Goal: Task Accomplishment & Management: Use online tool/utility

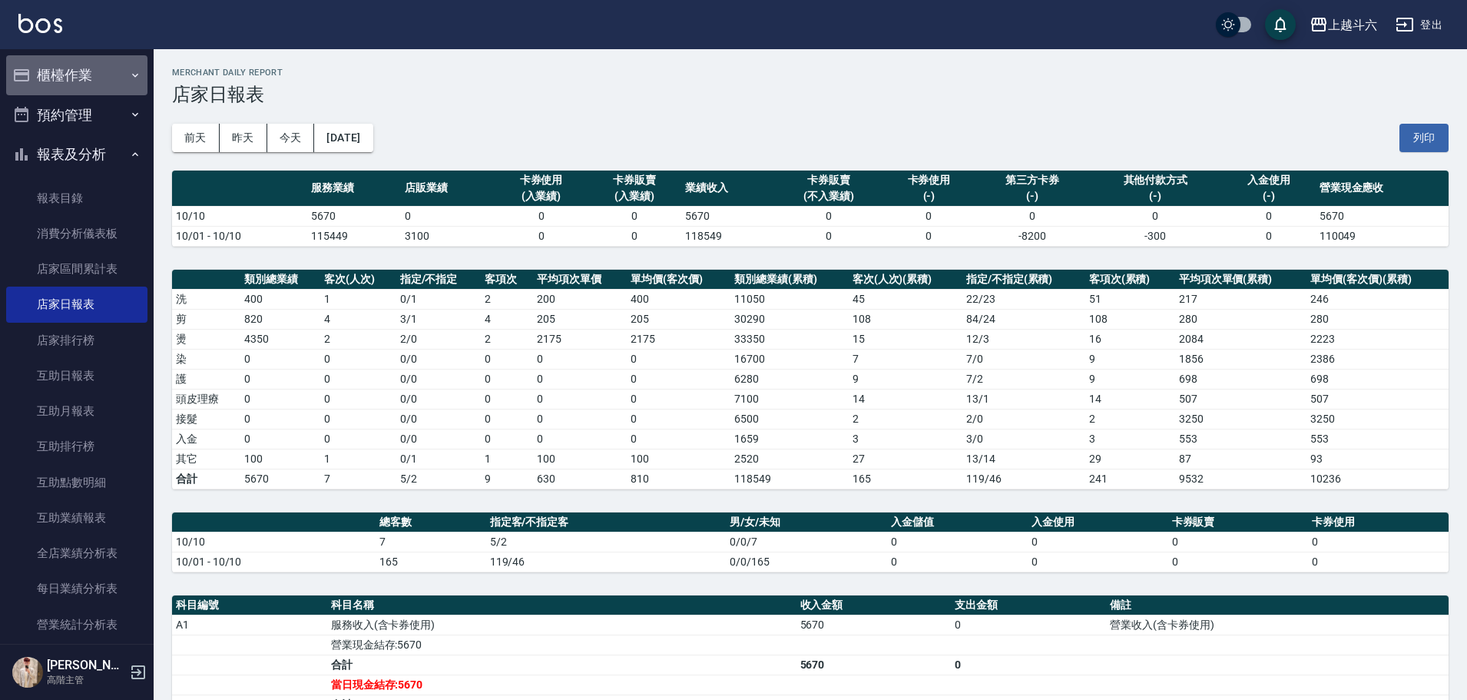
click at [93, 74] on button "櫃檯作業" at bounding box center [76, 75] width 141 height 40
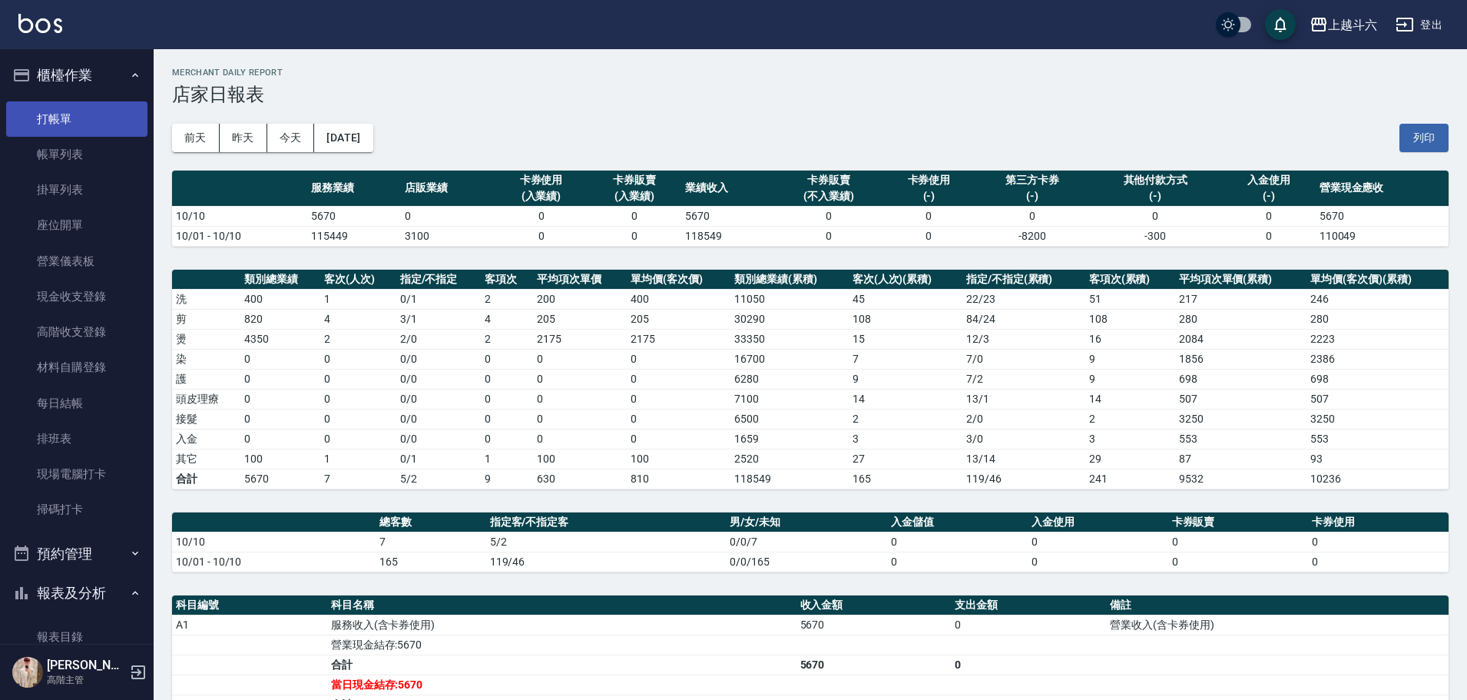
click at [124, 112] on link "打帳單" at bounding box center [76, 118] width 141 height 35
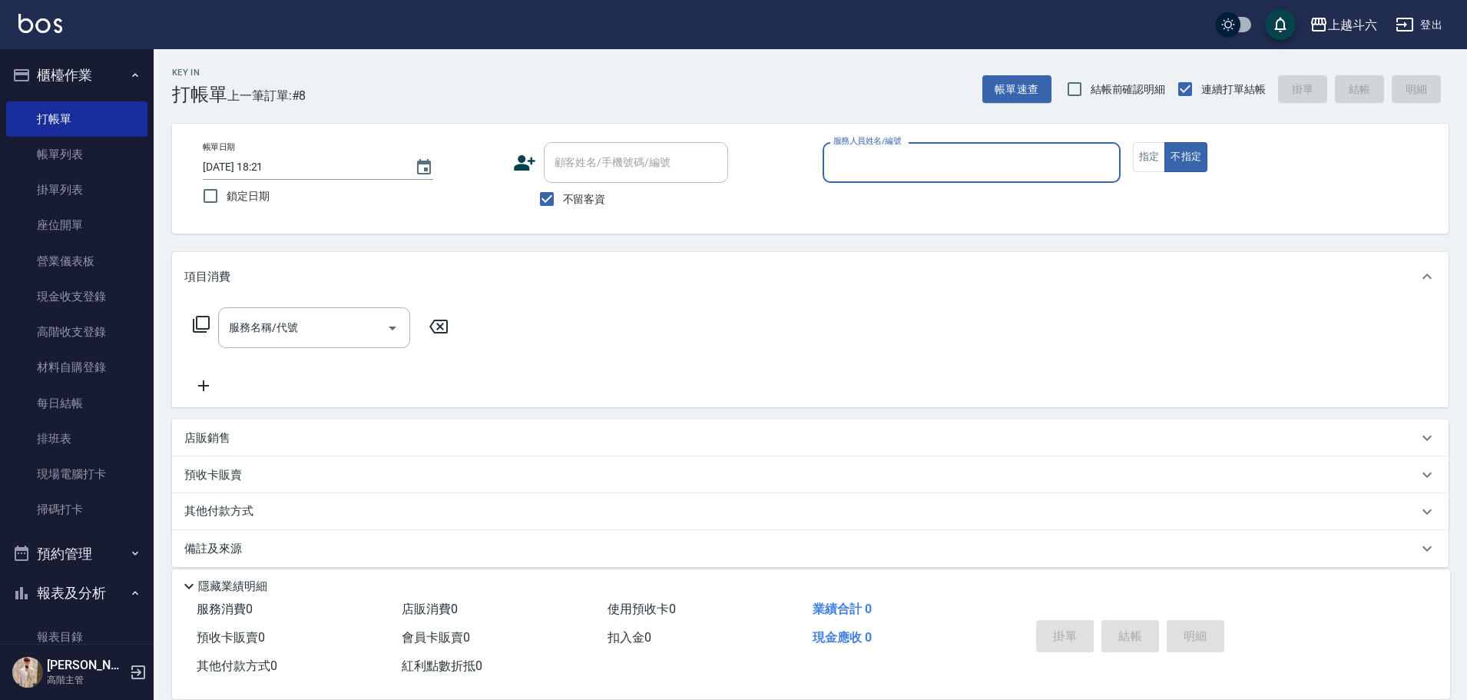
click at [860, 168] on input "服務人員姓名/編號" at bounding box center [971, 162] width 284 height 27
type input "[PERSON_NAME]"
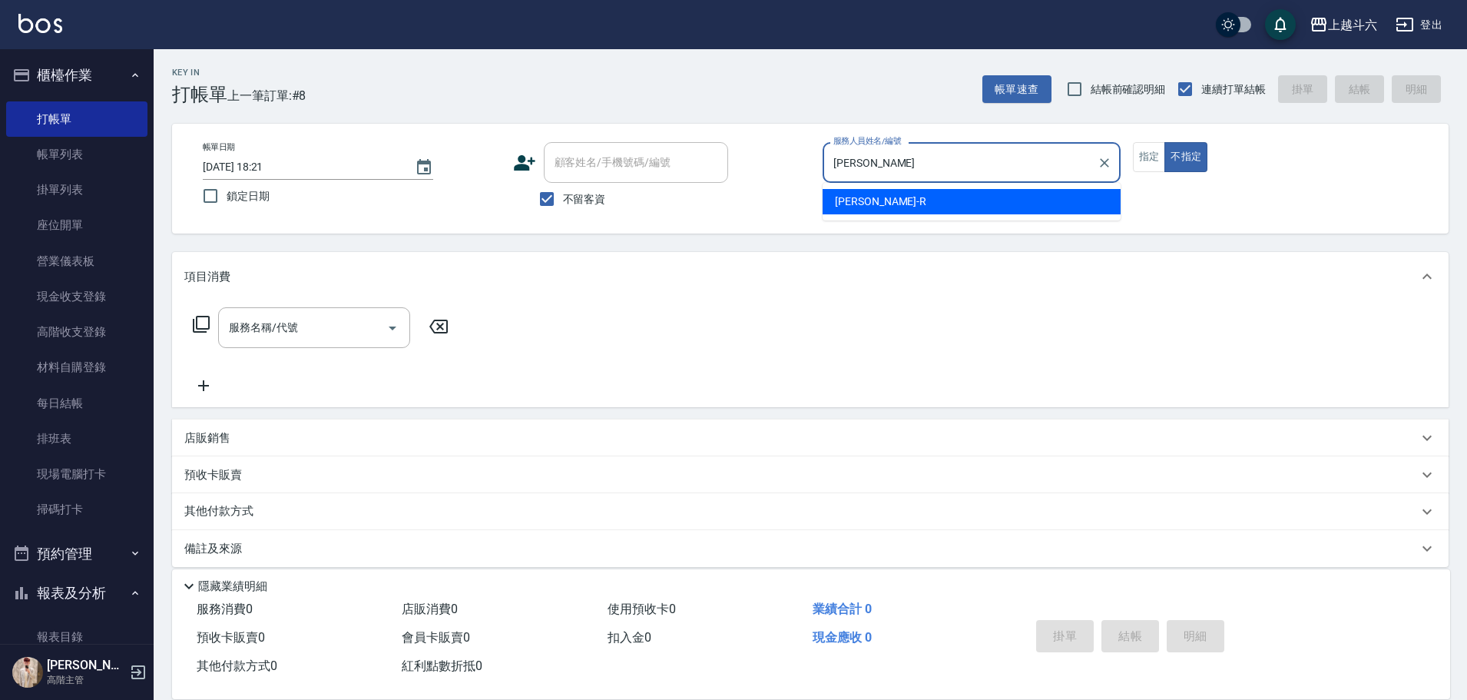
type button "false"
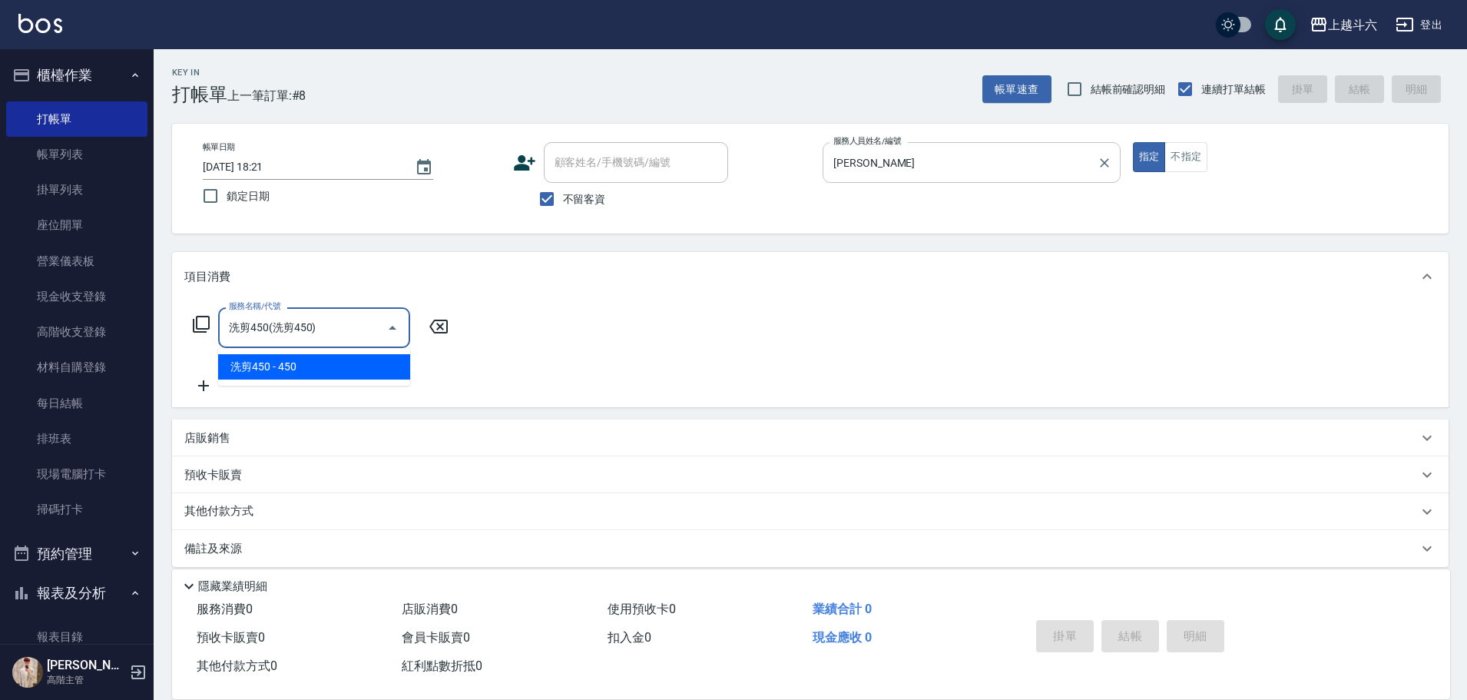
type input "洗剪450"
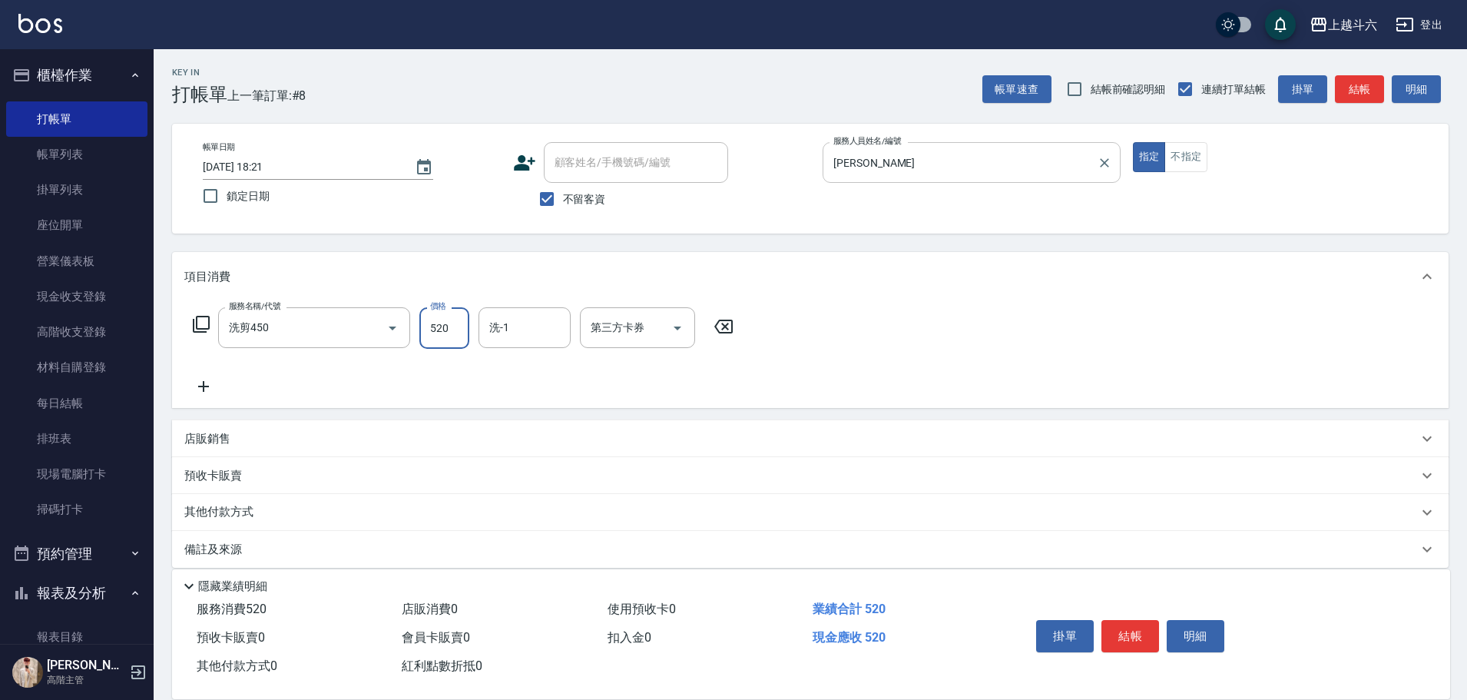
type input "520"
type input "2"
type input "萱芸-32"
click at [1146, 627] on button "結帳" at bounding box center [1130, 636] width 58 height 32
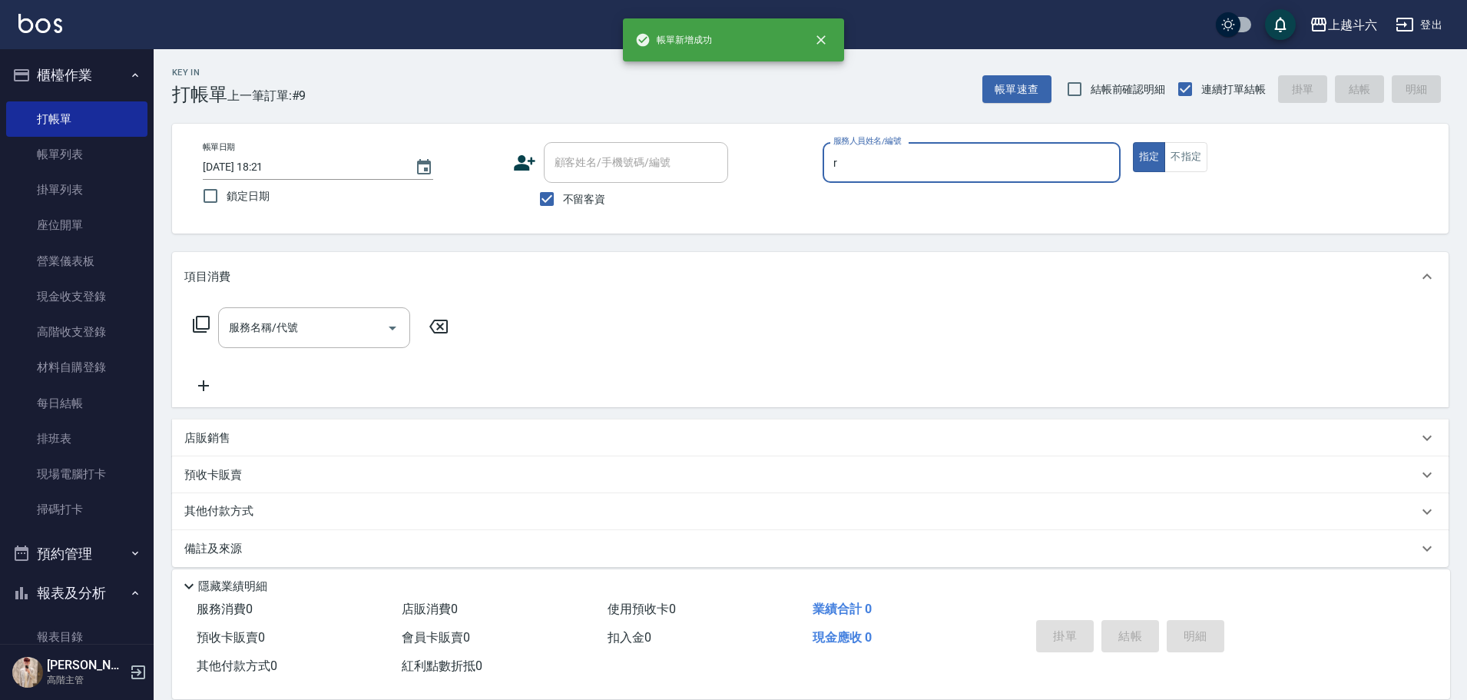
type input "[PERSON_NAME]"
type button "true"
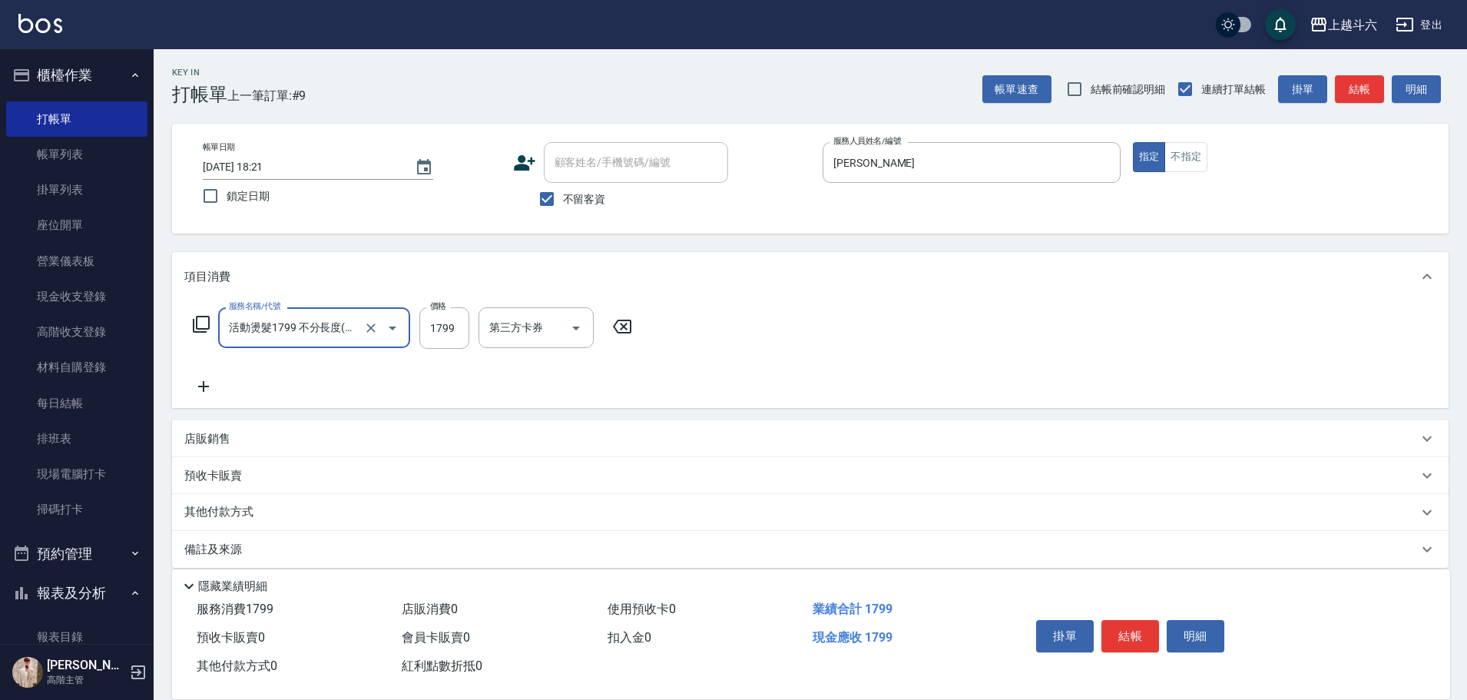
type input "活動燙髮1799 不分長度"
type input "2000"
type input "[PERSON_NAME]-23"
type input "[PERSON_NAME]"
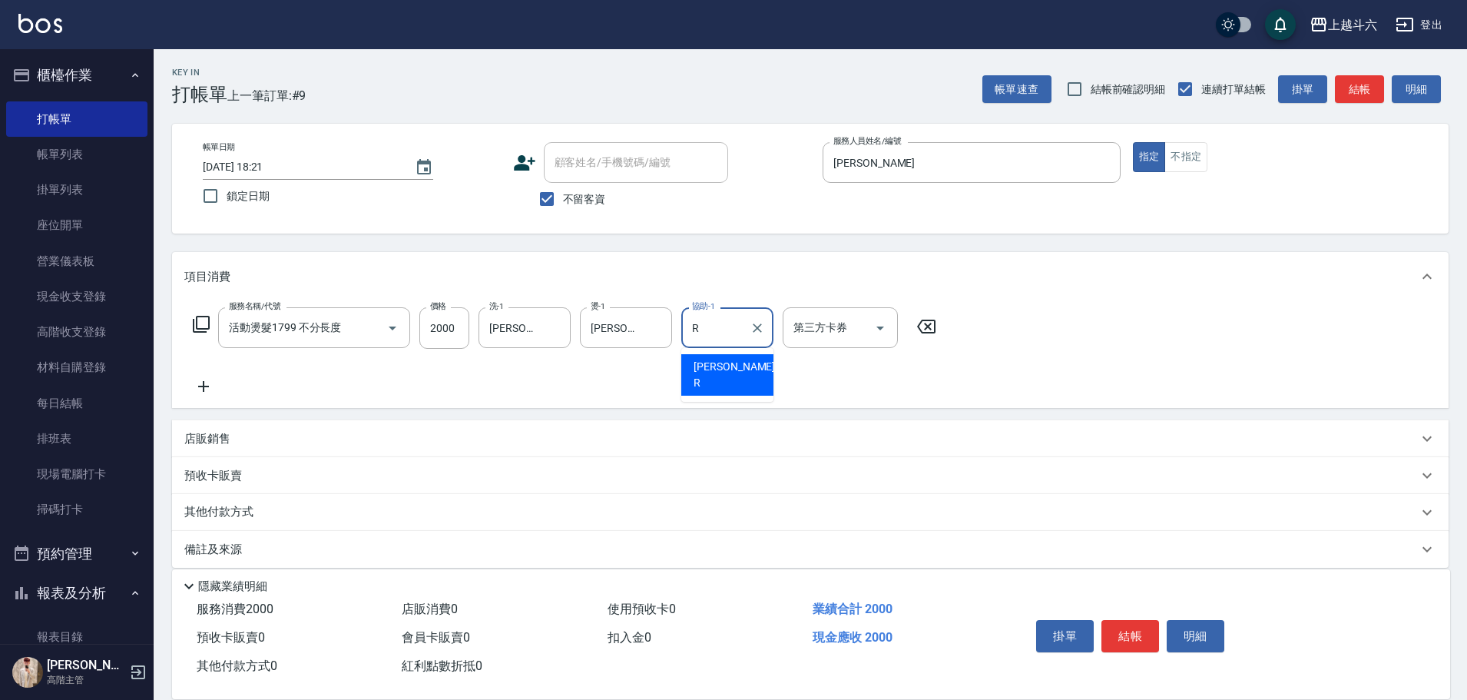
type input "[PERSON_NAME]"
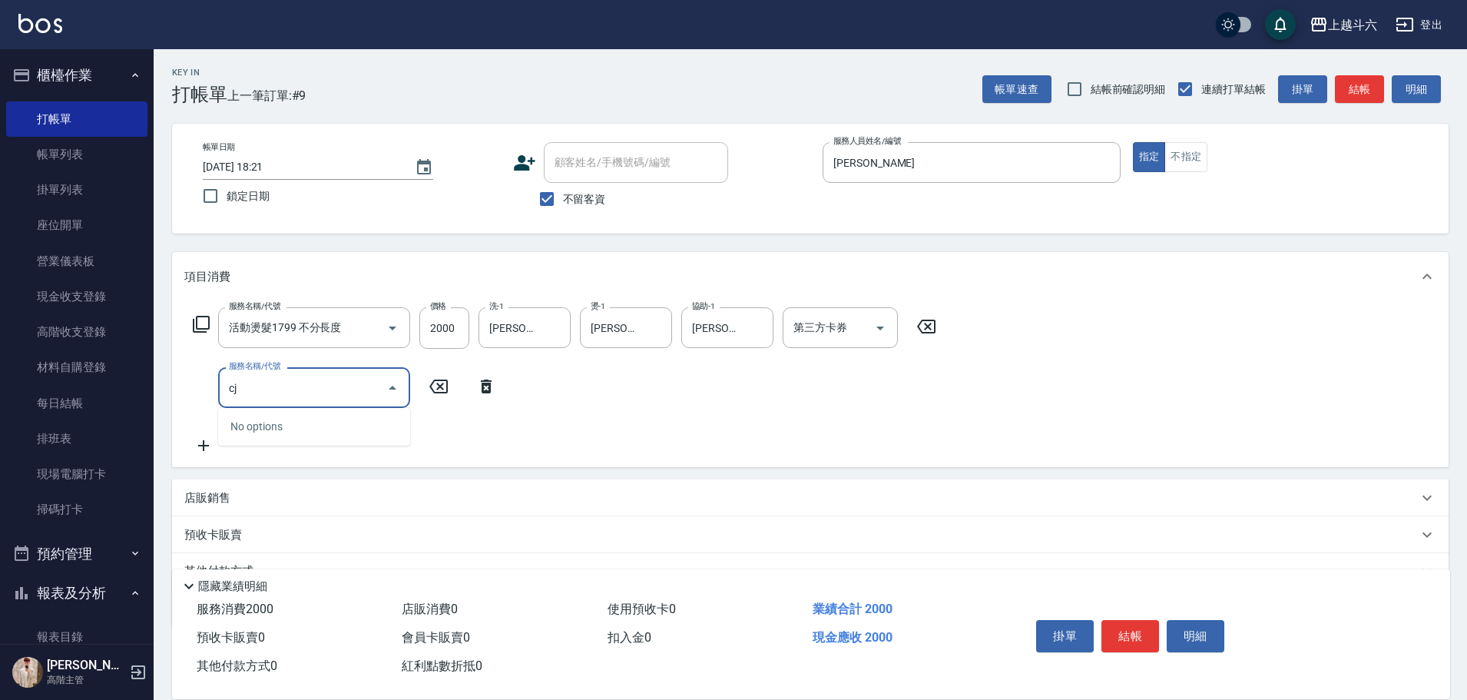
type input "c"
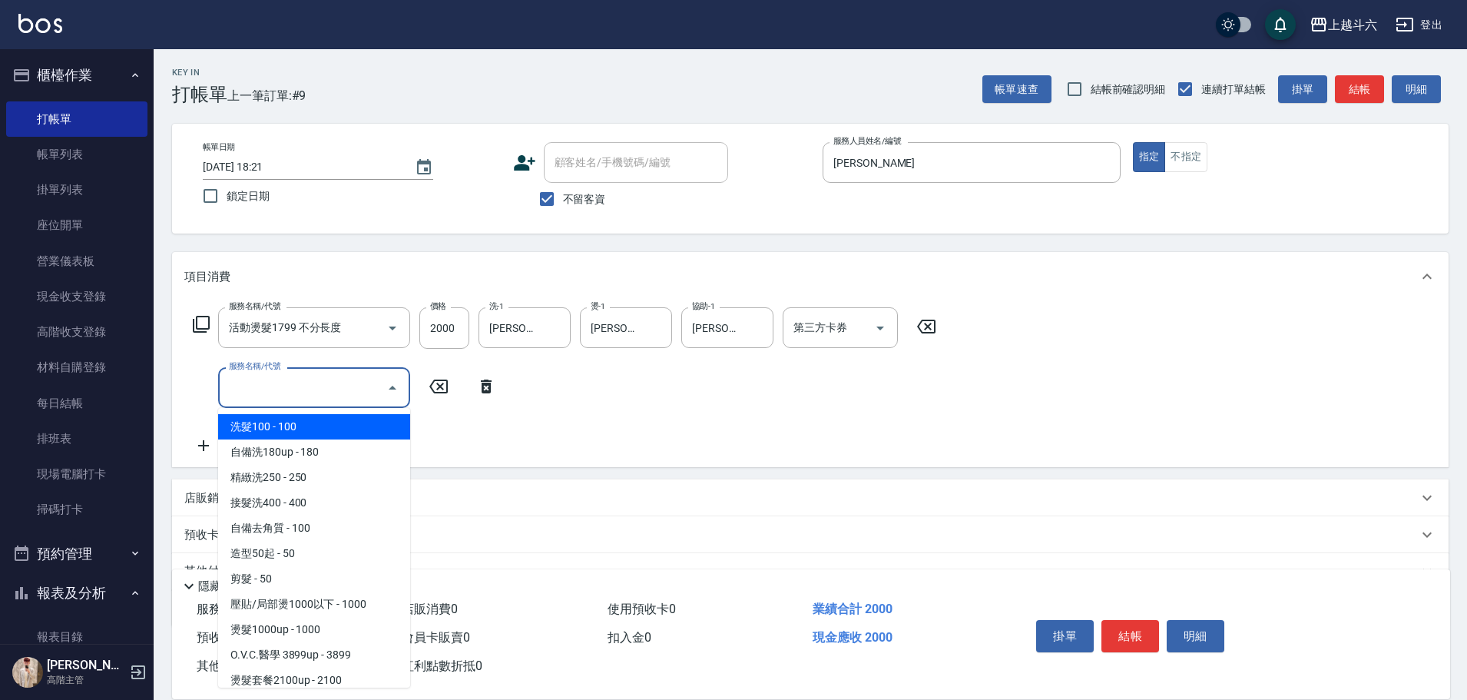
type input "c"
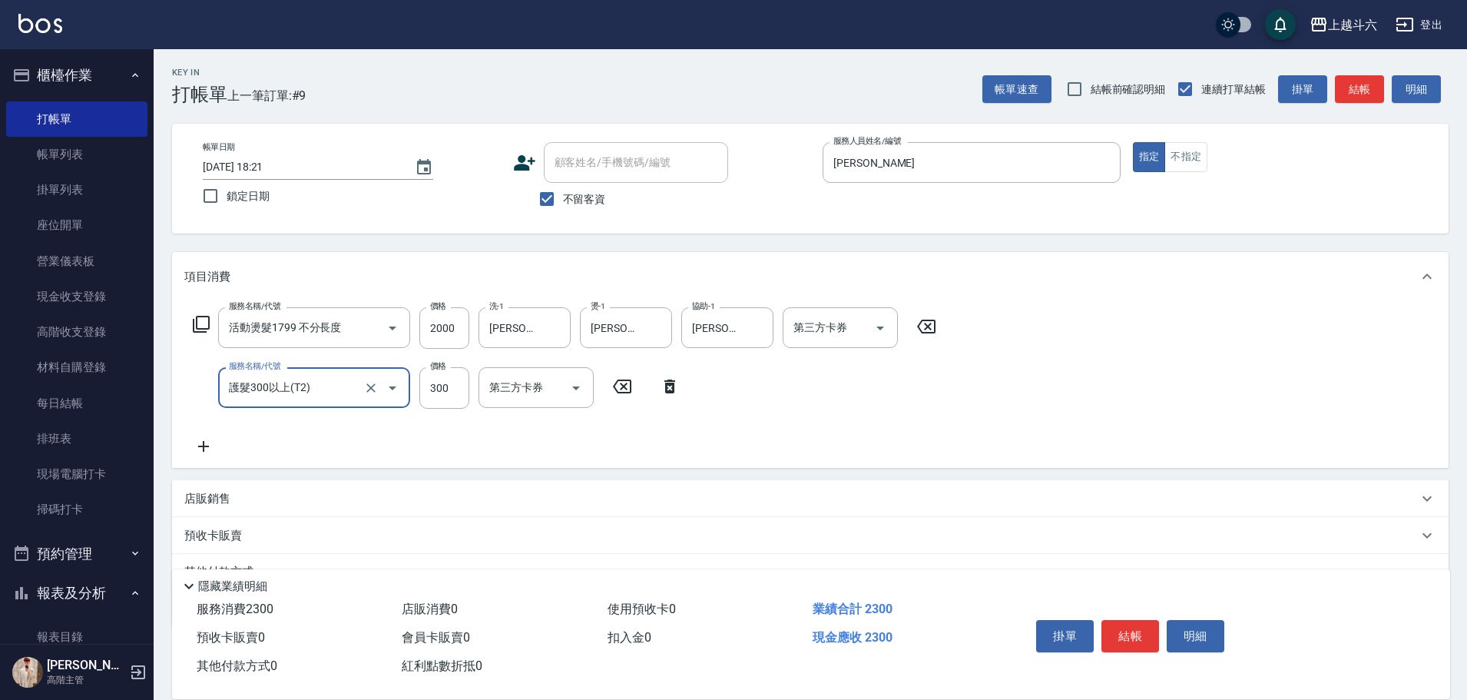
type input "護髮300以上(T2)"
type input "500"
type input "萱芸-32"
click at [1127, 633] on button "結帳" at bounding box center [1130, 636] width 58 height 32
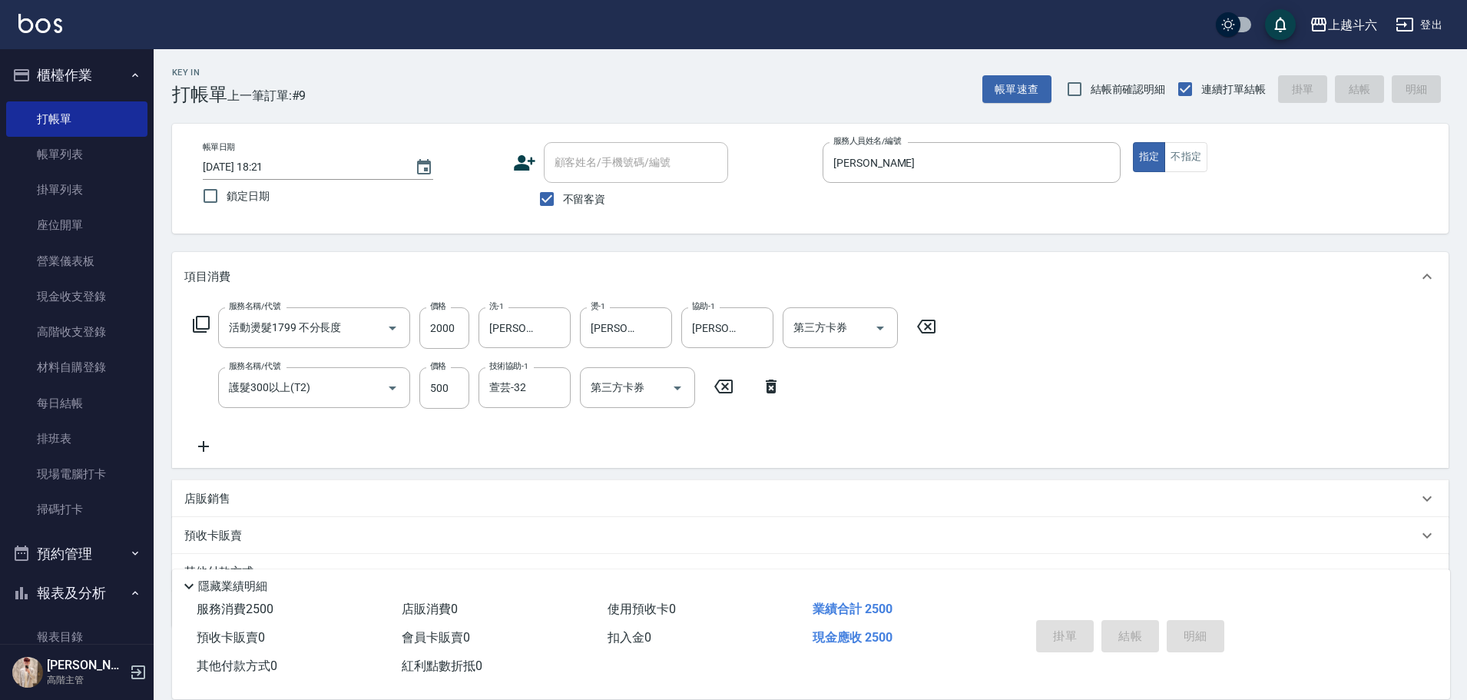
type input "[DATE] 18:22"
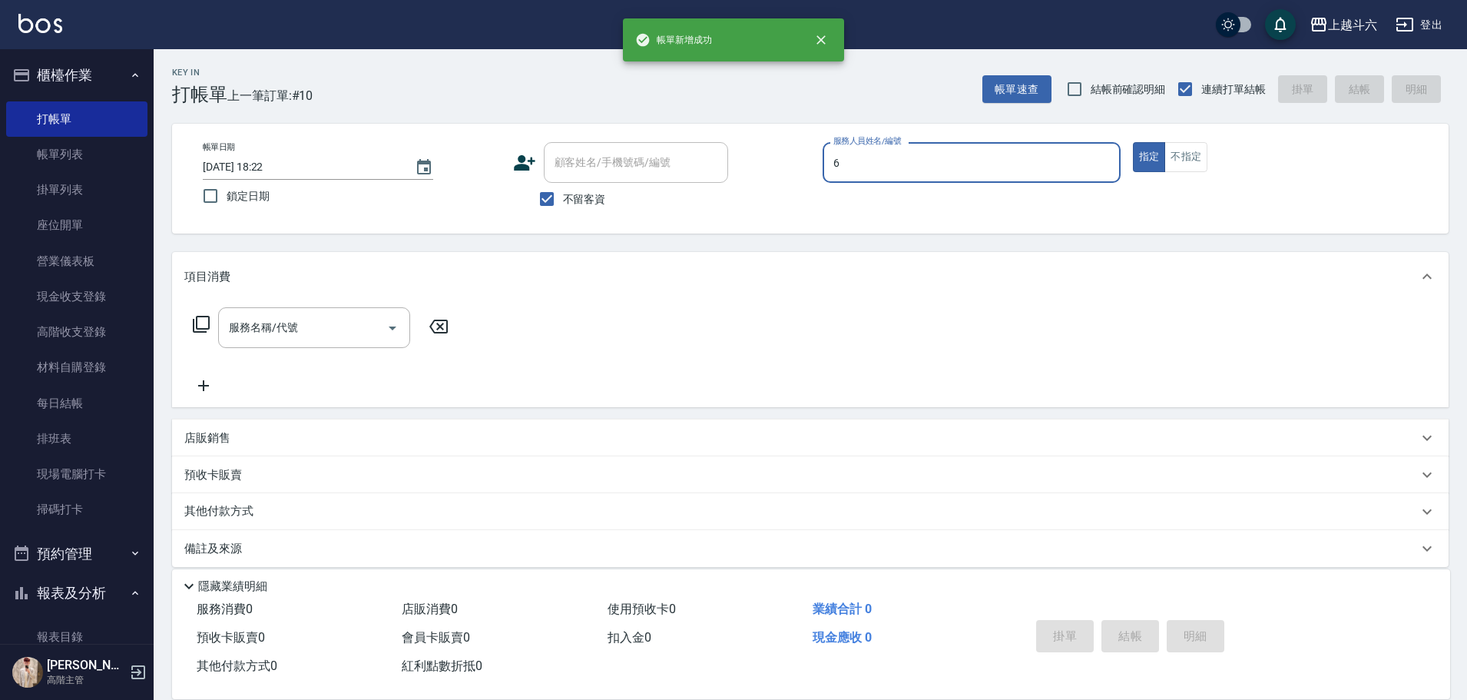
type input "[PERSON_NAME]-6"
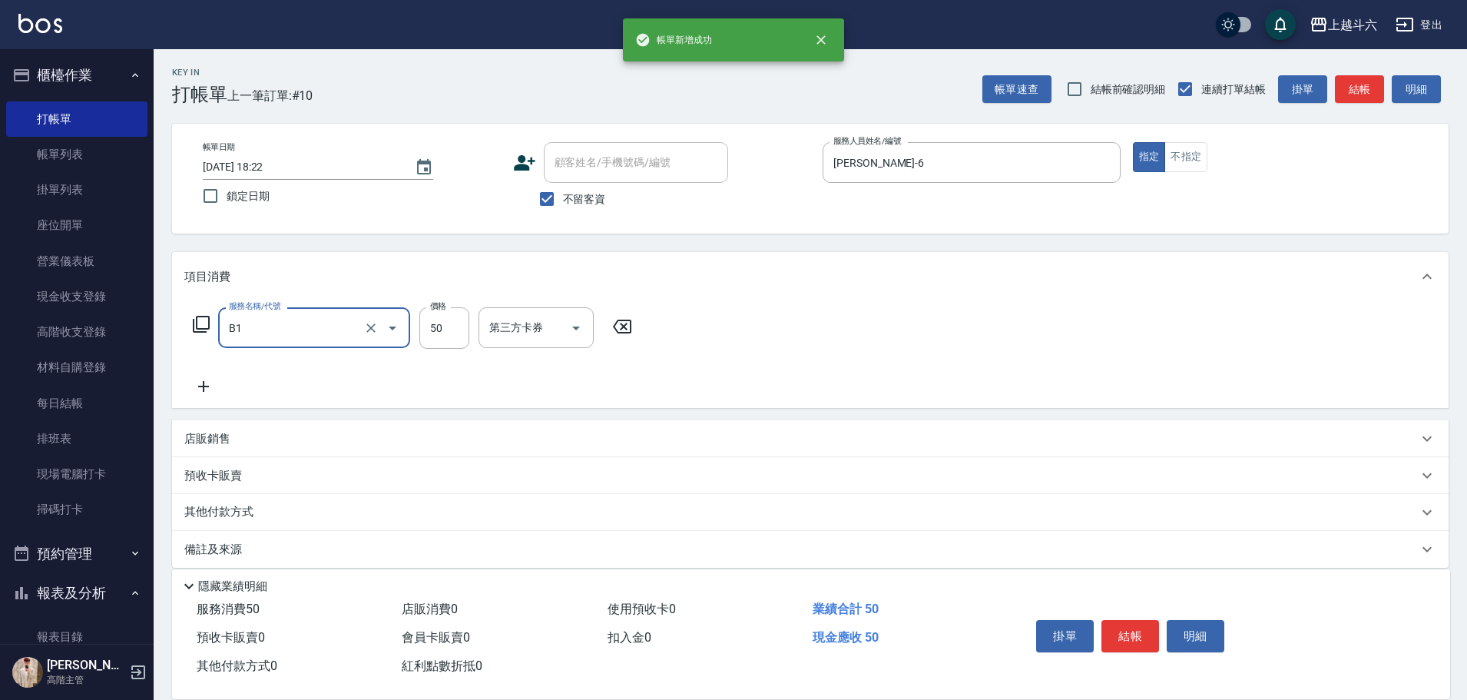
type input "剪髮(B1)"
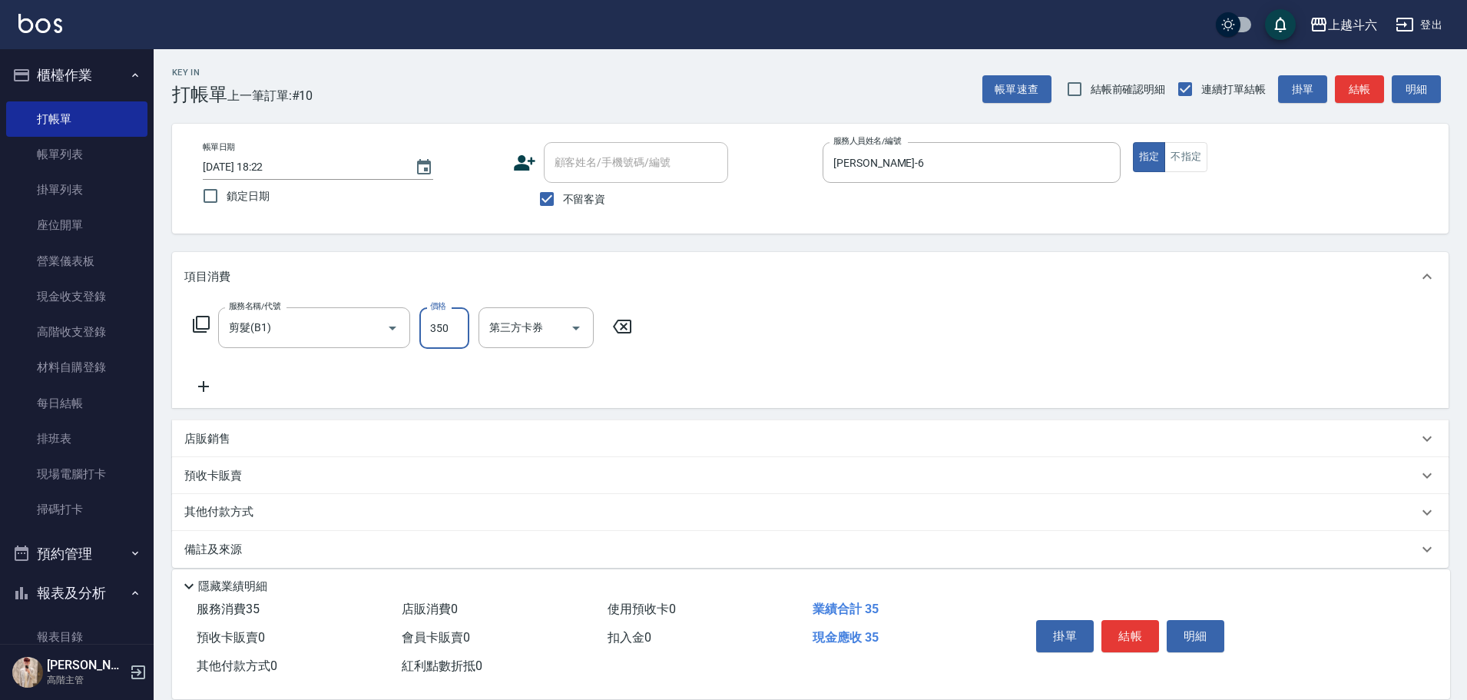
type input "350"
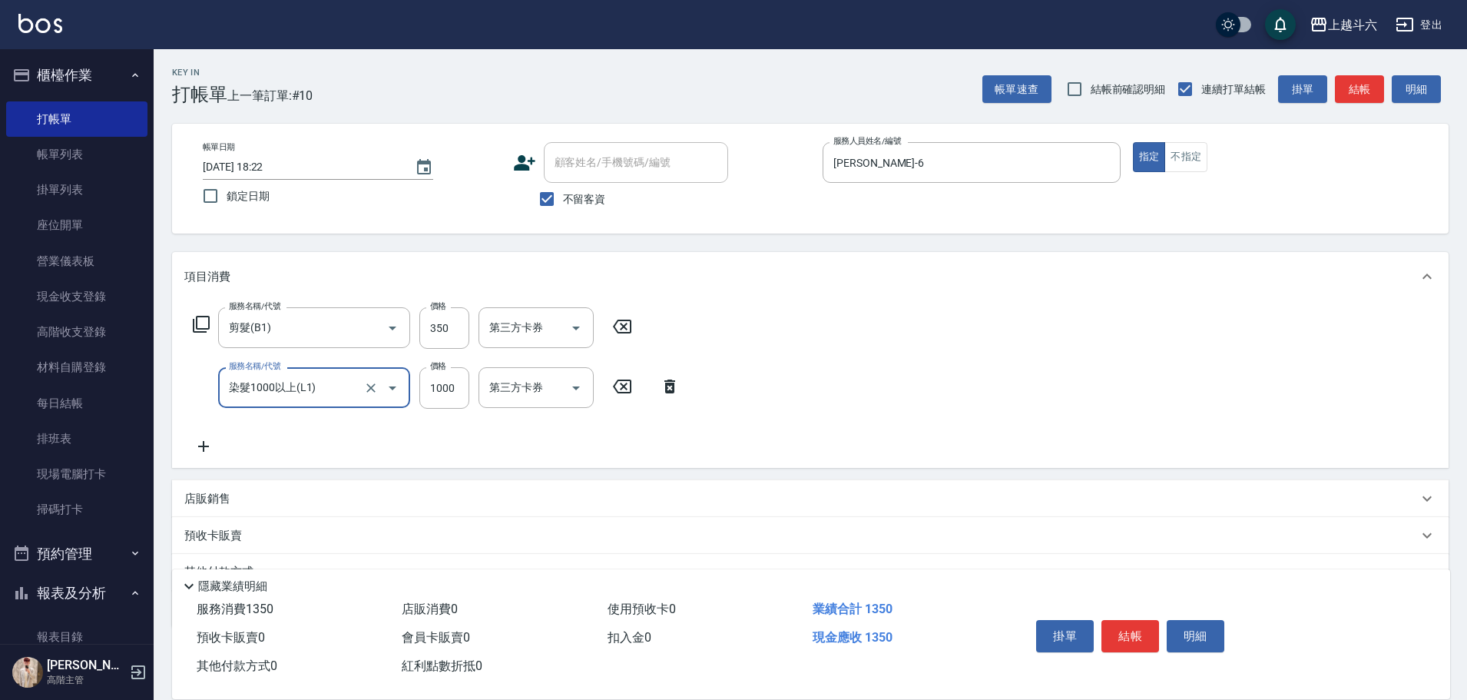
type input "染髮1000以上(L1)"
type input "1600"
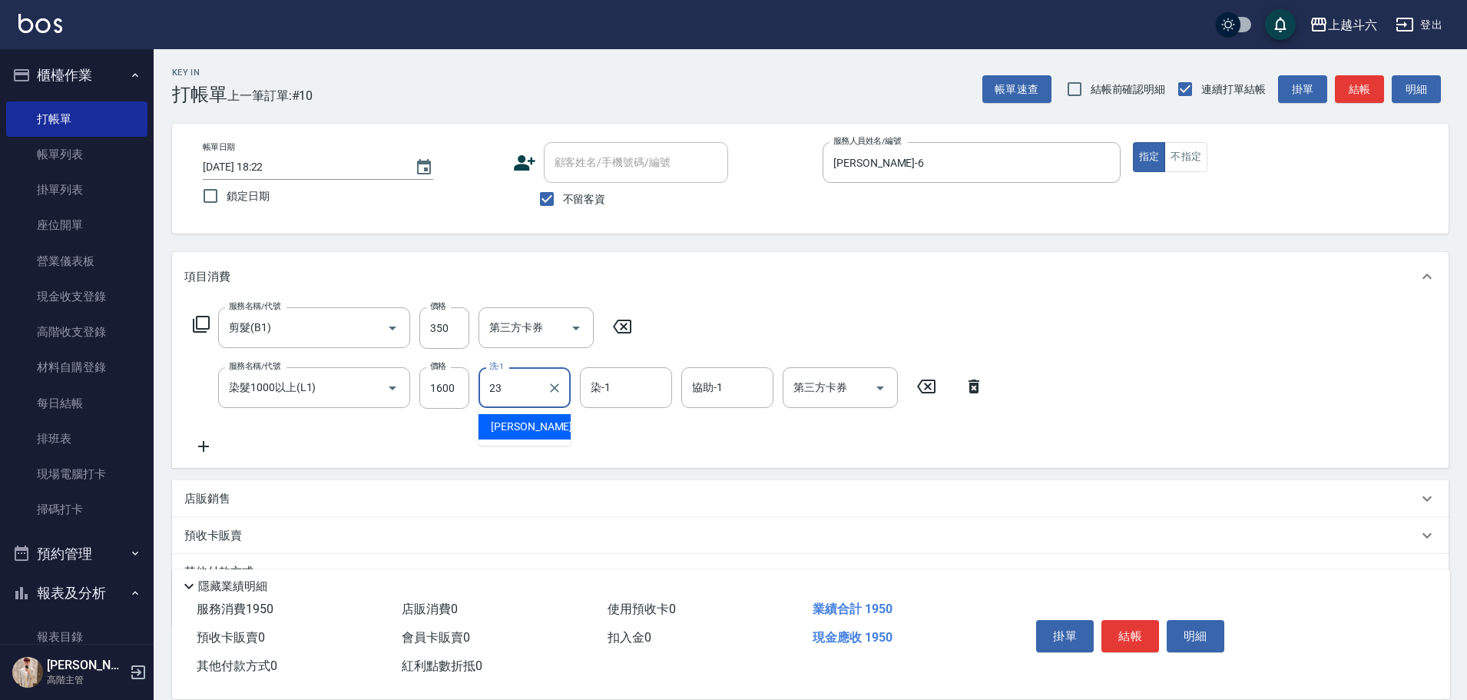
type input "[PERSON_NAME]-23"
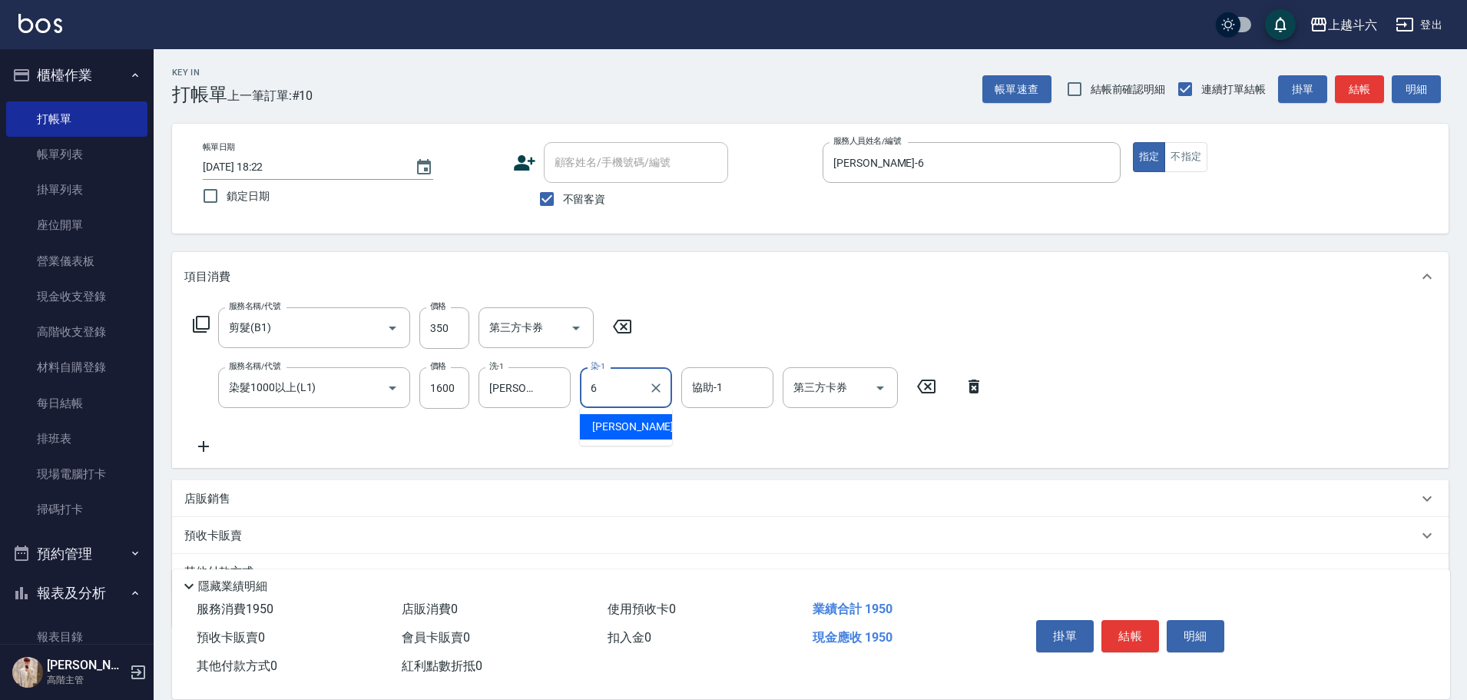
type input "[PERSON_NAME]-6"
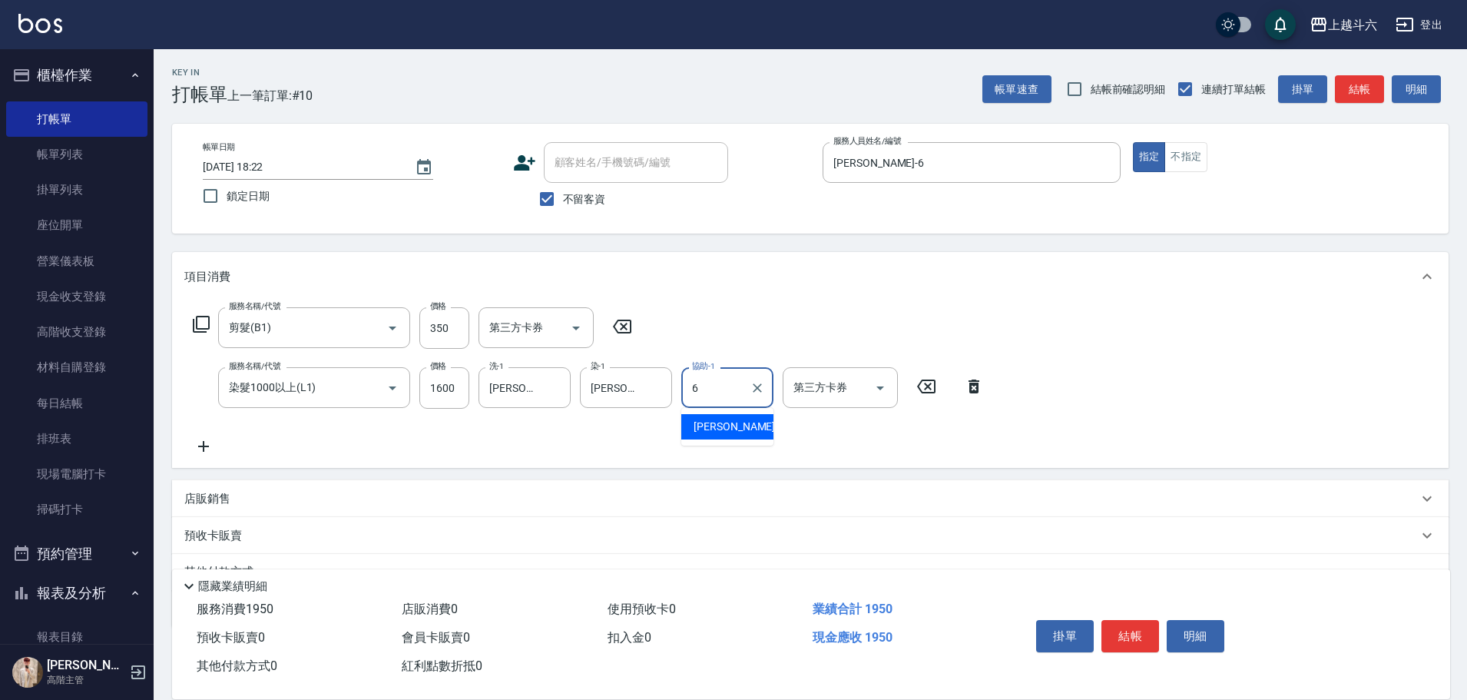
type input "[PERSON_NAME]-6"
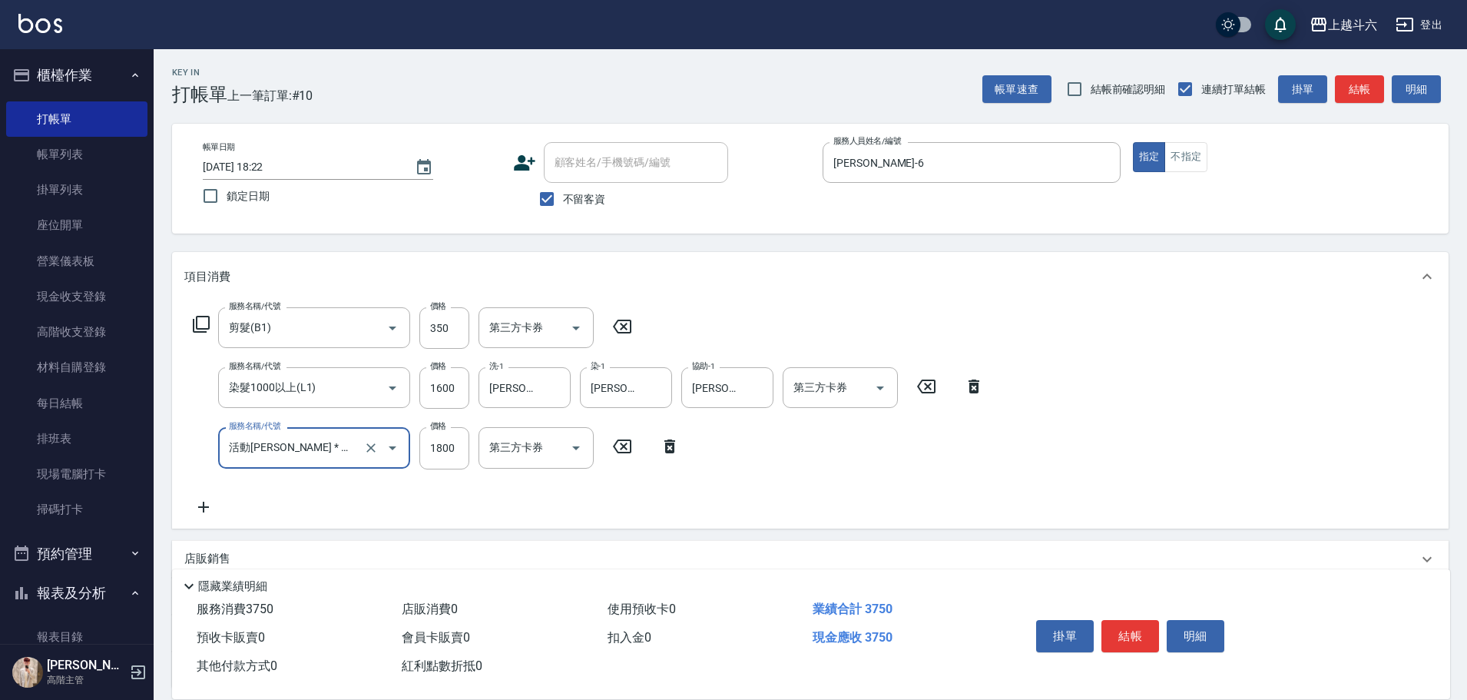
type input "活動[PERSON_NAME] * 極光 1800(加購黑耀光1800)"
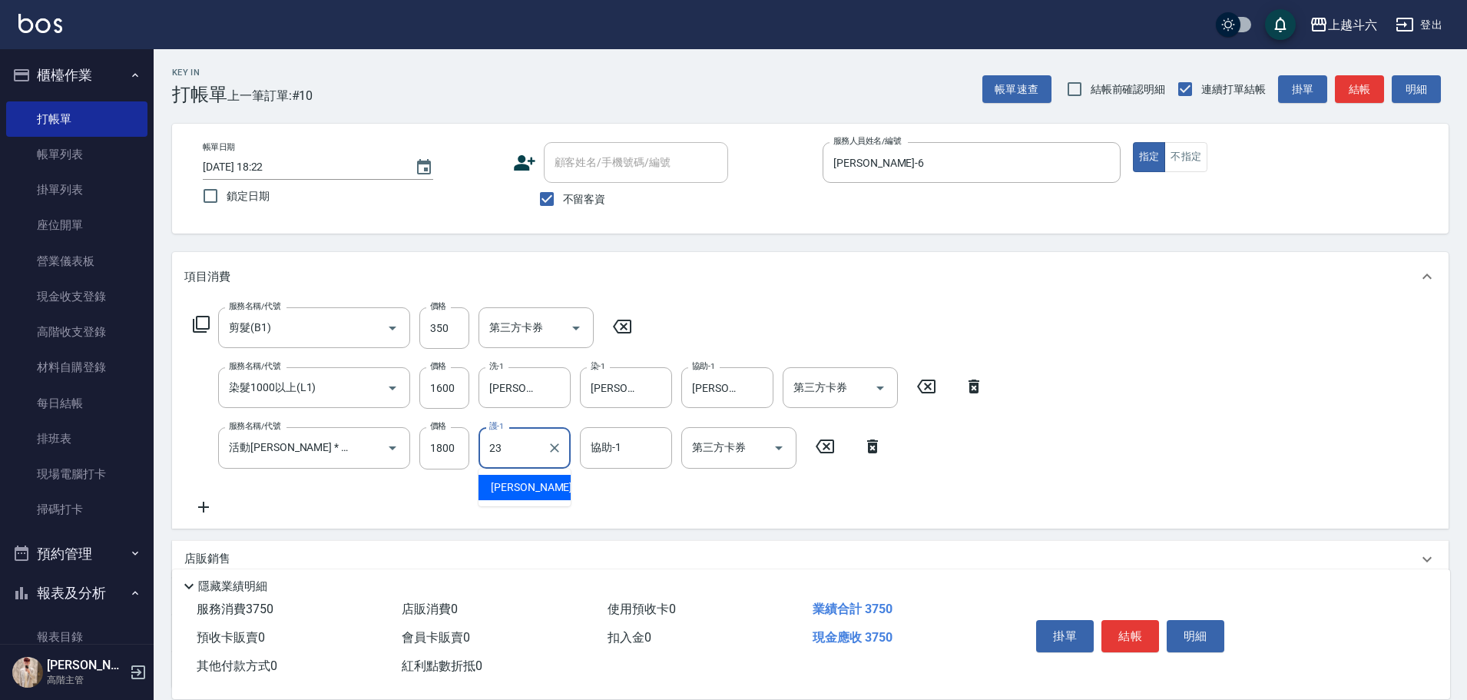
type input "[PERSON_NAME]-23"
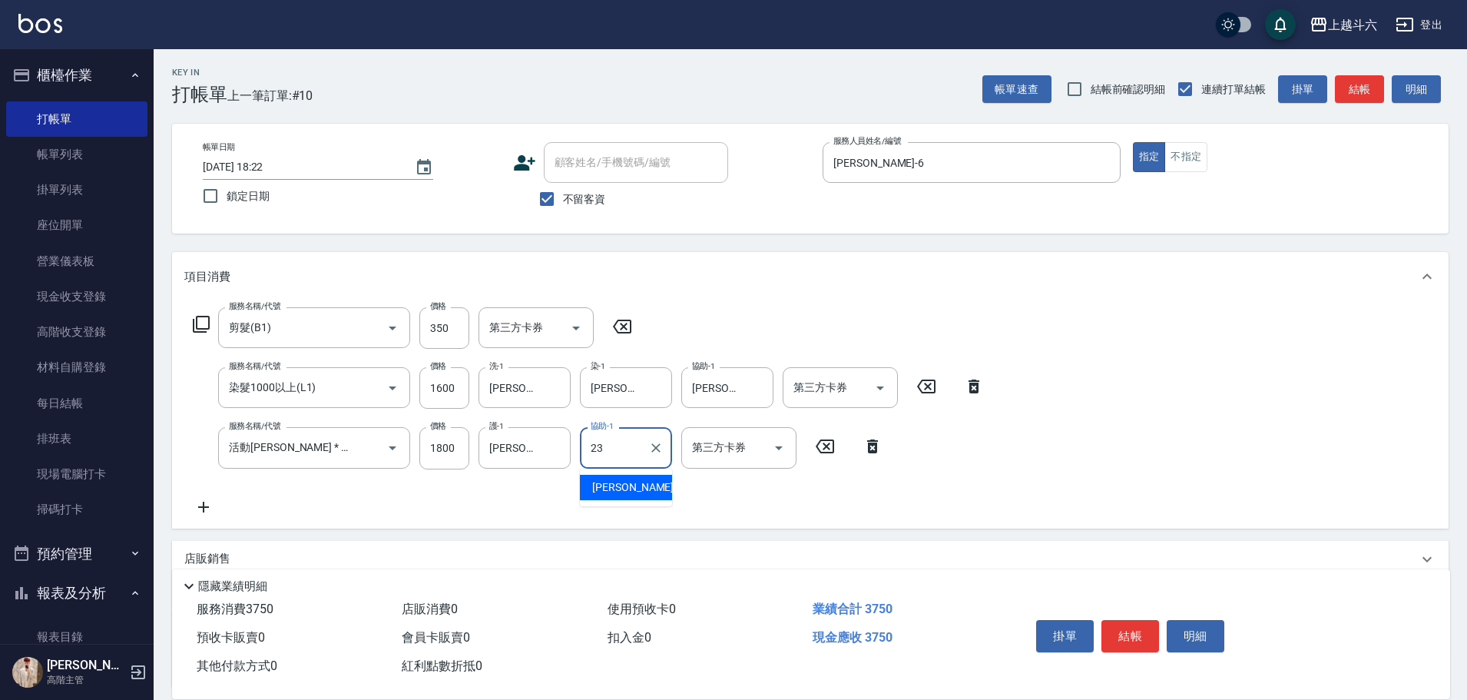
type input "[PERSON_NAME]-23"
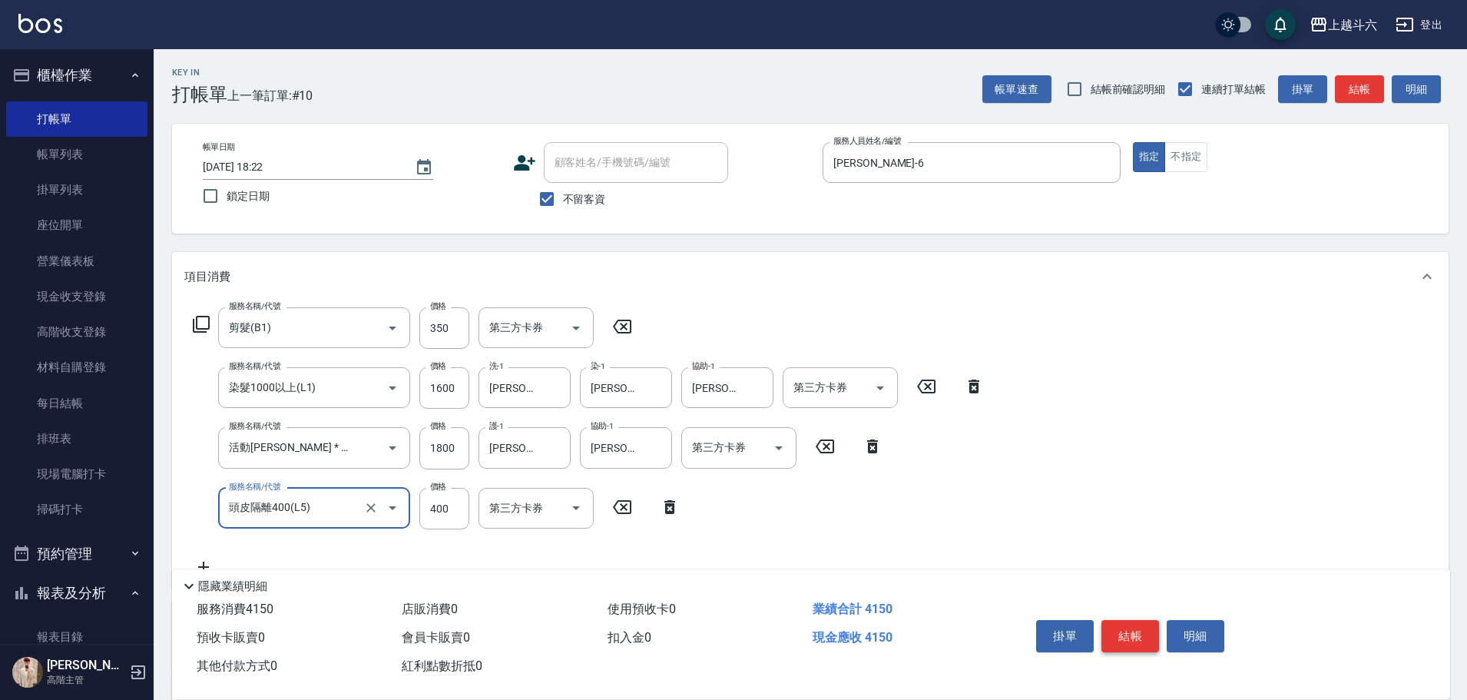
type input "頭皮隔離400(L5)"
click at [1124, 634] on button "結帳" at bounding box center [1130, 636] width 58 height 32
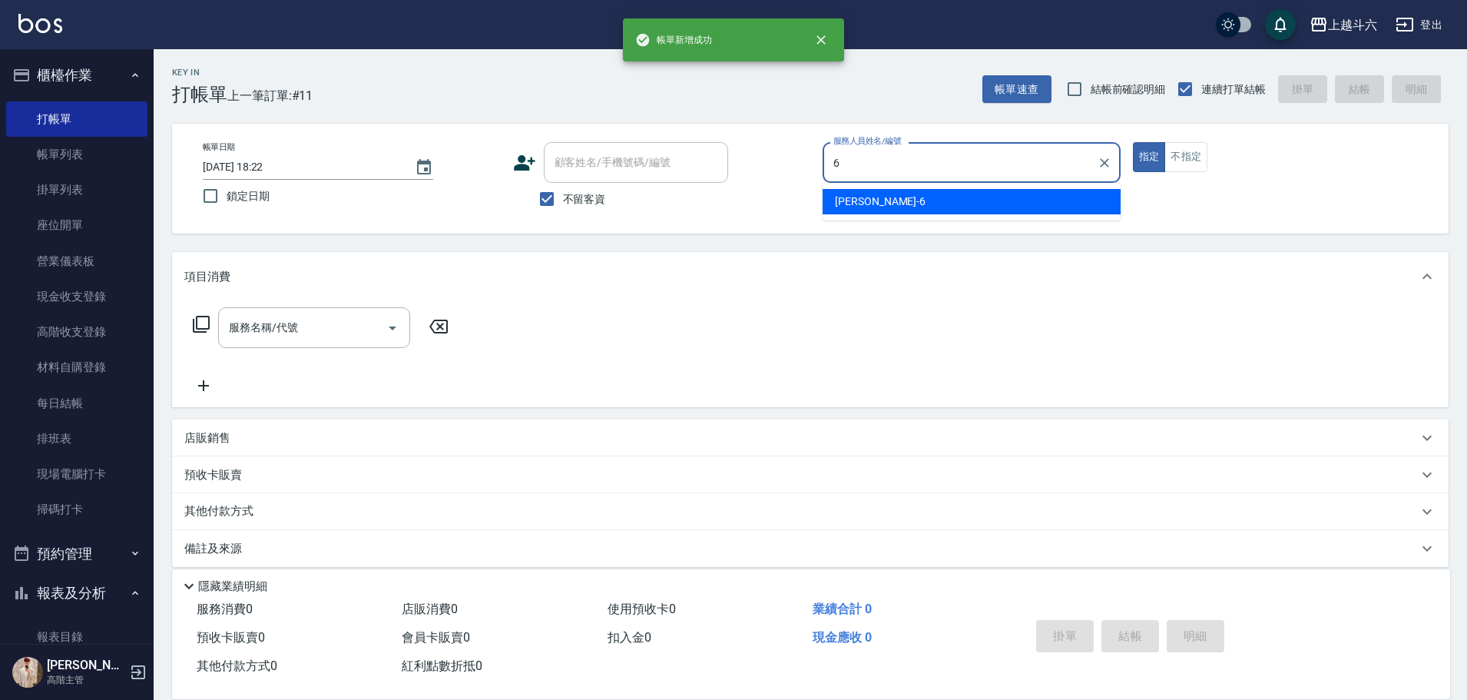
type input "[PERSON_NAME]-6"
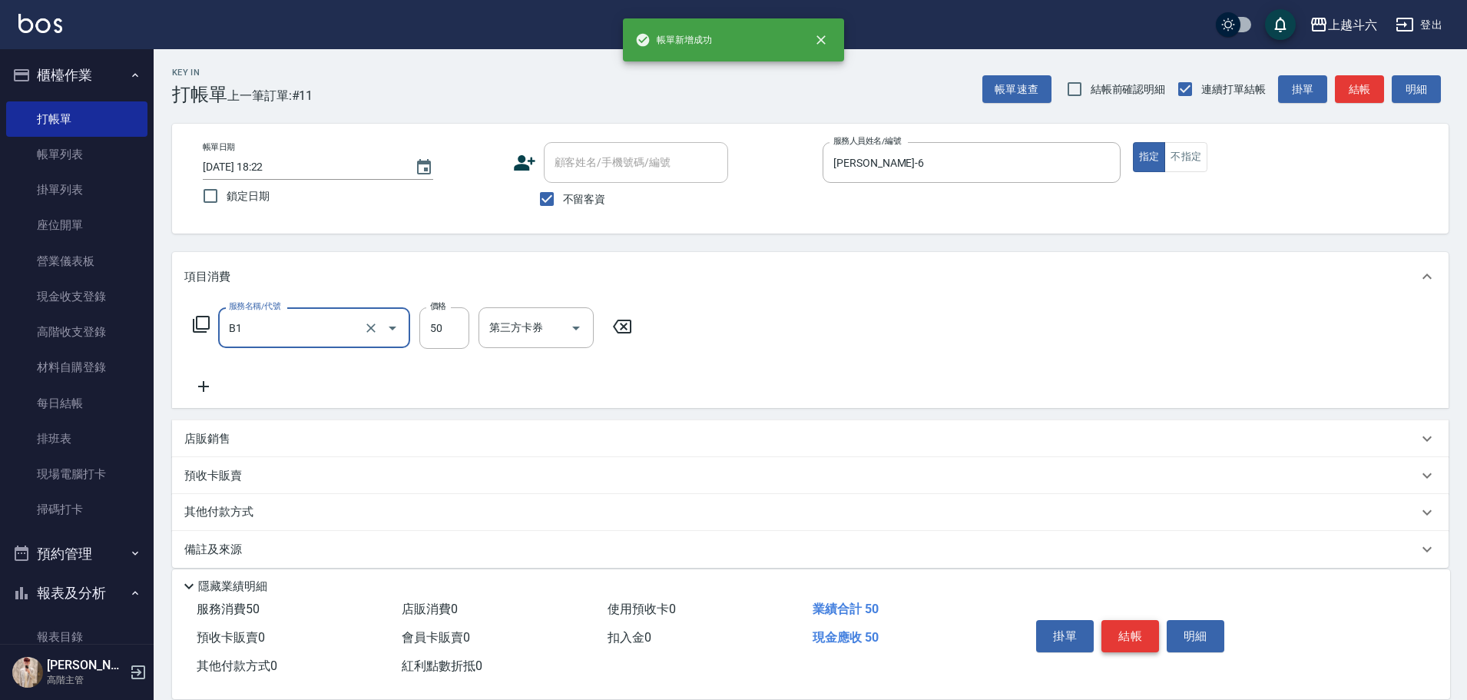
type input "剪髮(B1)"
type input "350"
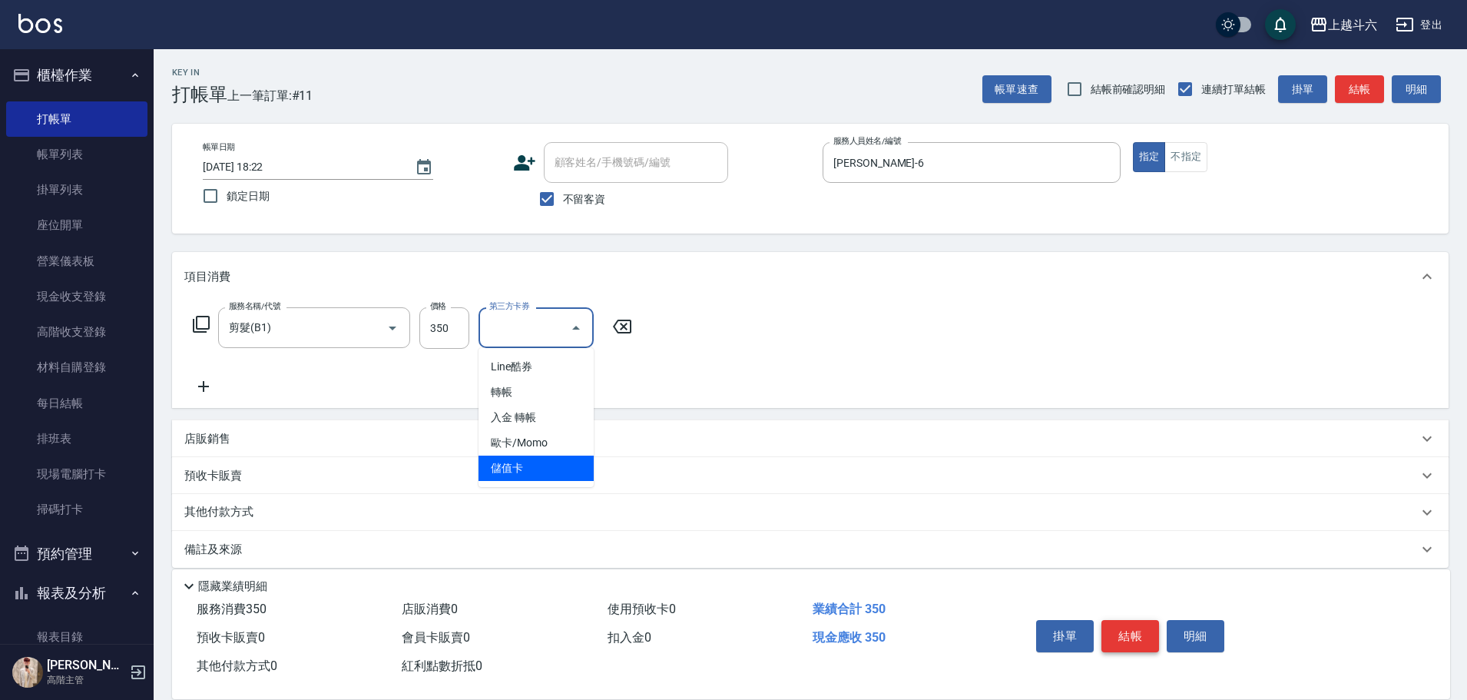
type input "儲值卡"
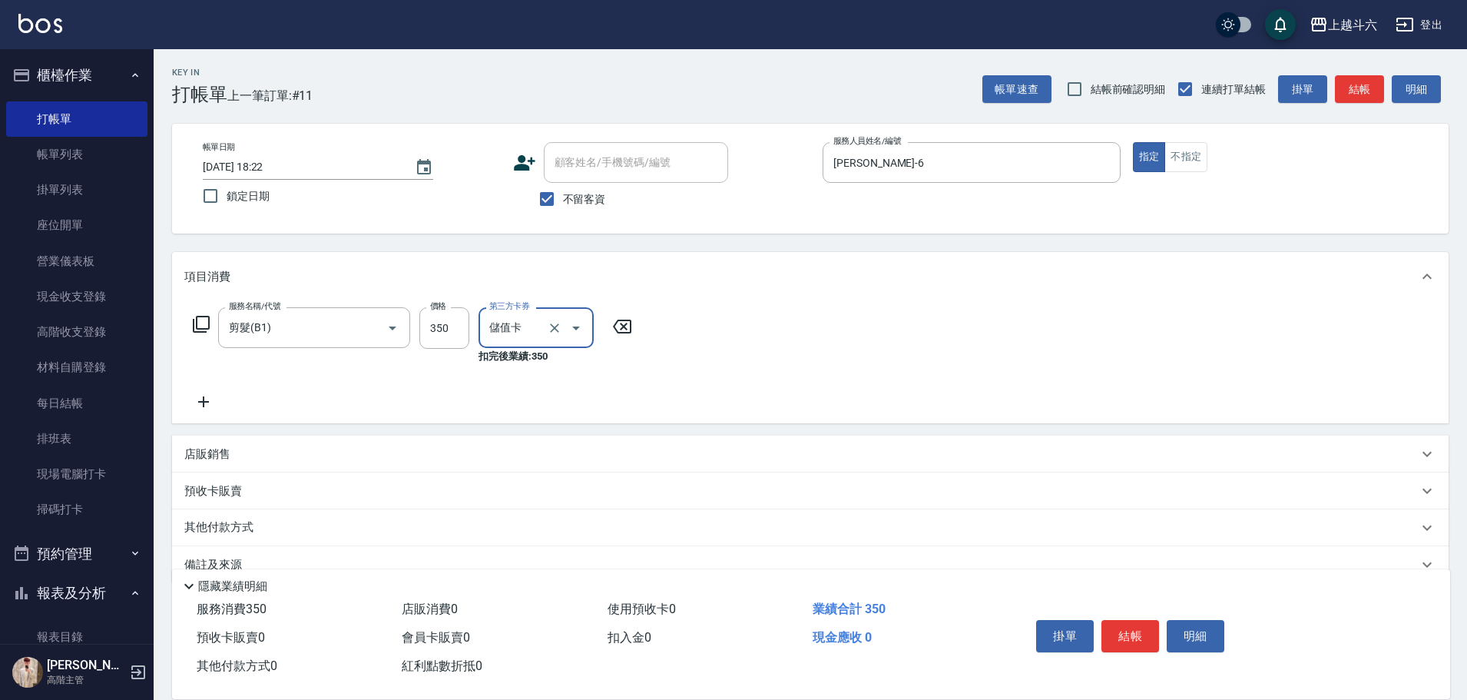
click at [1125, 634] on button "結帳" at bounding box center [1130, 636] width 58 height 32
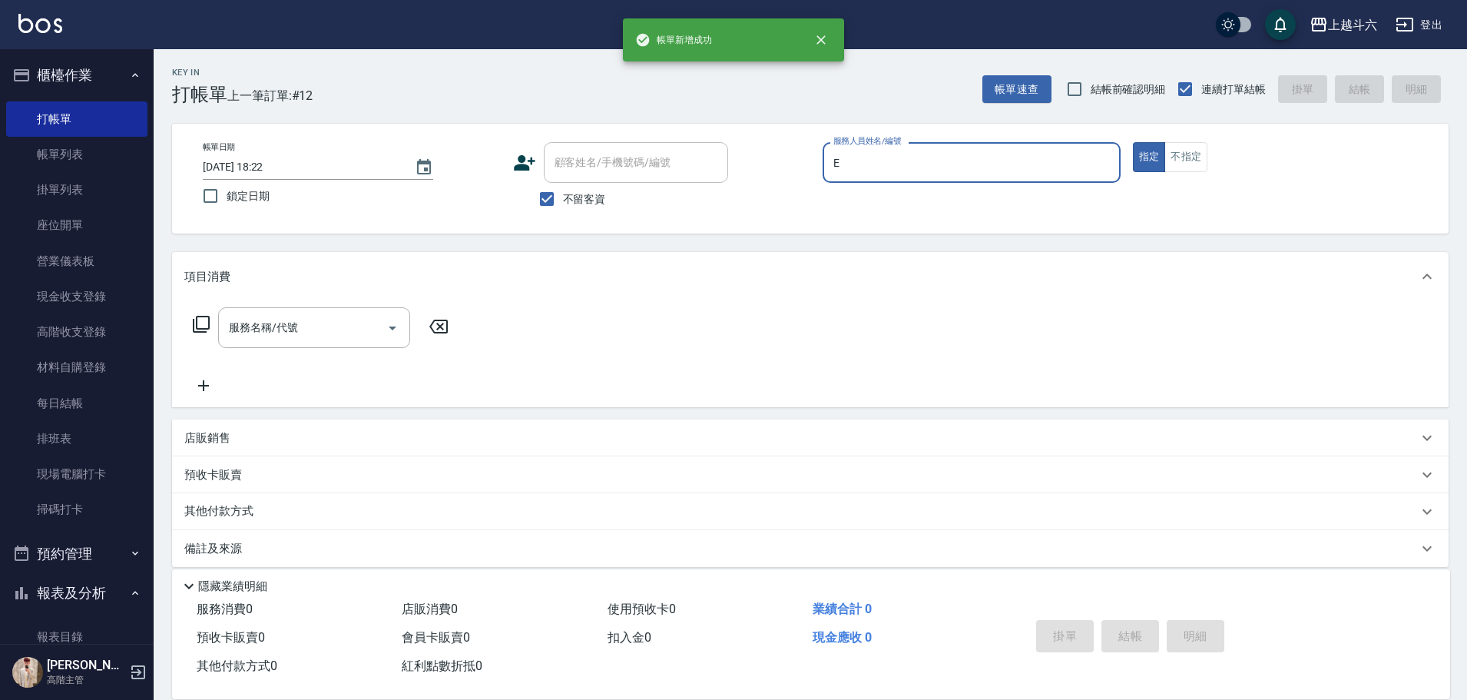
type input "[PERSON_NAME]"
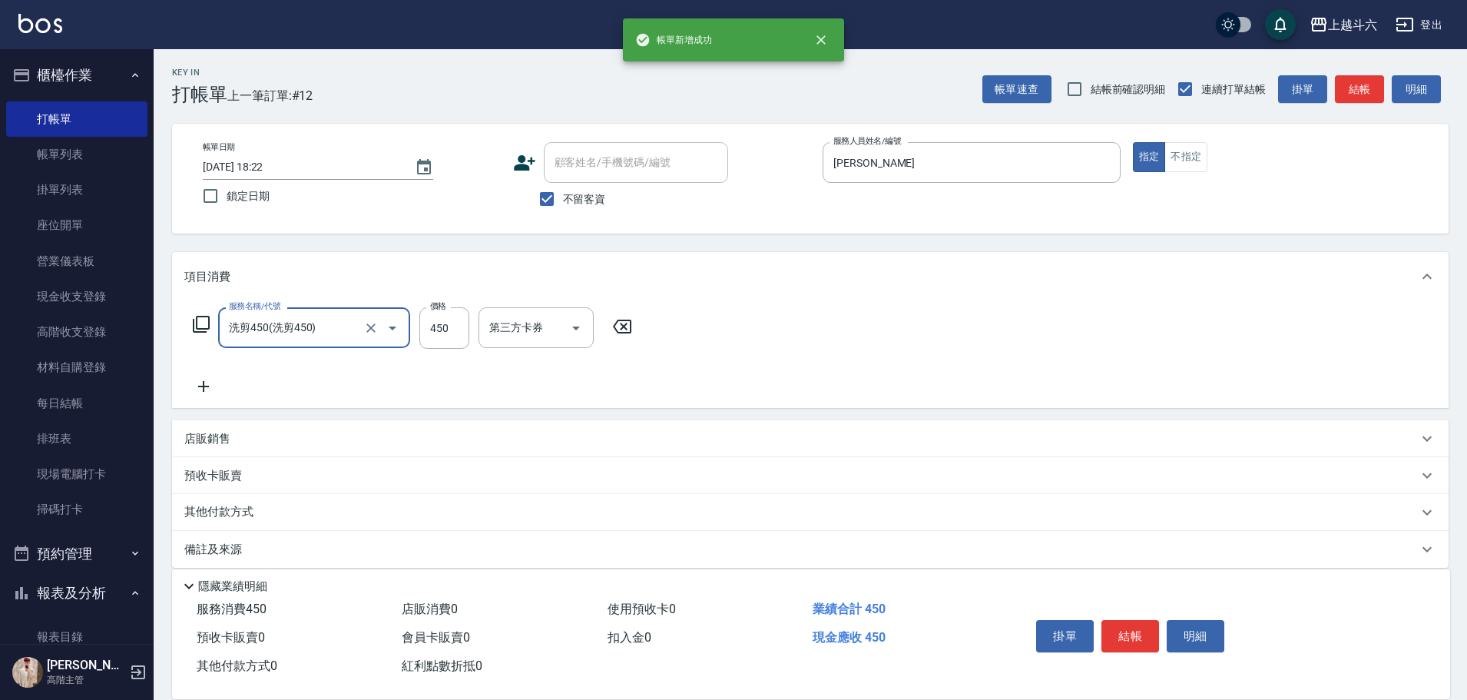
type input "洗剪450"
type input "[PERSON_NAME]-23"
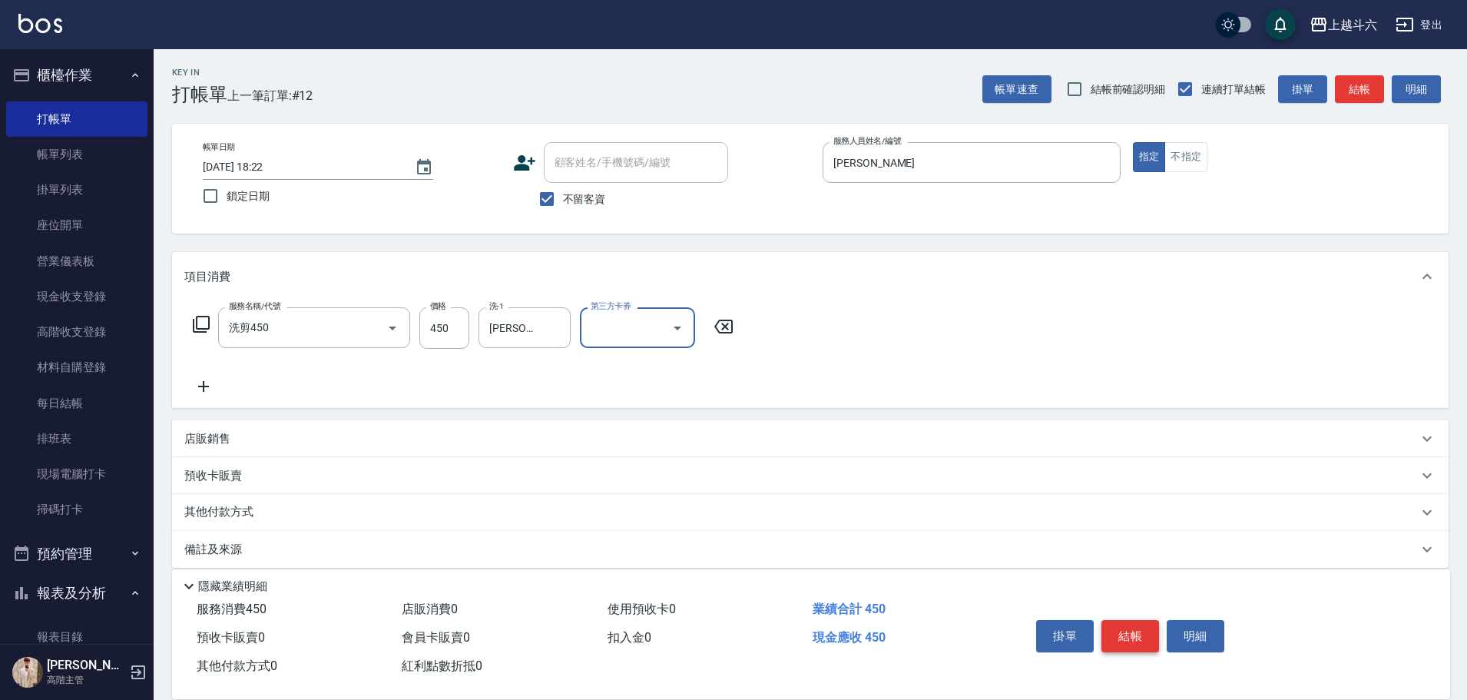
click at [1128, 632] on button "結帳" at bounding box center [1130, 636] width 58 height 32
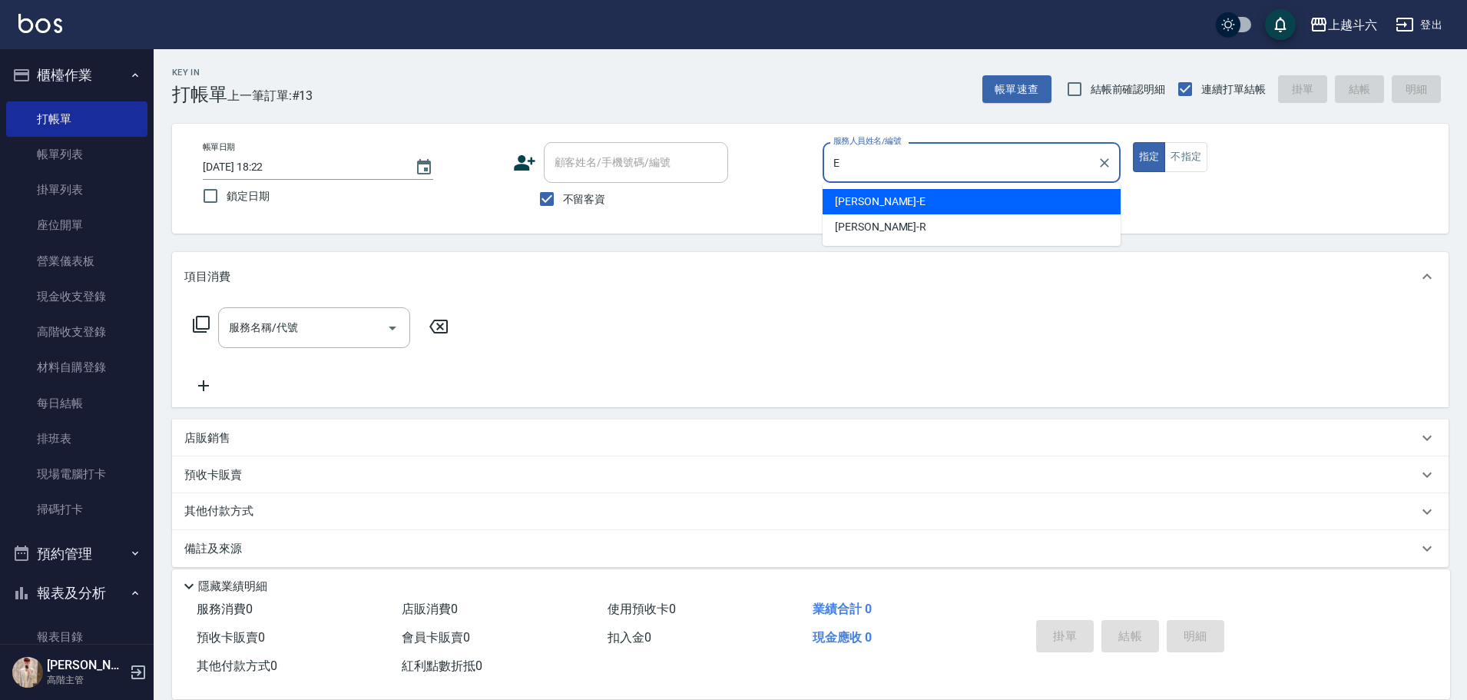
type input "[PERSON_NAME]"
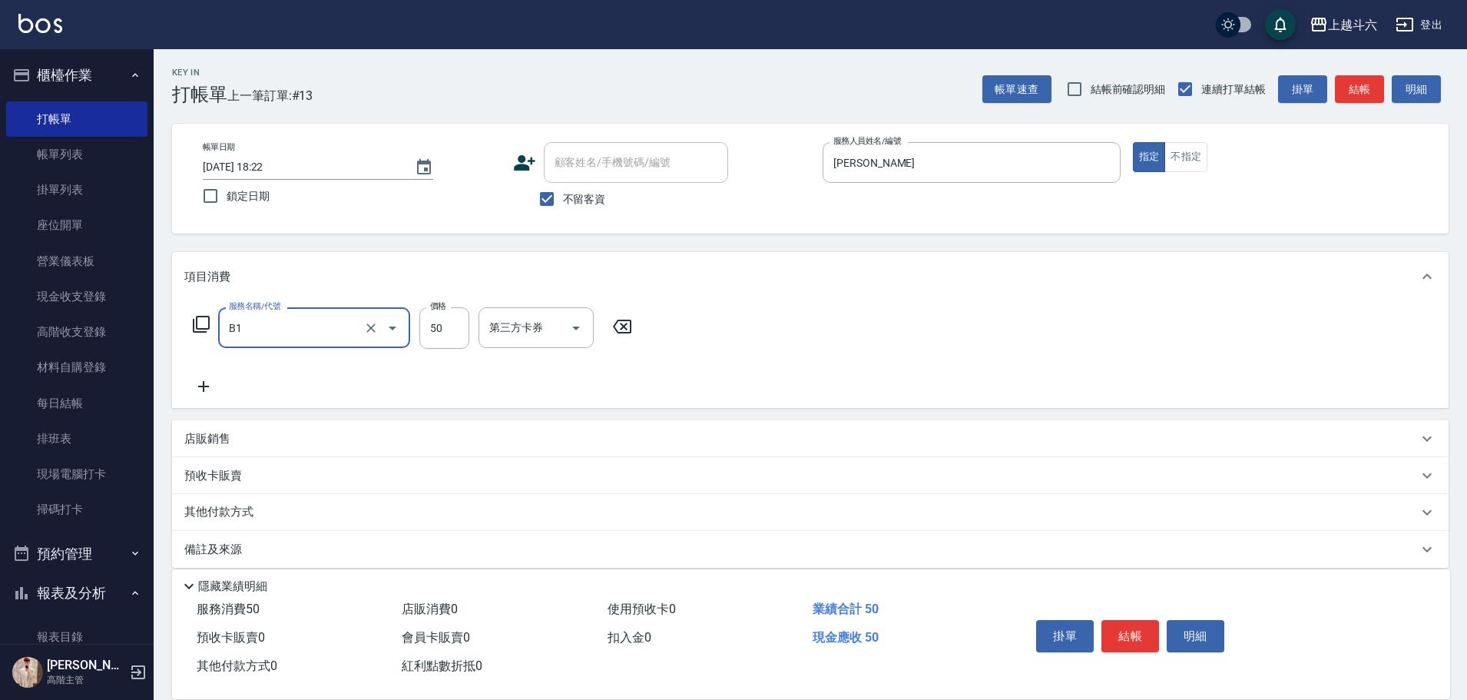
type input "剪髮(B1)"
type input "250"
click at [1132, 630] on button "結帳" at bounding box center [1130, 636] width 58 height 32
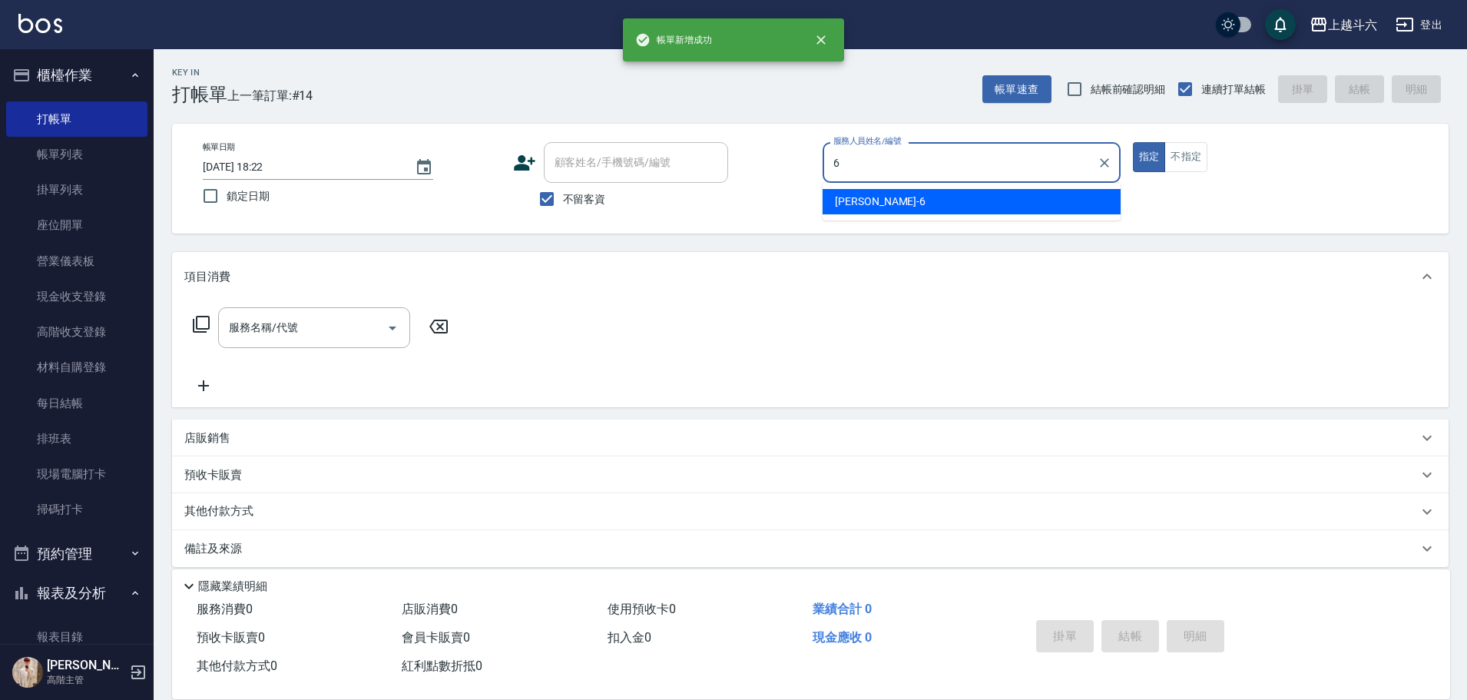
type input "[PERSON_NAME]-6"
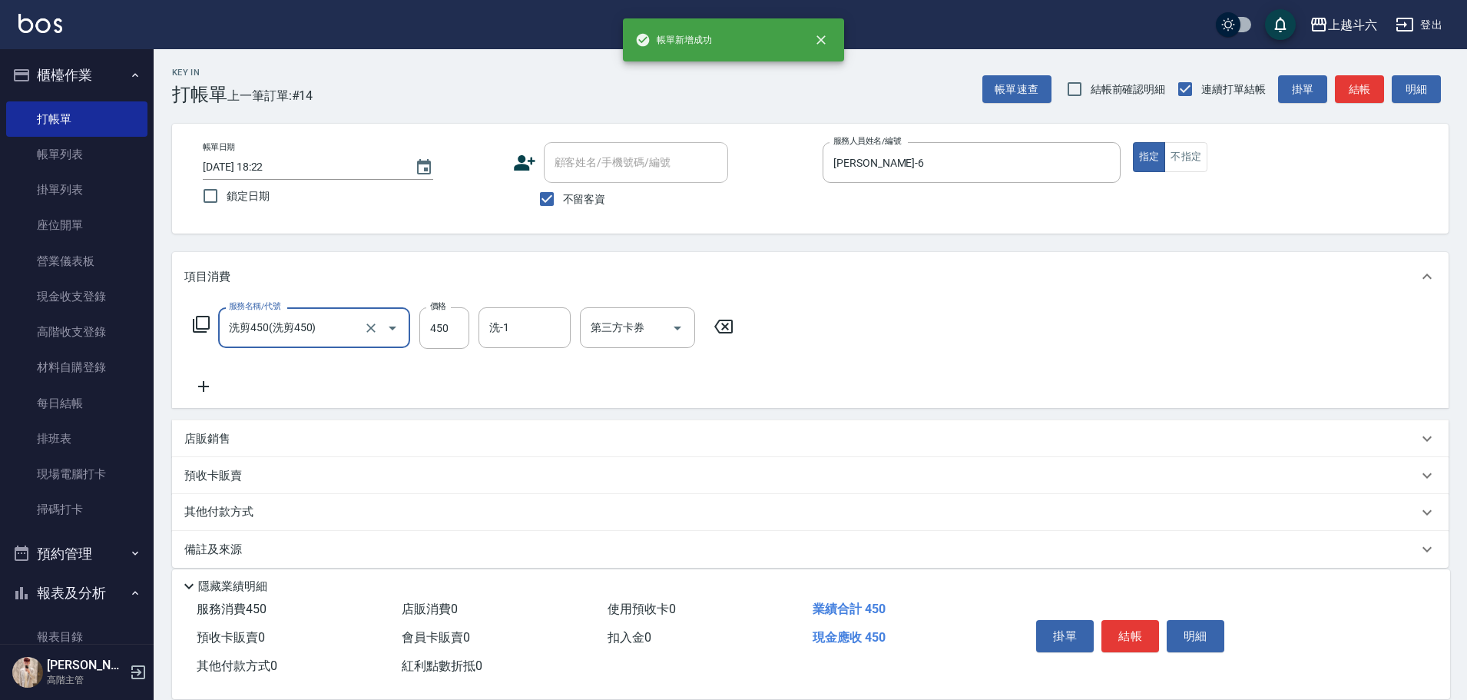
type input "洗剪450"
type input "600"
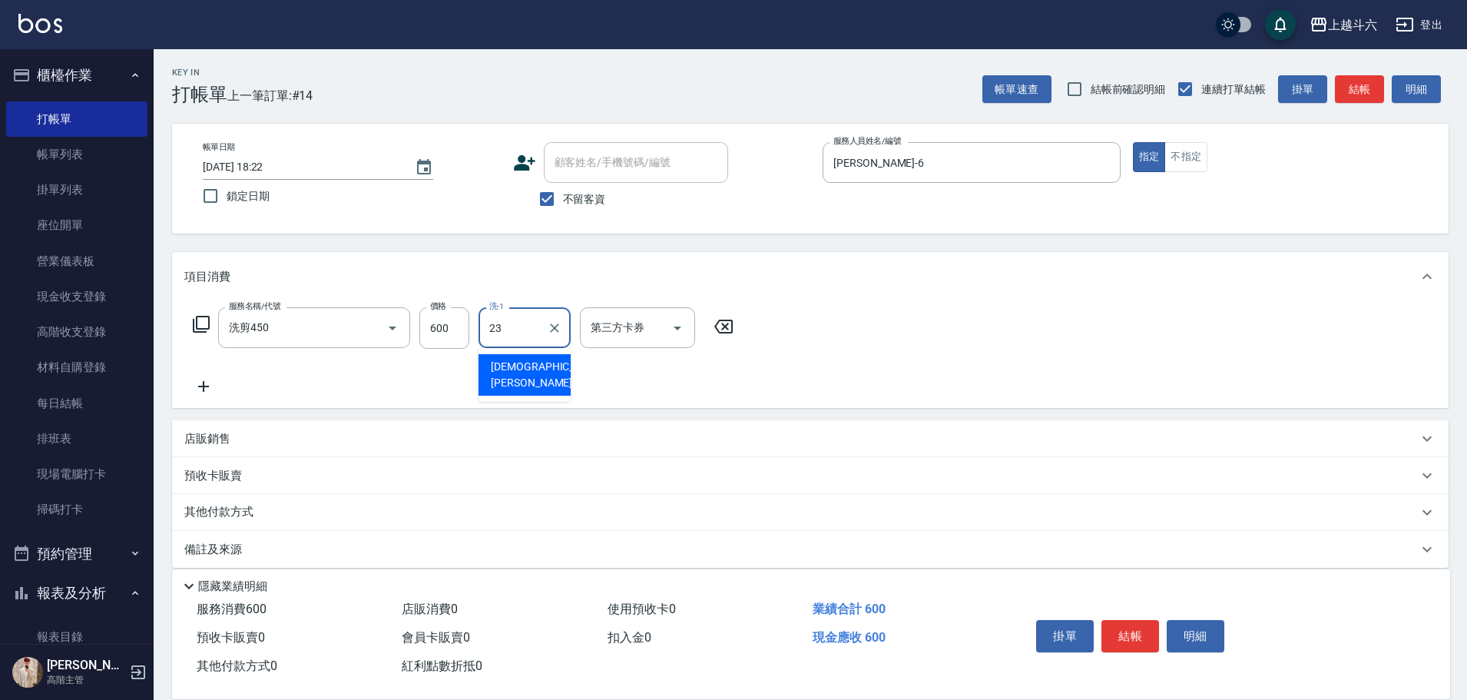
type input "[PERSON_NAME]-23"
click at [1119, 644] on button "結帳" at bounding box center [1130, 636] width 58 height 32
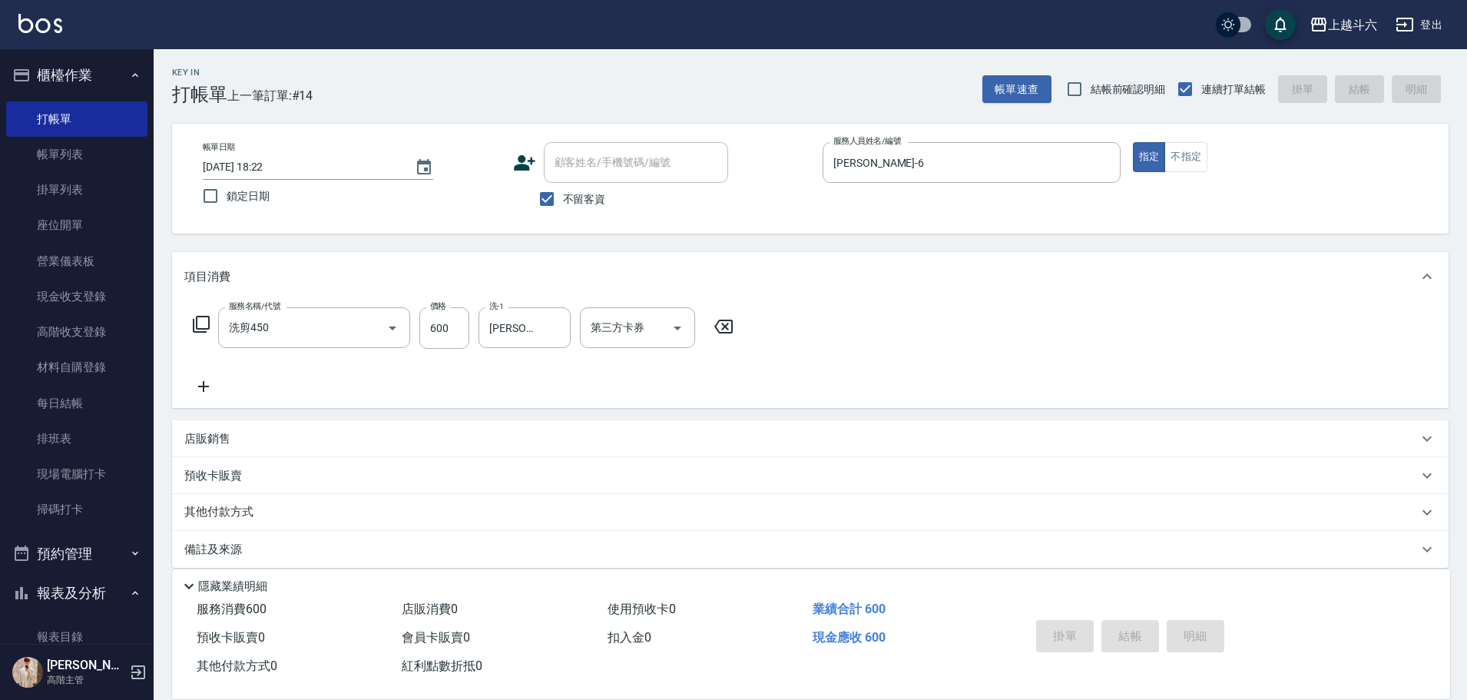
type input "[DATE] 18:23"
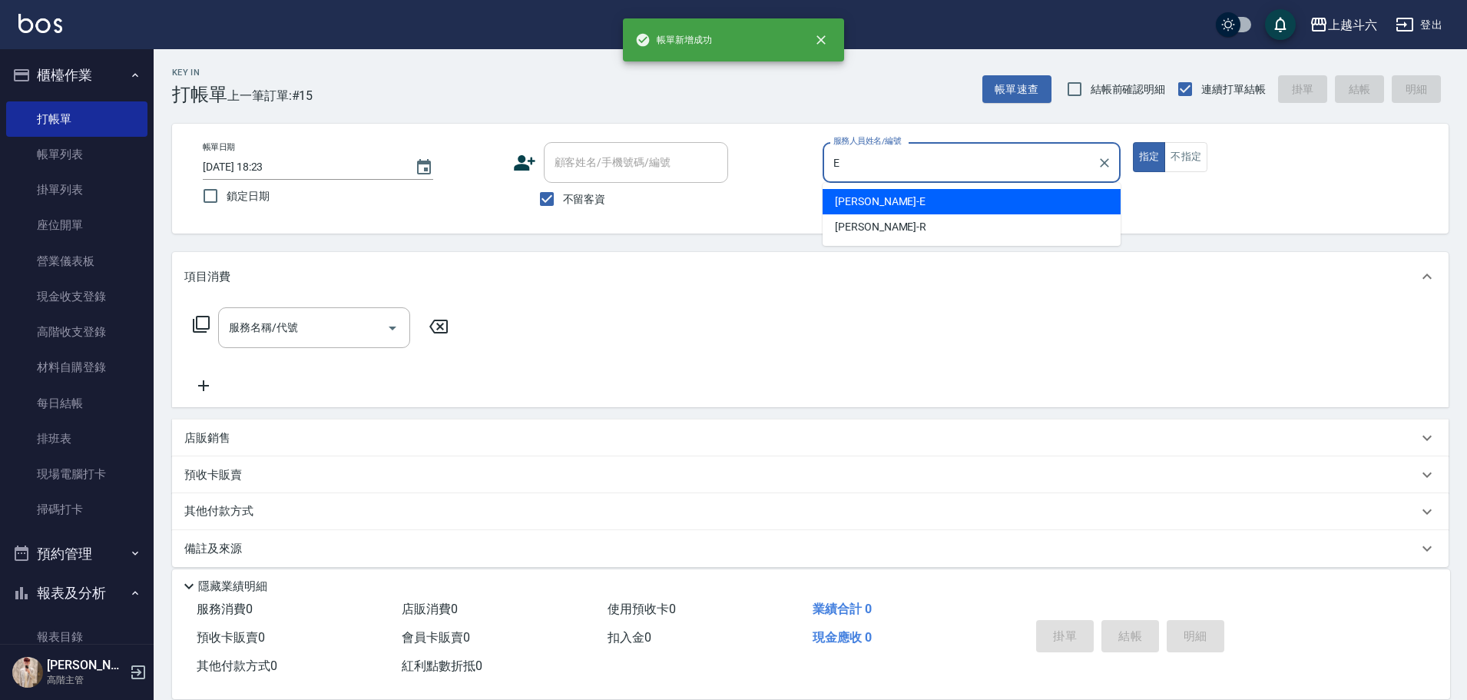
type input "[PERSON_NAME]"
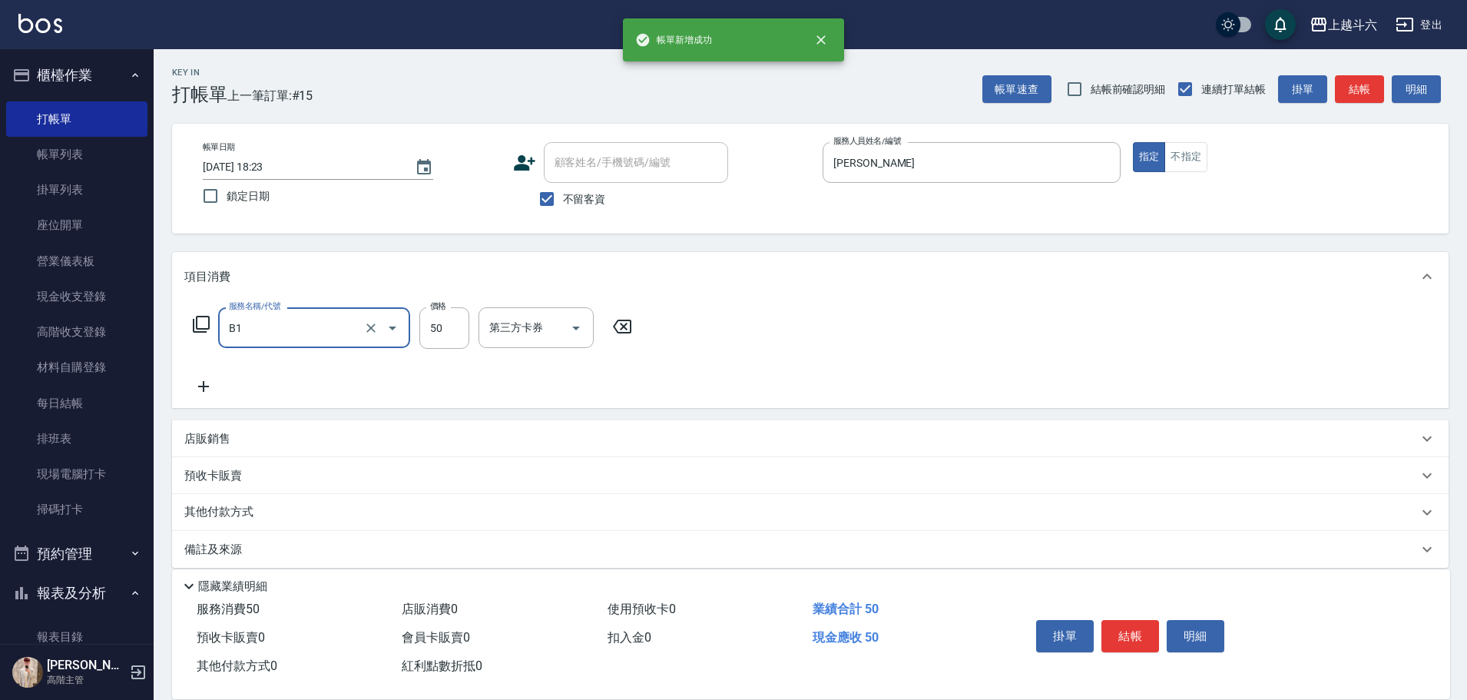
type input "剪髮(B1)"
type input "250"
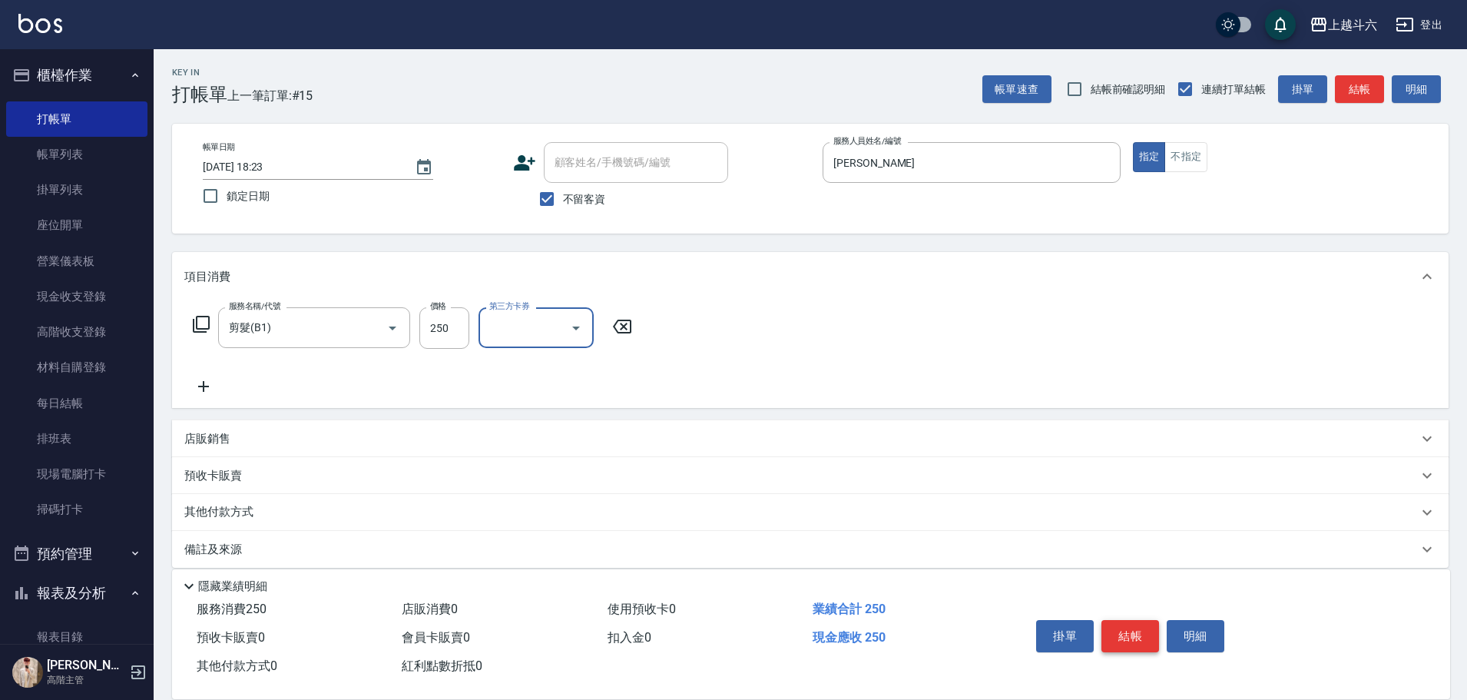
click at [1130, 637] on button "結帳" at bounding box center [1130, 636] width 58 height 32
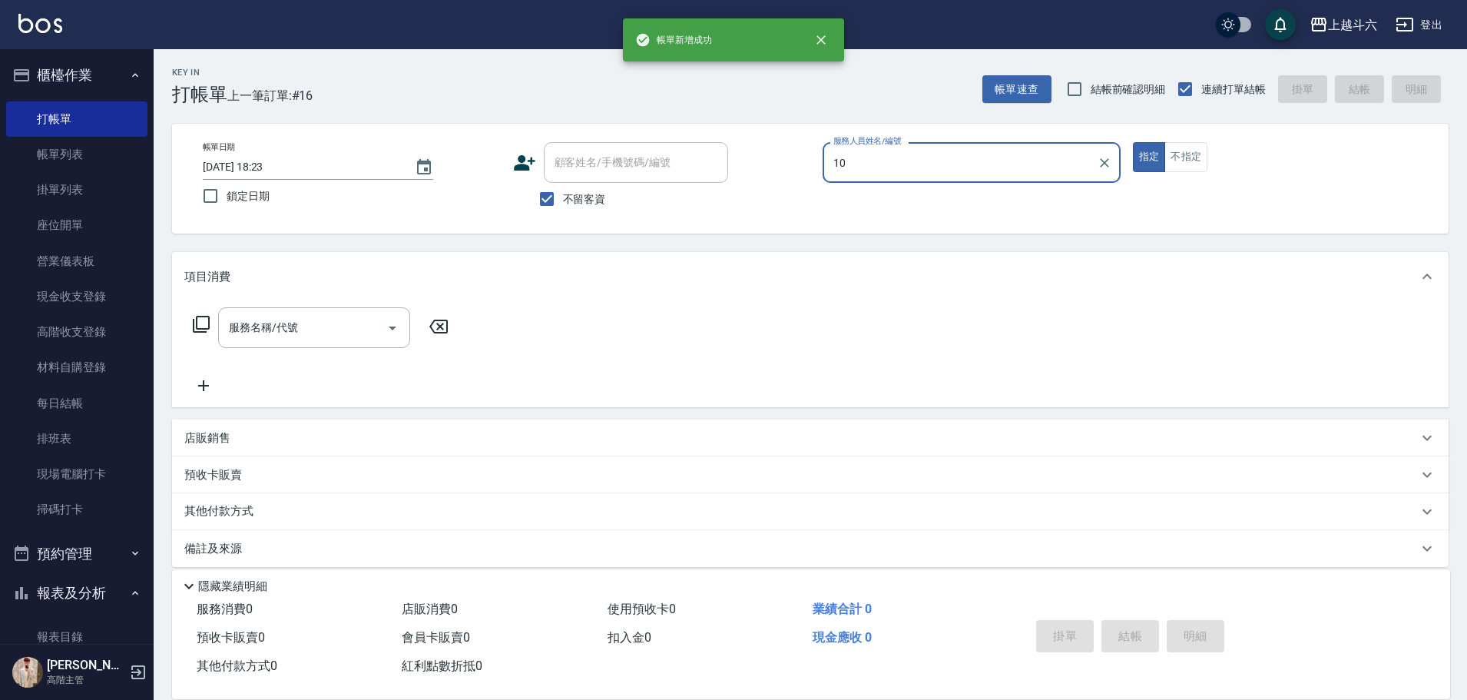
type input "Lambo藍寶-10"
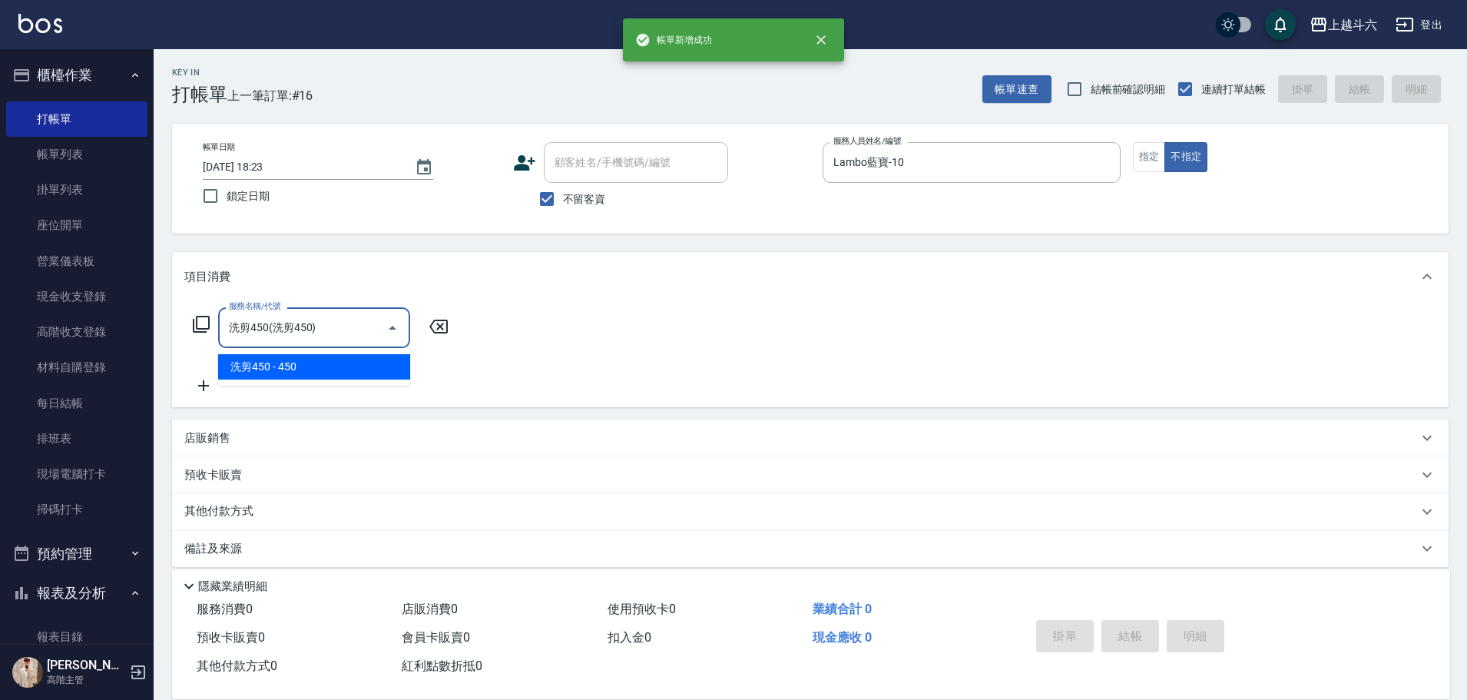
type input "洗剪450"
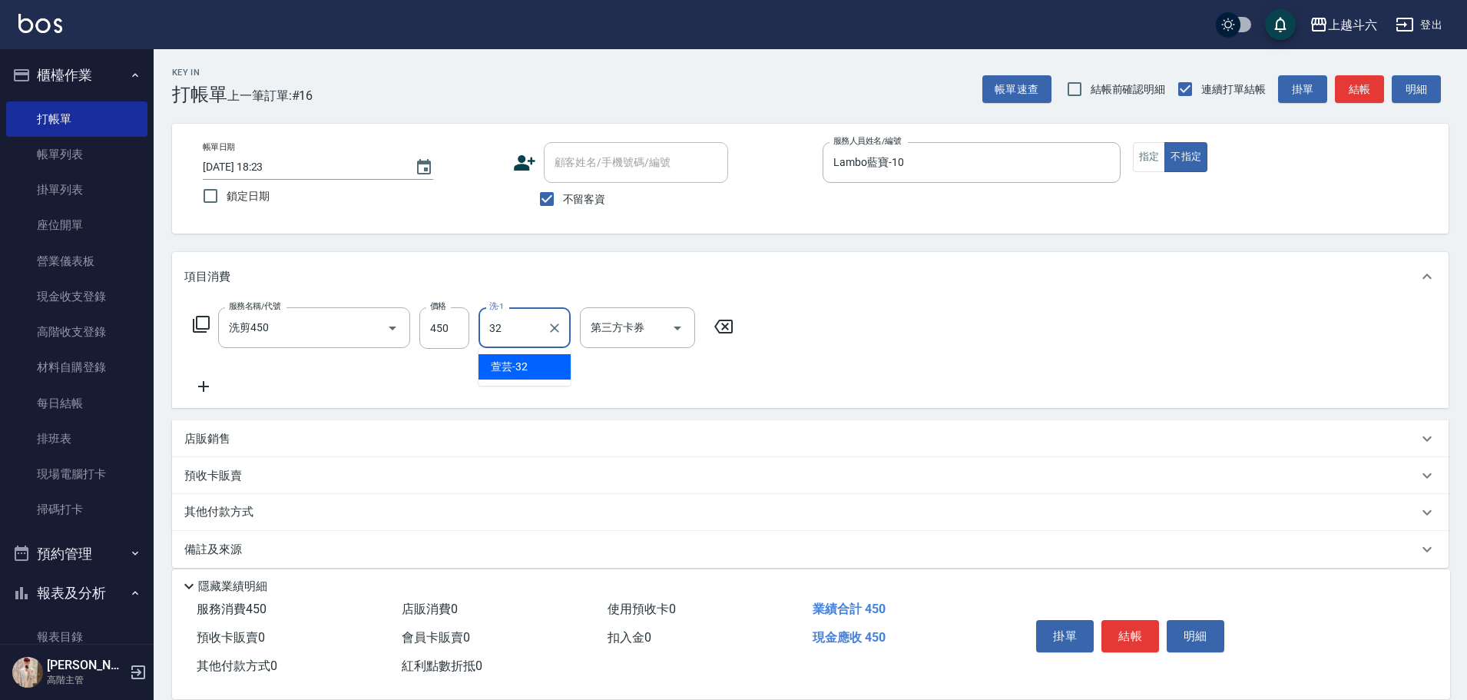
type input "萱芸-32"
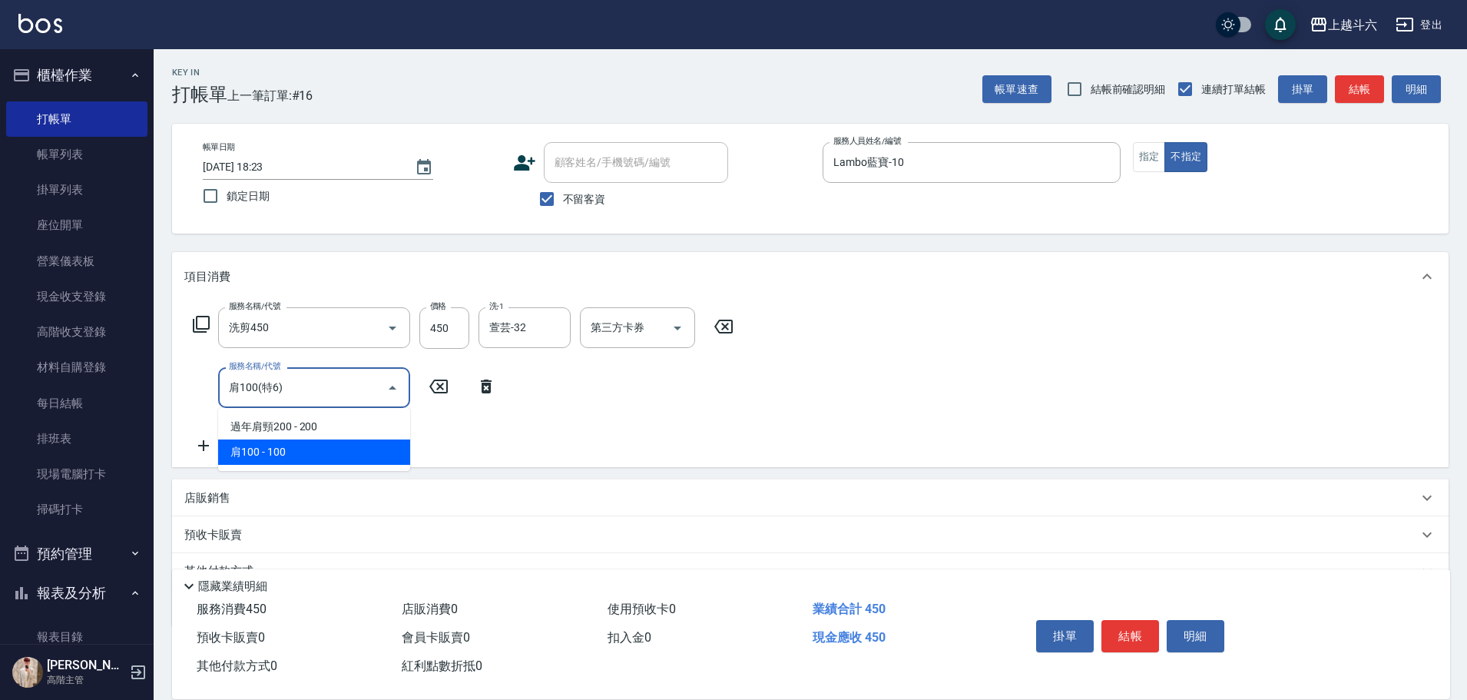
type input "肩100(特6)"
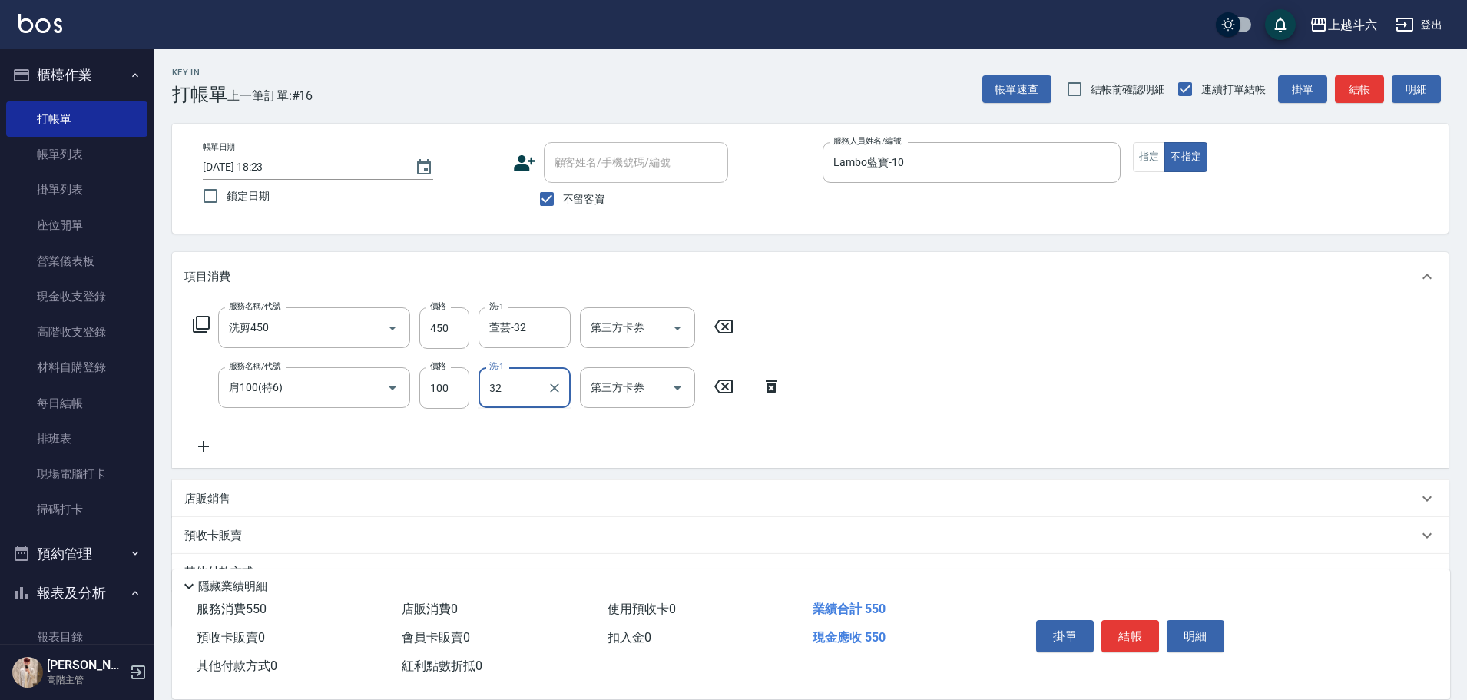
type input "萱芸-32"
click at [1137, 622] on button "結帳" at bounding box center [1130, 636] width 58 height 32
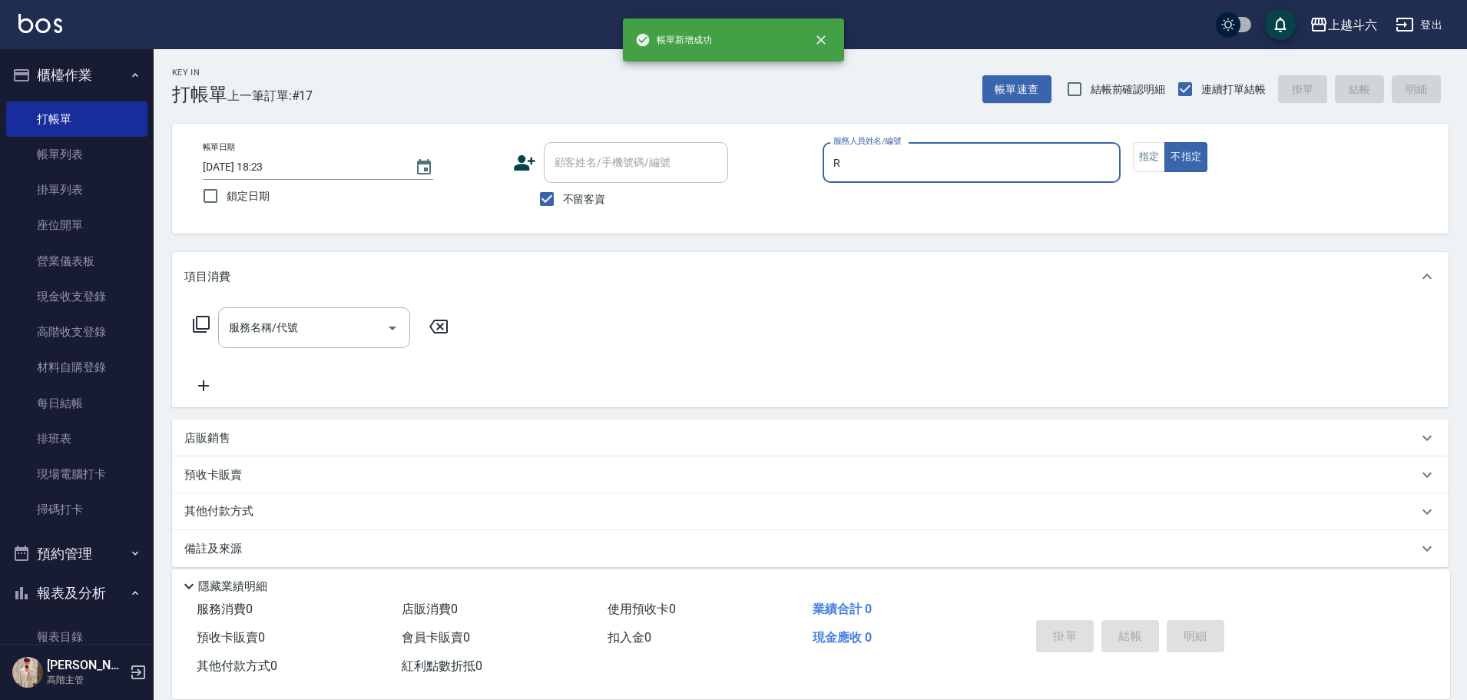
type input "[PERSON_NAME]"
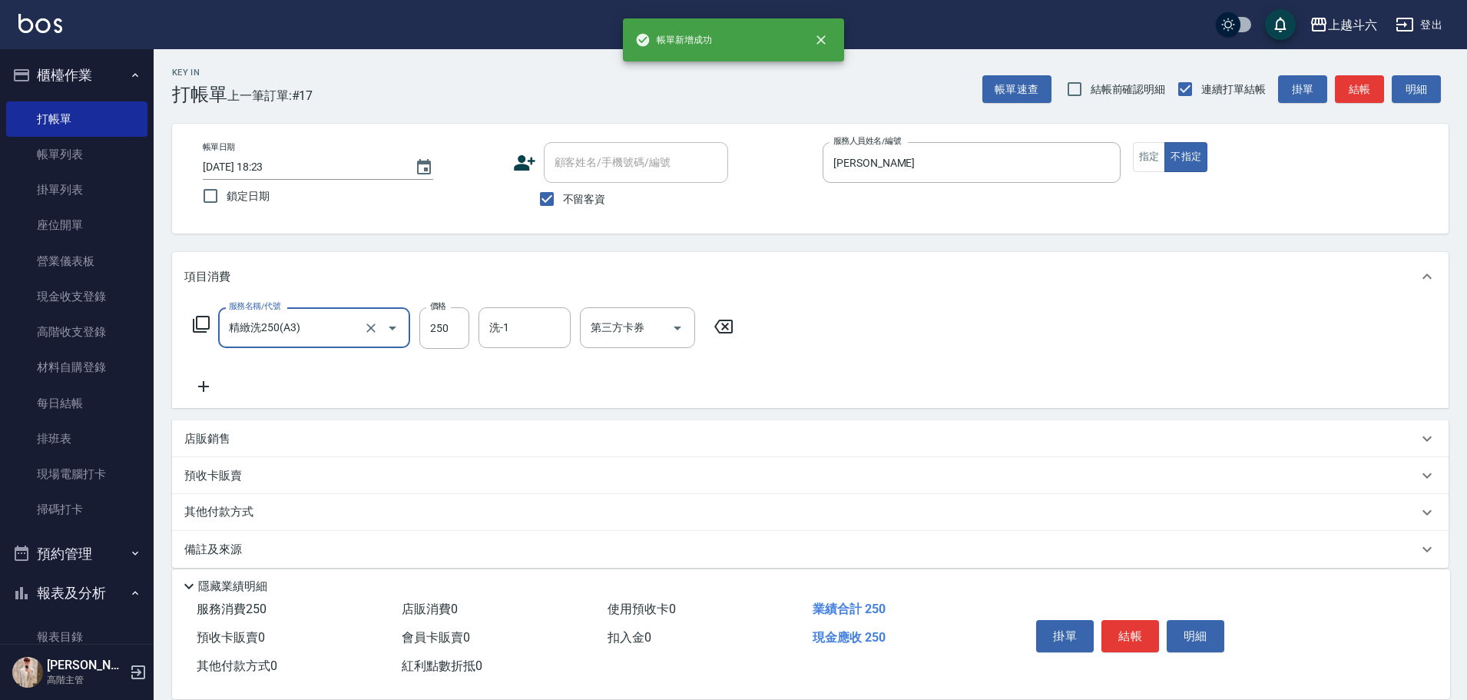
type input "精緻洗250(A3)"
type input "[PERSON_NAME]-23"
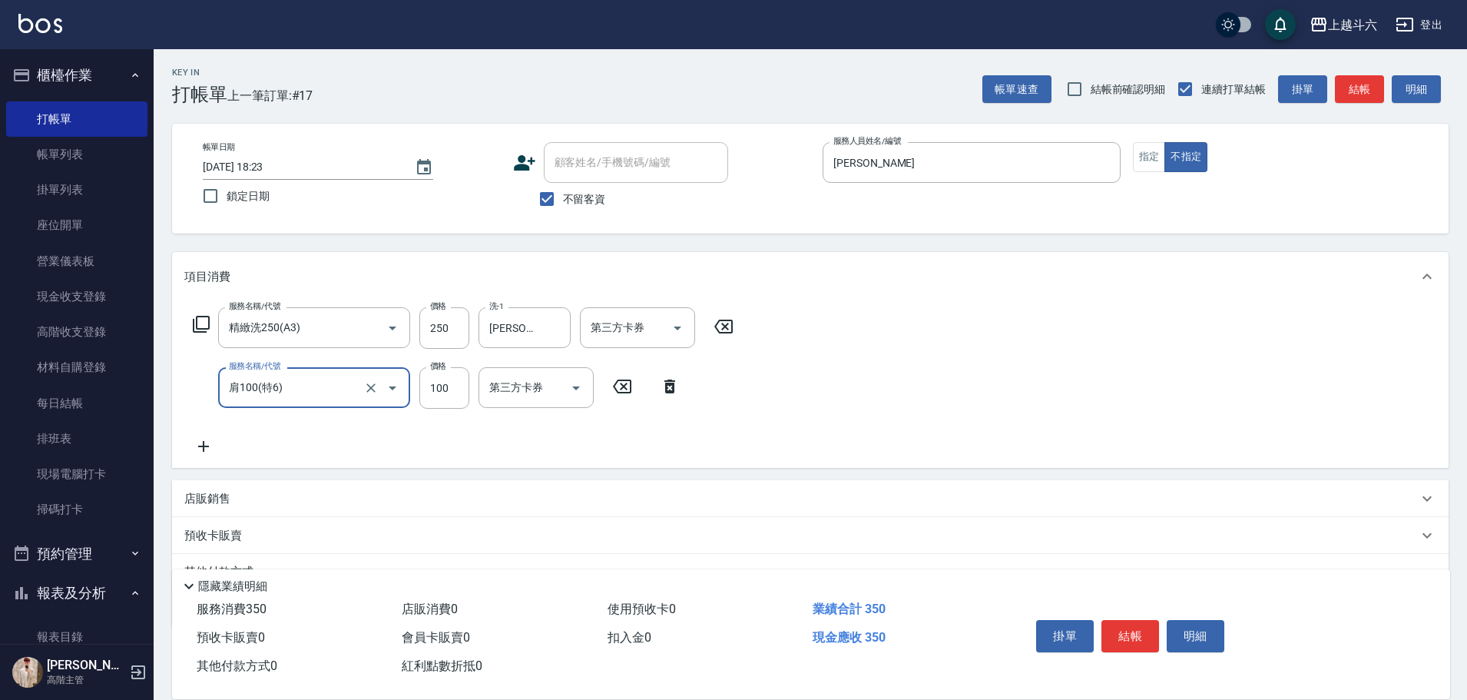
type input "肩100(特6)"
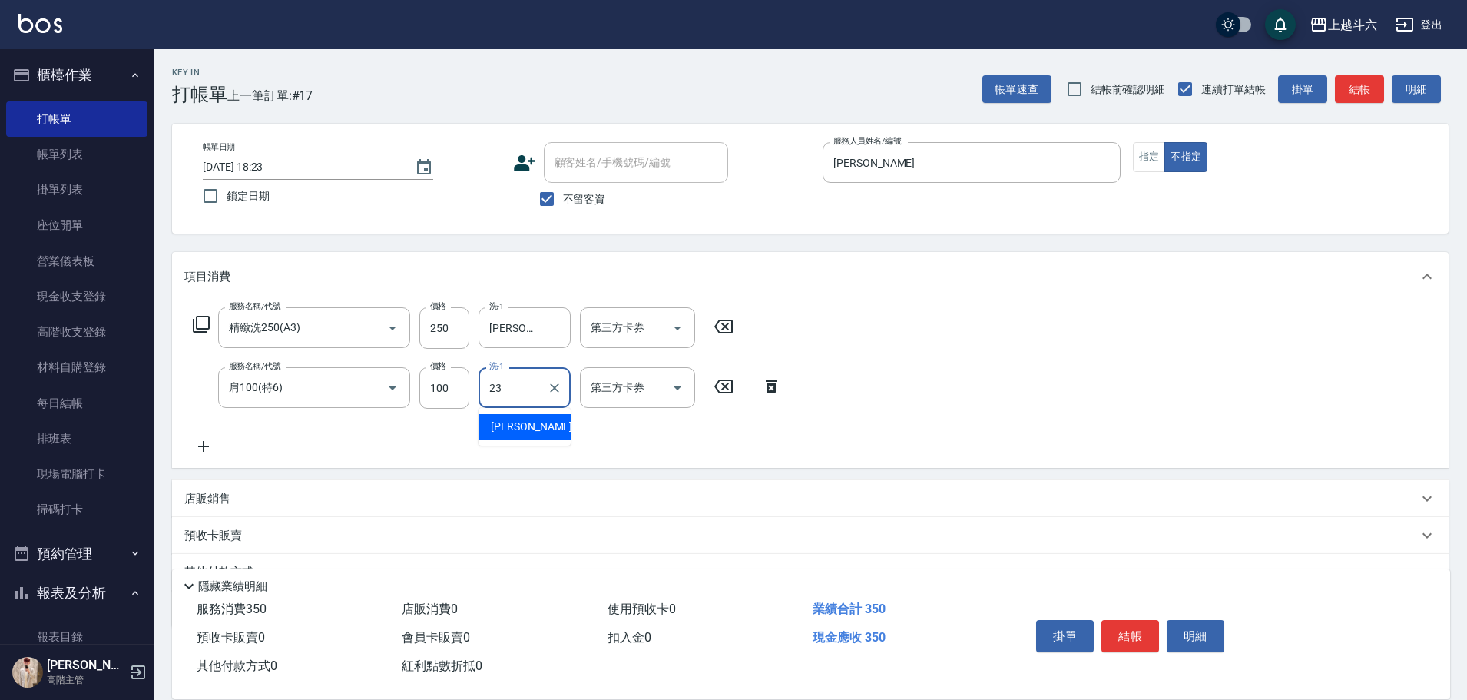
type input "[PERSON_NAME]-23"
click at [1124, 637] on button "結帳" at bounding box center [1130, 636] width 58 height 32
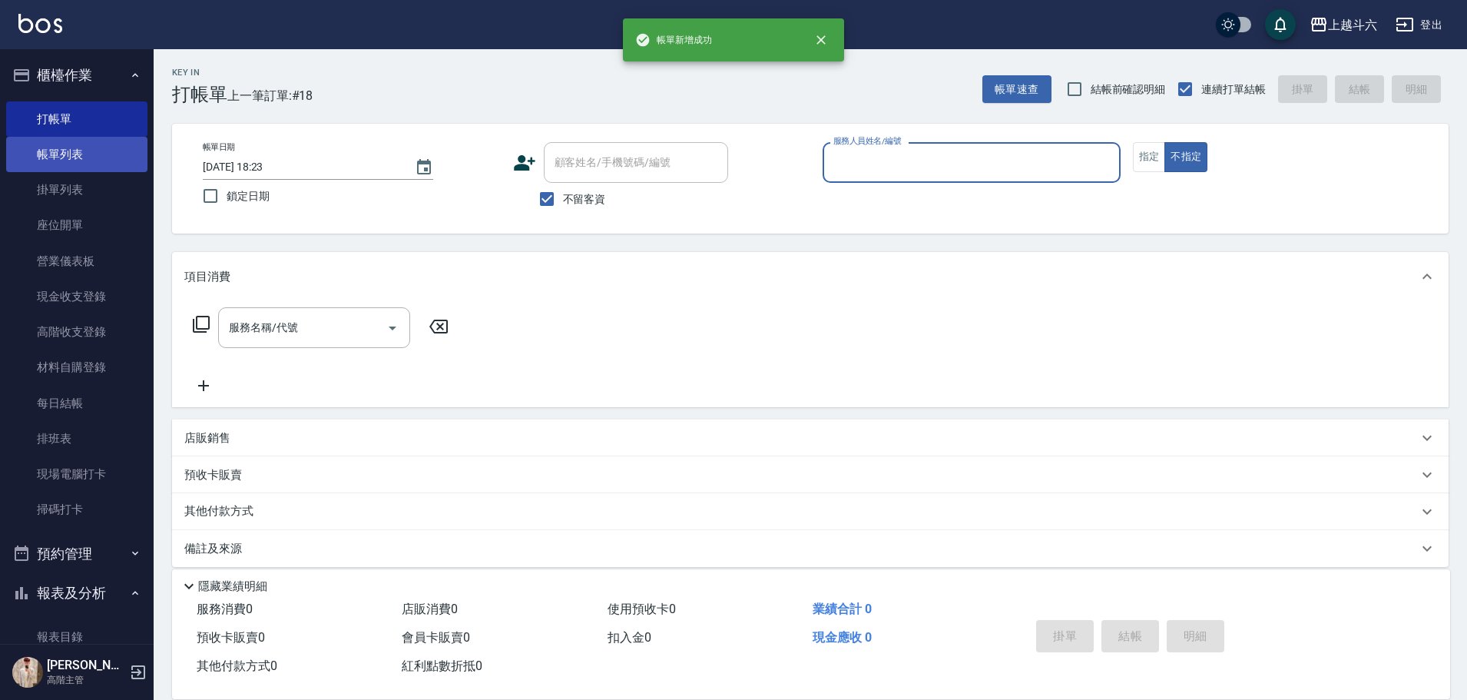
click at [124, 149] on link "帳單列表" at bounding box center [76, 154] width 141 height 35
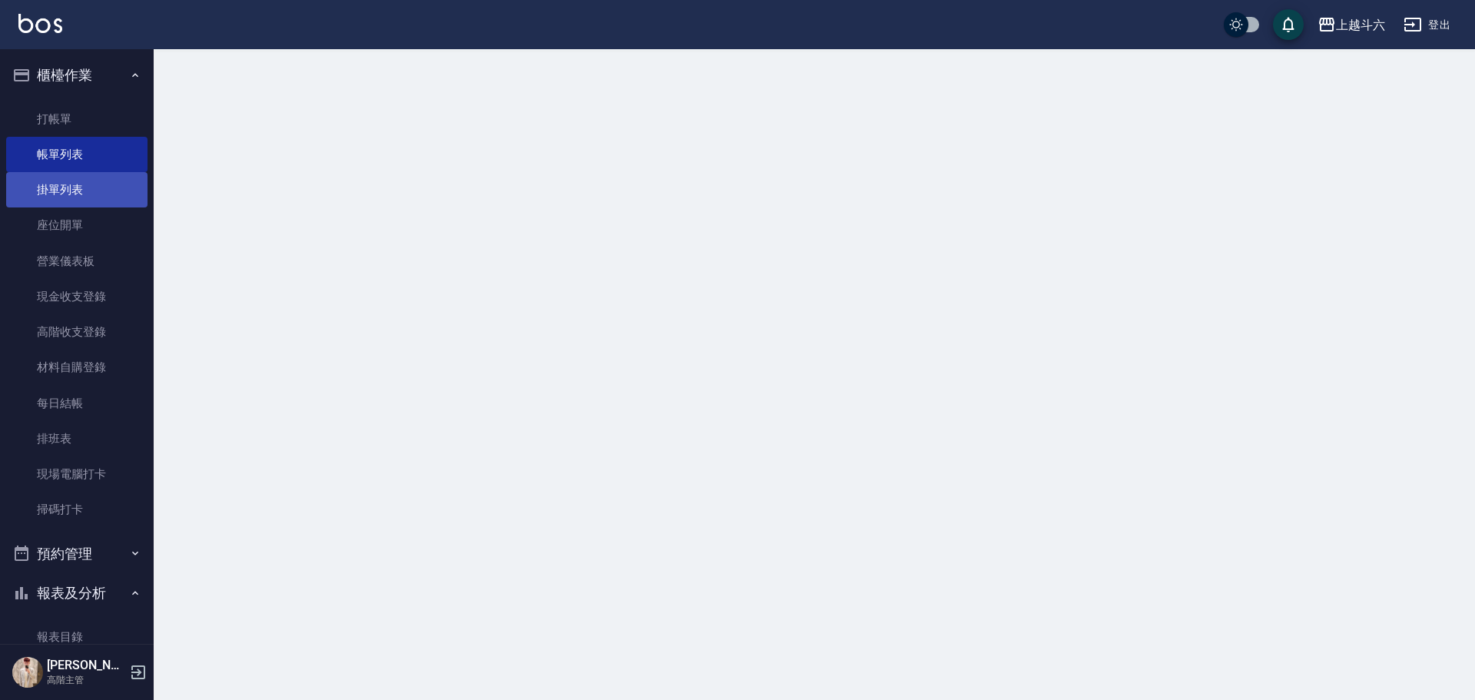
click at [124, 195] on link "掛單列表" at bounding box center [76, 189] width 141 height 35
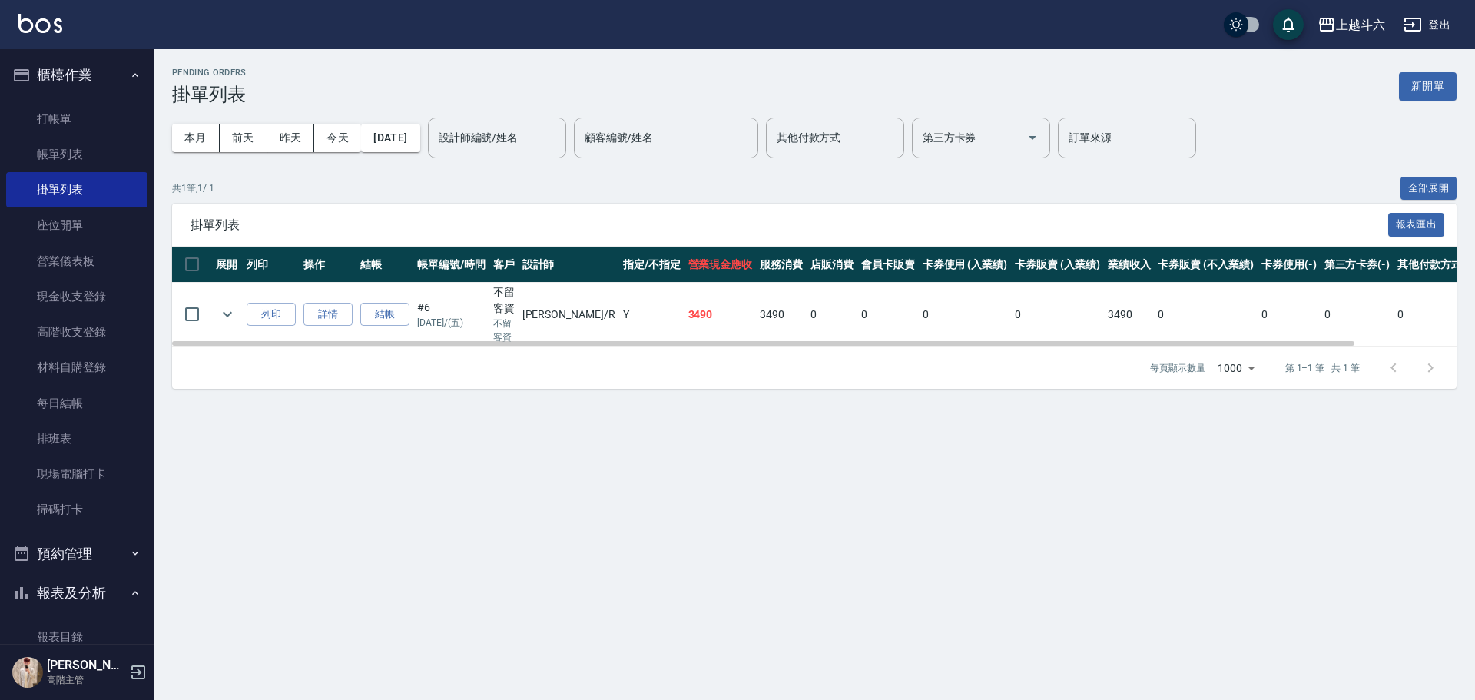
click at [317, 301] on td "詳情" at bounding box center [328, 315] width 57 height 64
click at [385, 307] on button "結帳" at bounding box center [384, 315] width 49 height 24
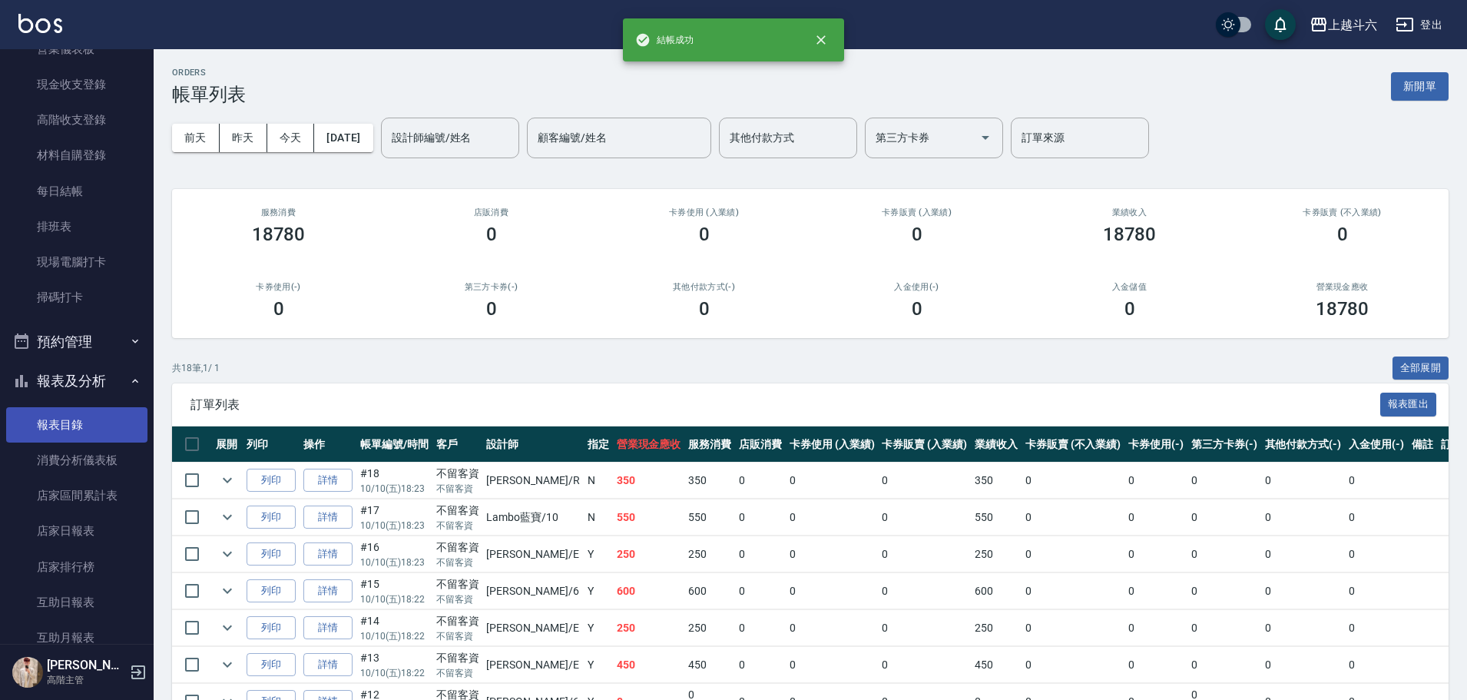
scroll to position [230, 0]
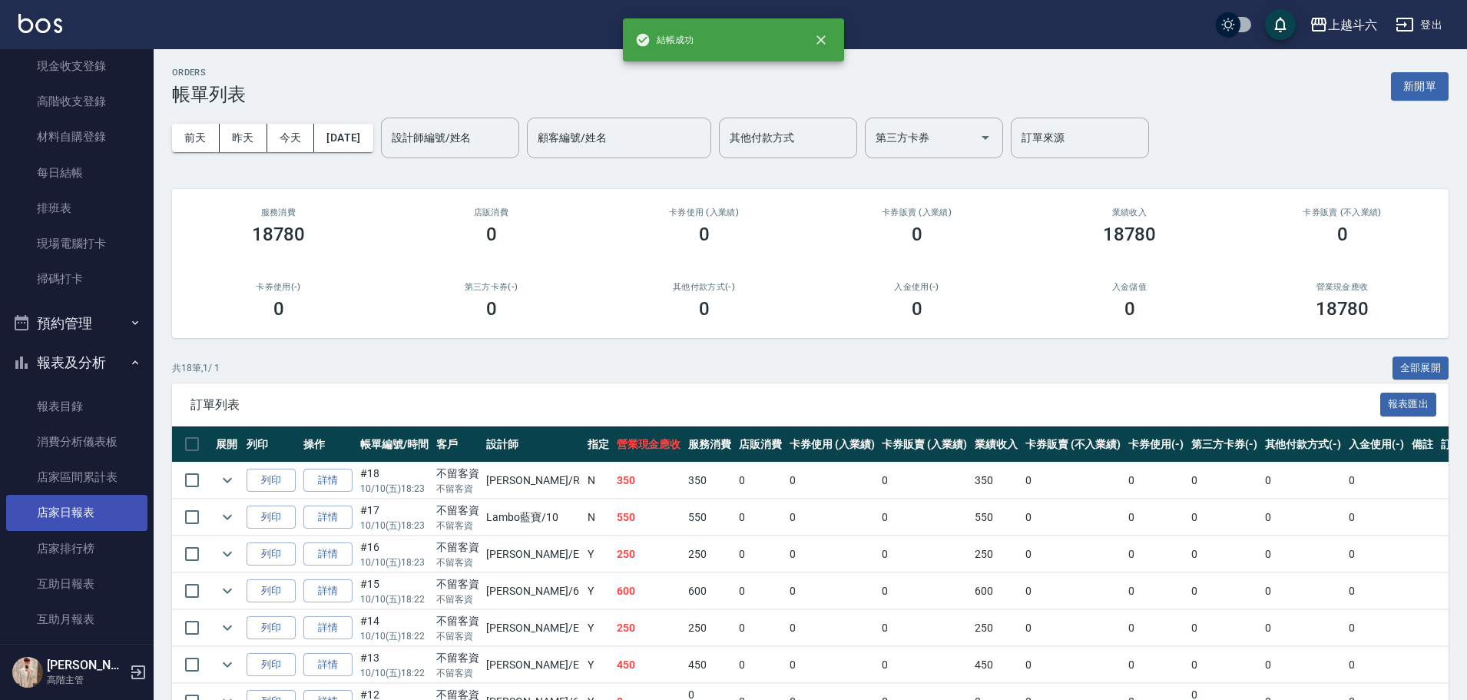
click at [119, 507] on link "店家日報表" at bounding box center [76, 512] width 141 height 35
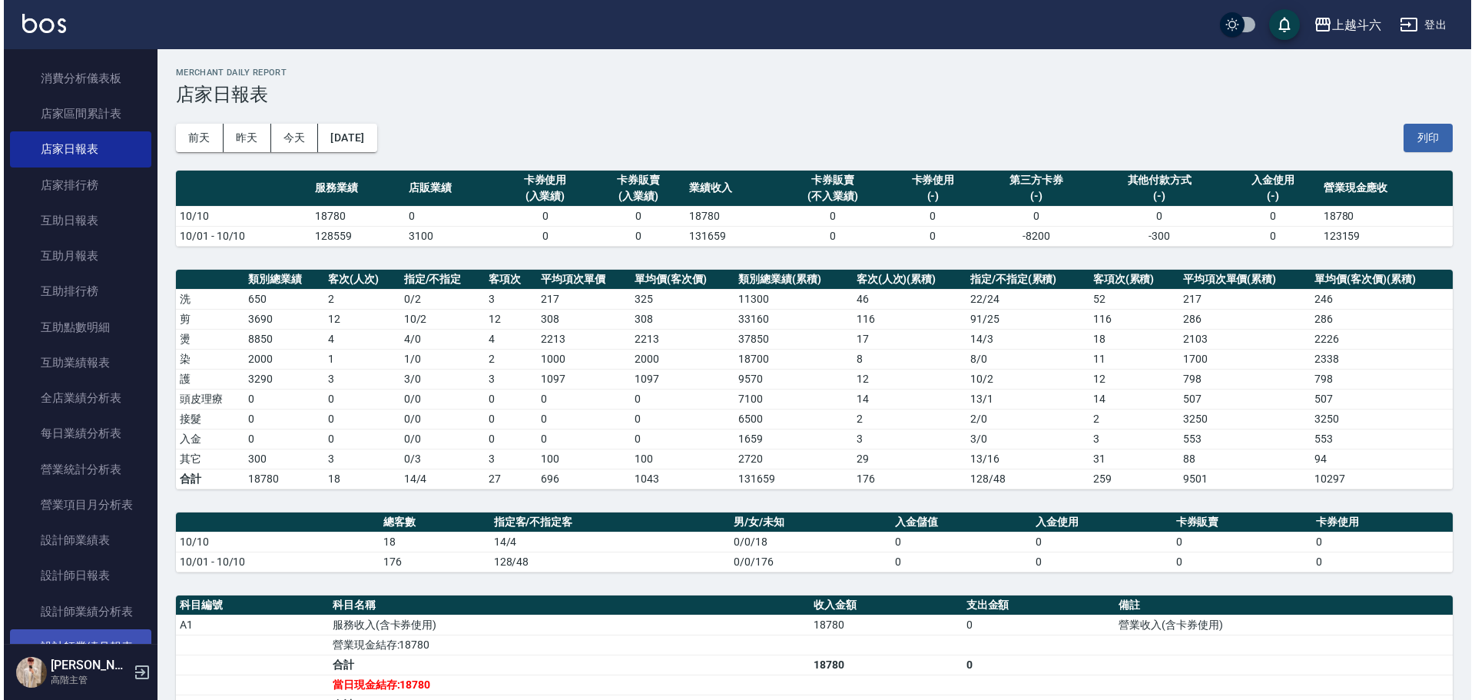
scroll to position [614, 0]
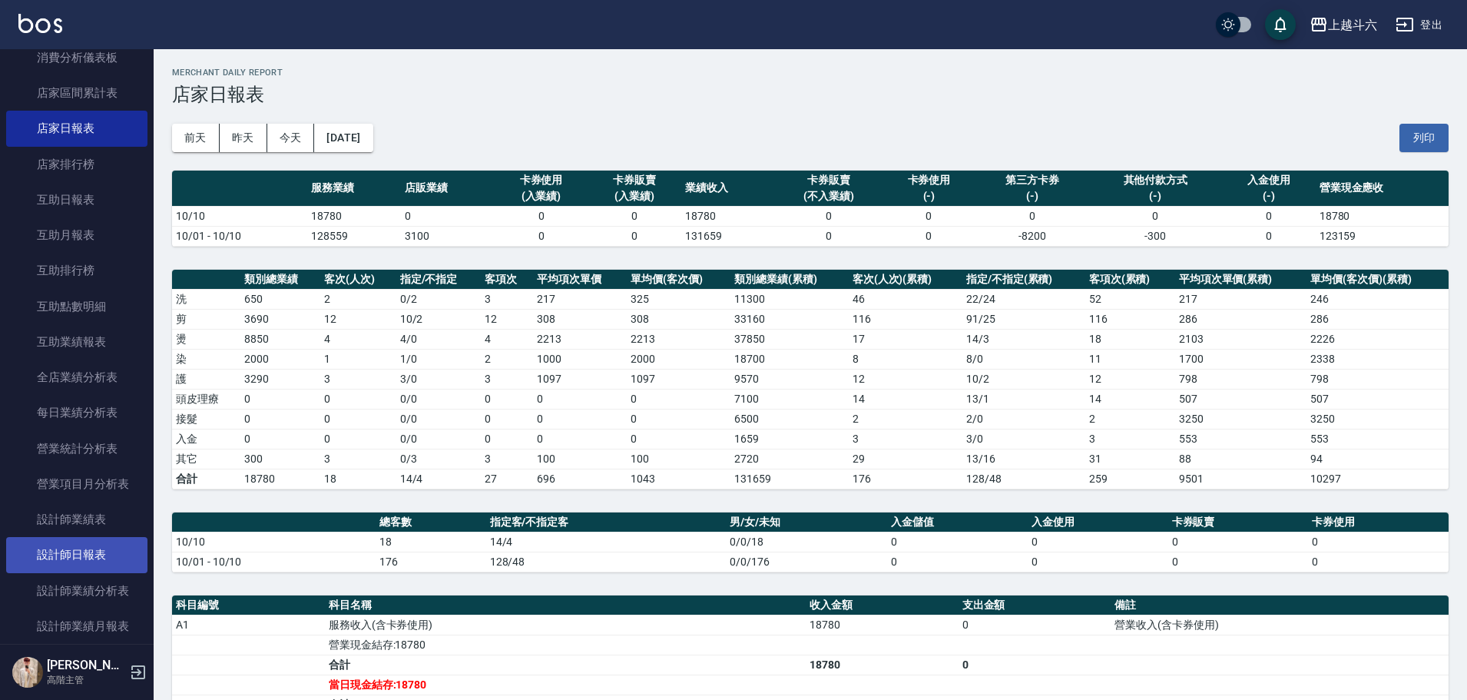
click at [117, 561] on link "設計師日報表" at bounding box center [76, 554] width 141 height 35
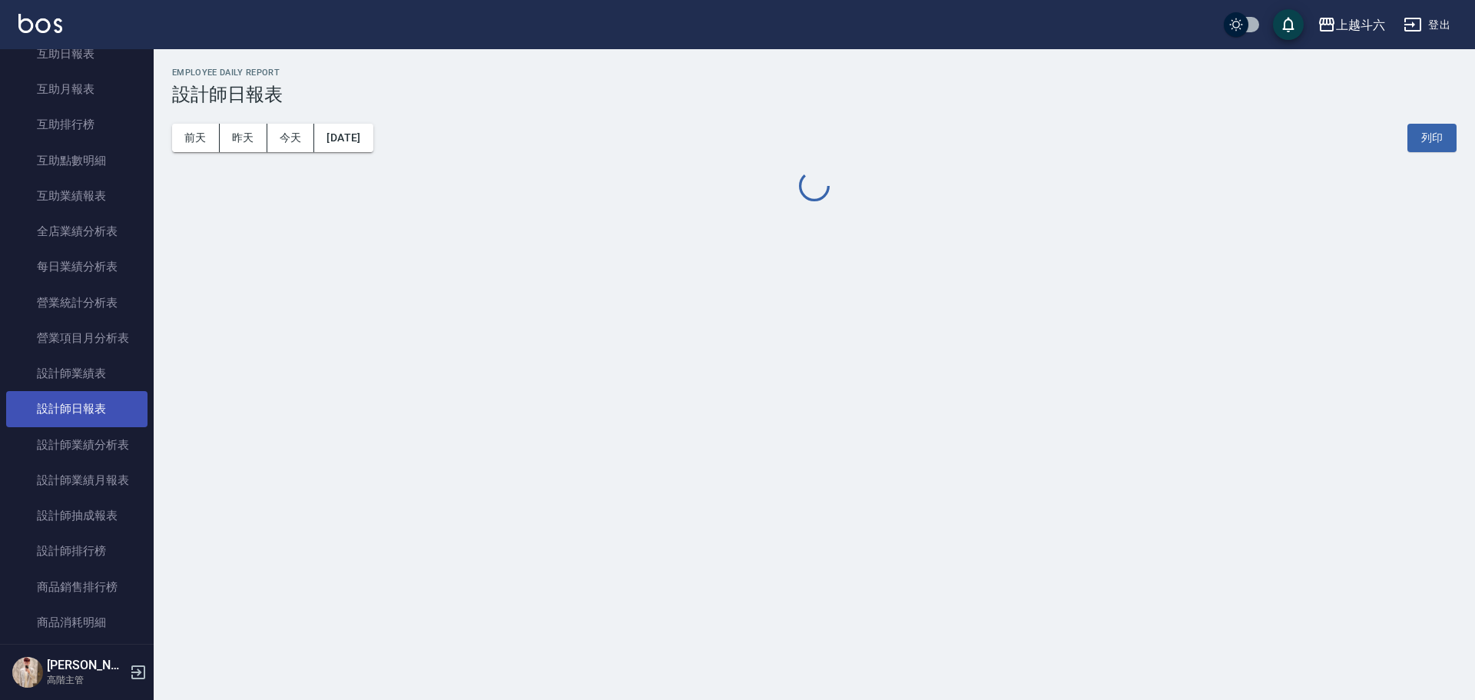
scroll to position [768, 0]
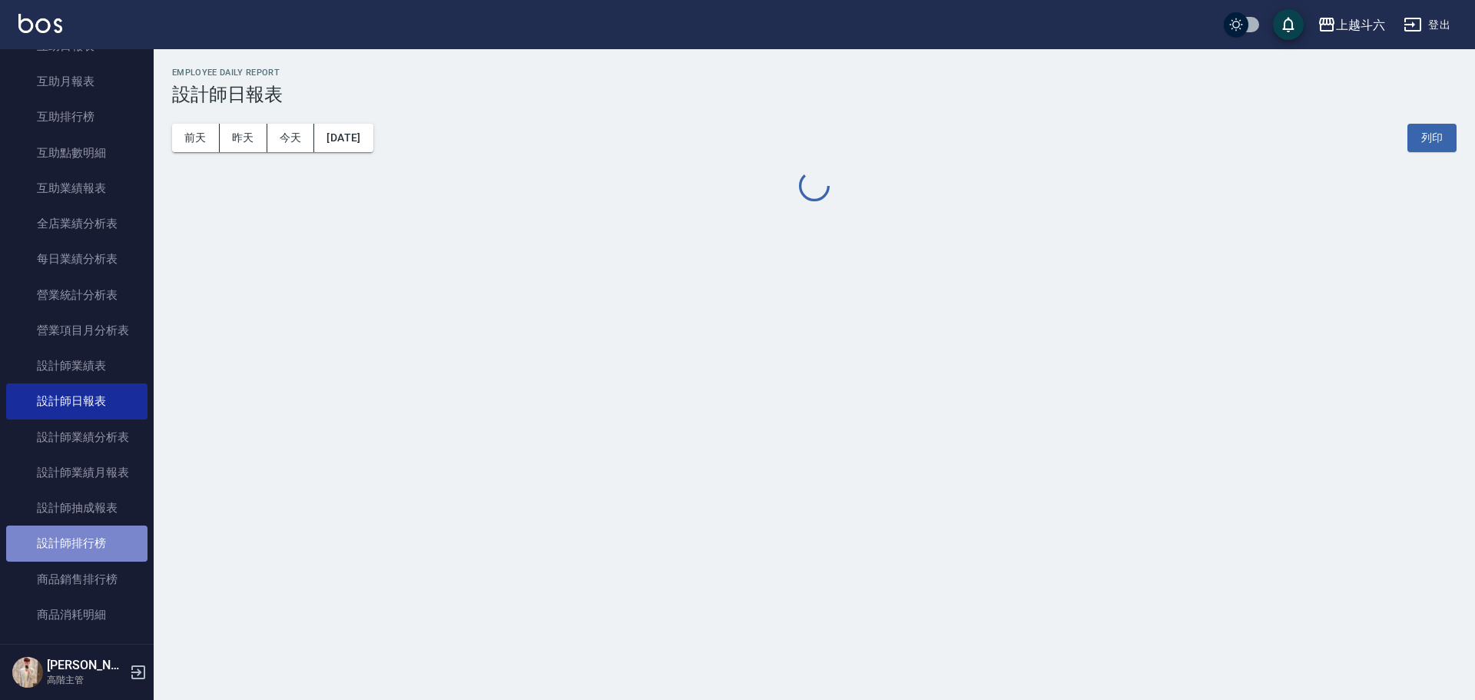
click at [117, 549] on link "設計師排行榜" at bounding box center [76, 542] width 141 height 35
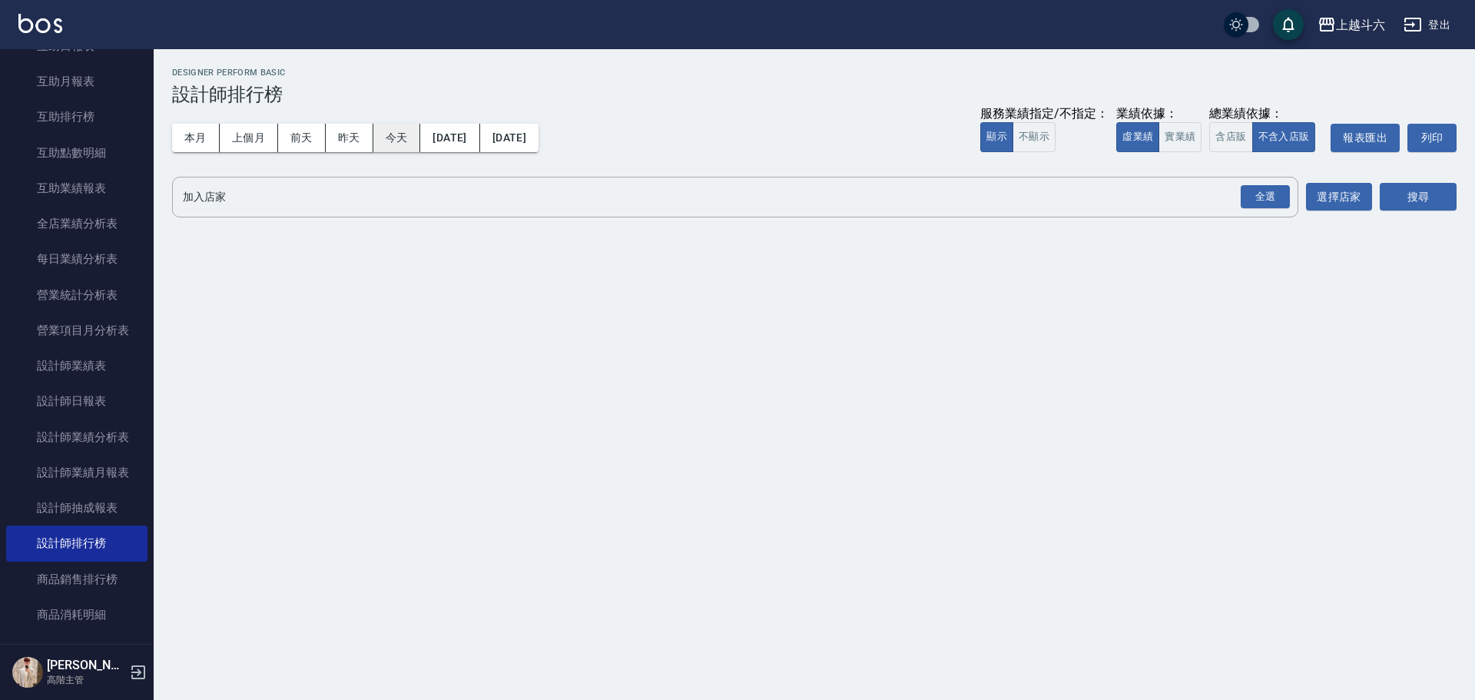
click at [396, 127] on button "今天" at bounding box center [397, 138] width 48 height 28
click at [1188, 144] on button "實業績" at bounding box center [1179, 137] width 43 height 30
click at [1243, 200] on div "全選" at bounding box center [1264, 197] width 49 height 24
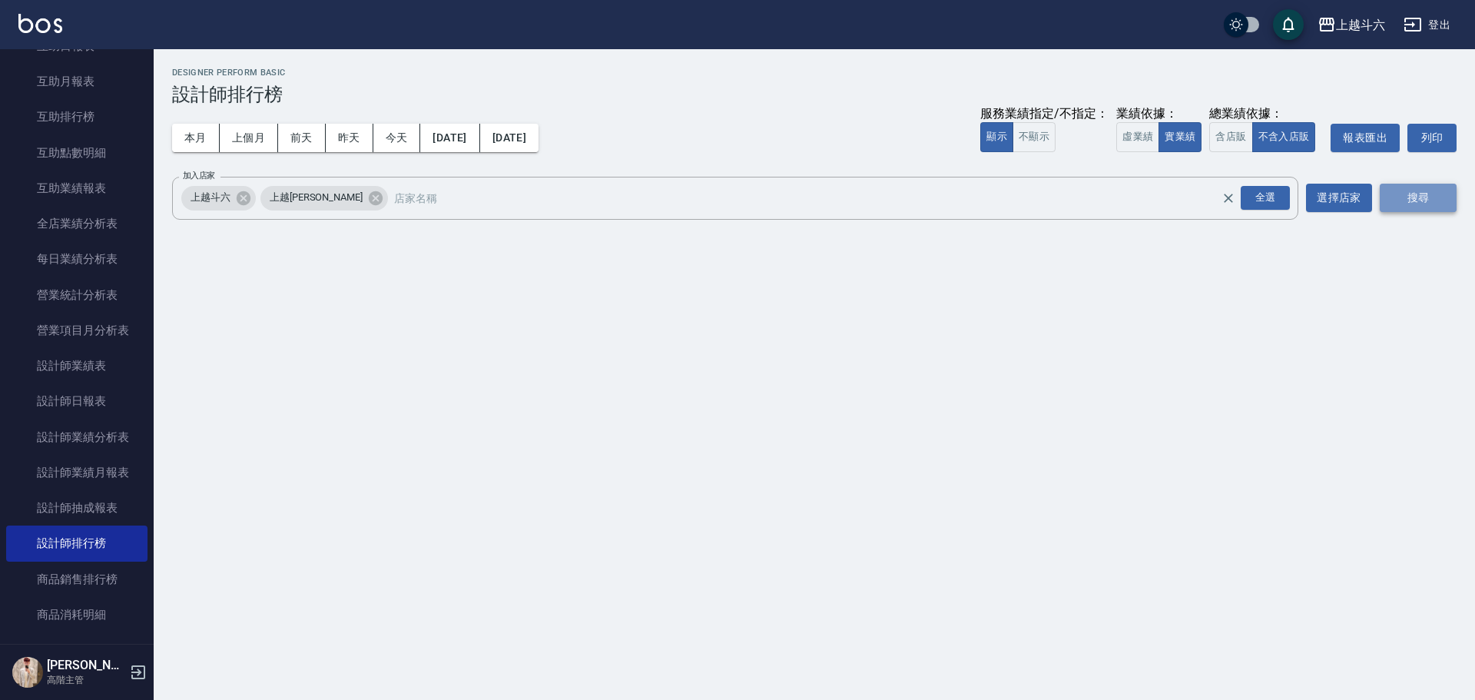
click at [1406, 210] on button "搜尋" at bounding box center [1417, 198] width 77 height 28
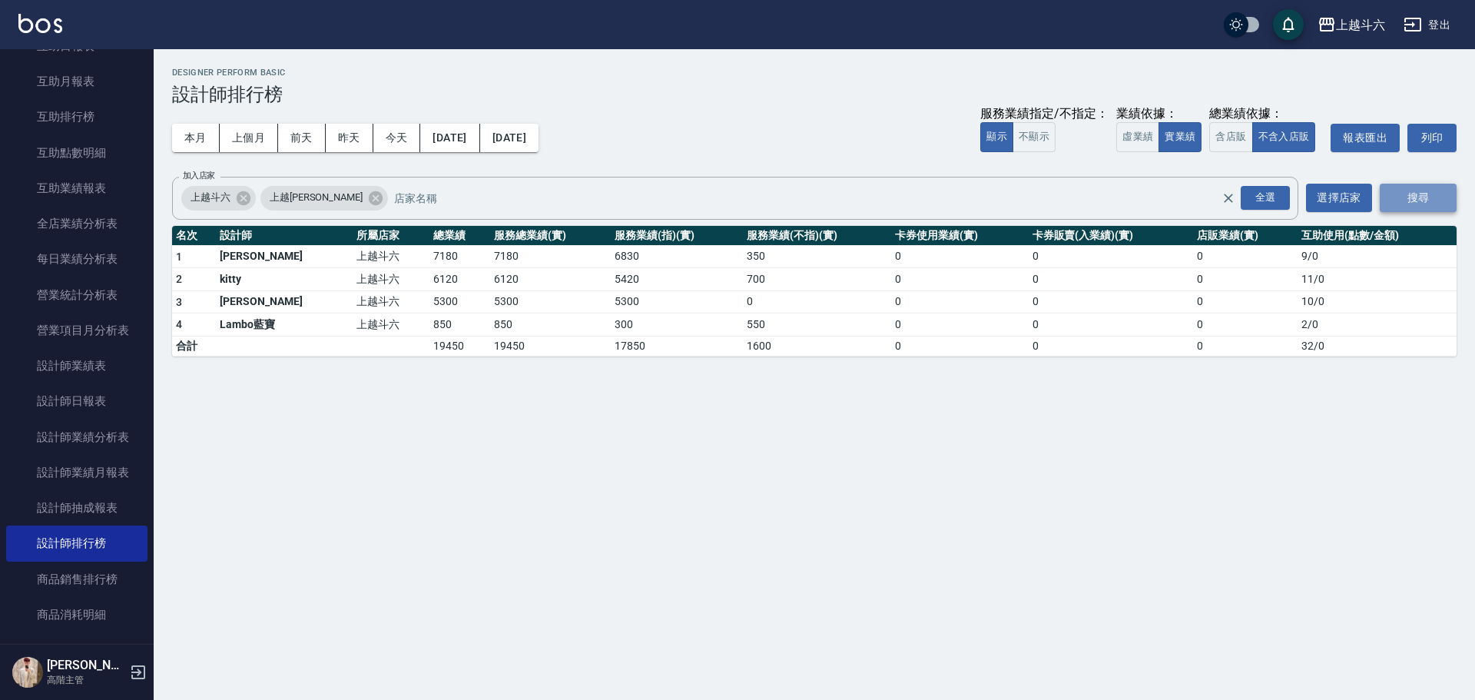
click at [1412, 202] on button "搜尋" at bounding box center [1417, 198] width 77 height 28
click at [355, 144] on button "昨天" at bounding box center [350, 138] width 48 height 28
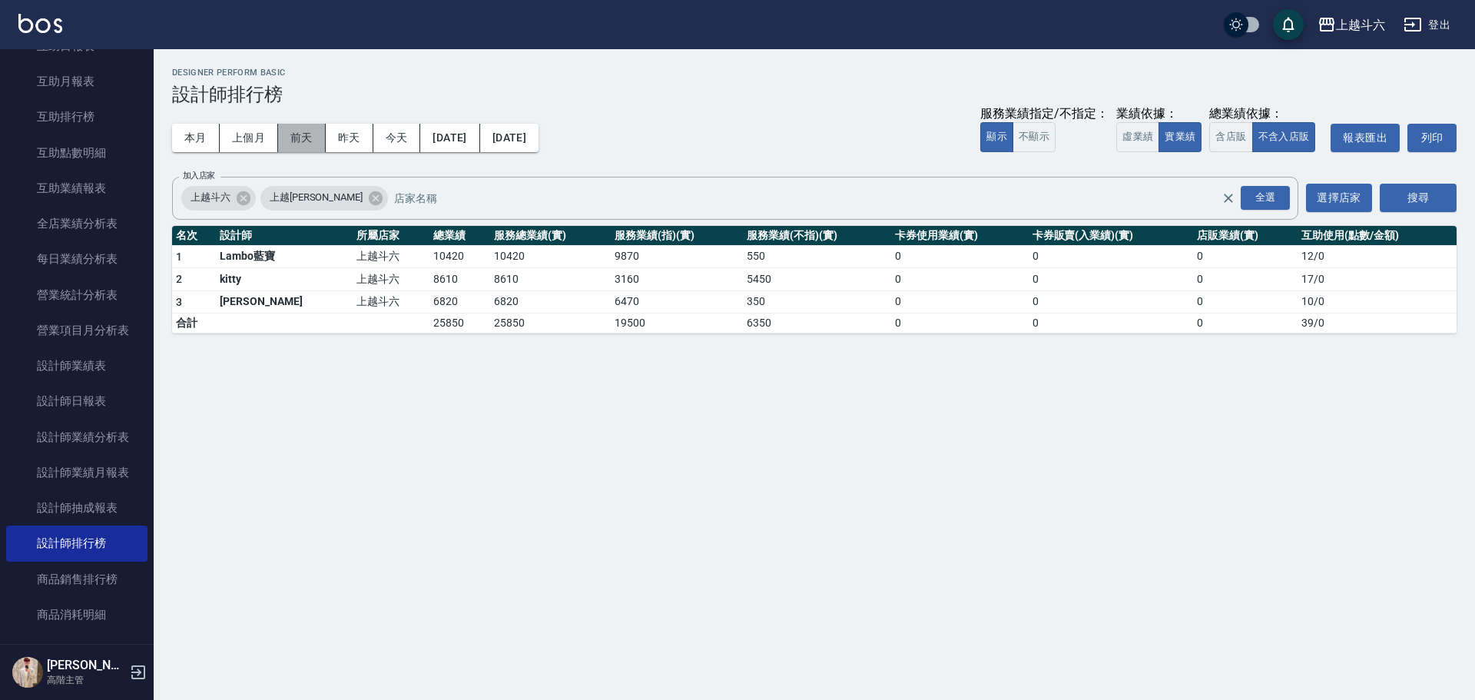
click at [316, 139] on button "前天" at bounding box center [302, 138] width 48 height 28
click at [366, 137] on button "昨天" at bounding box center [350, 138] width 48 height 28
click at [395, 138] on button "今天" at bounding box center [397, 138] width 48 height 28
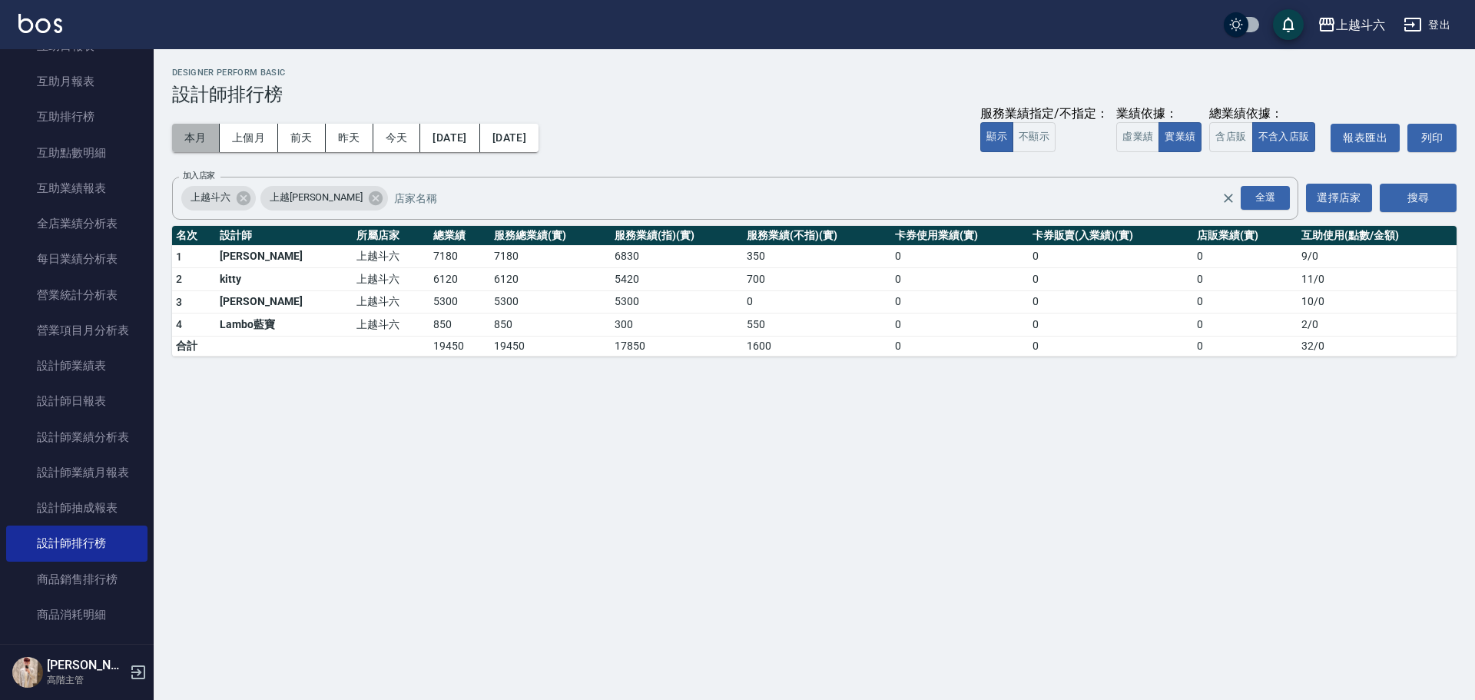
click at [207, 137] on button "本月" at bounding box center [196, 138] width 48 height 28
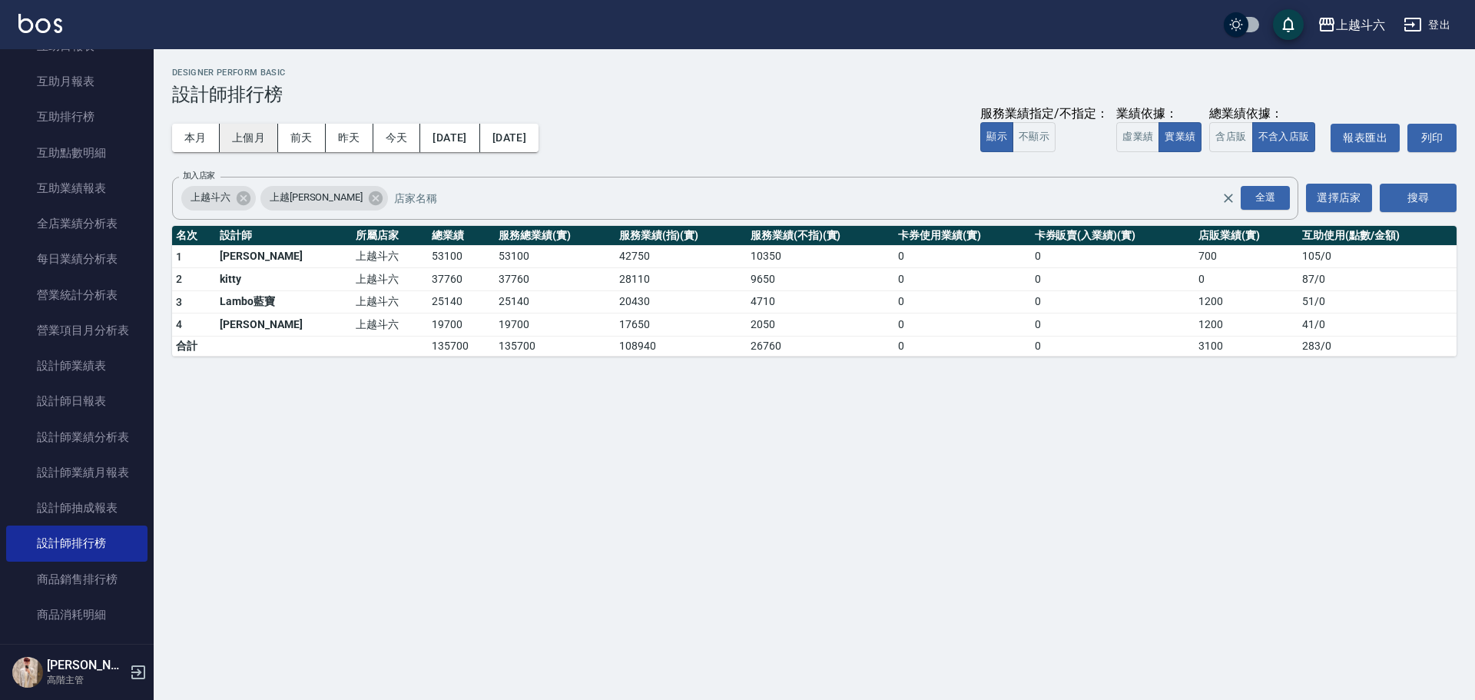
click at [252, 134] on button "上個月" at bounding box center [249, 138] width 58 height 28
click at [538, 140] on button "[DATE]" at bounding box center [509, 138] width 58 height 28
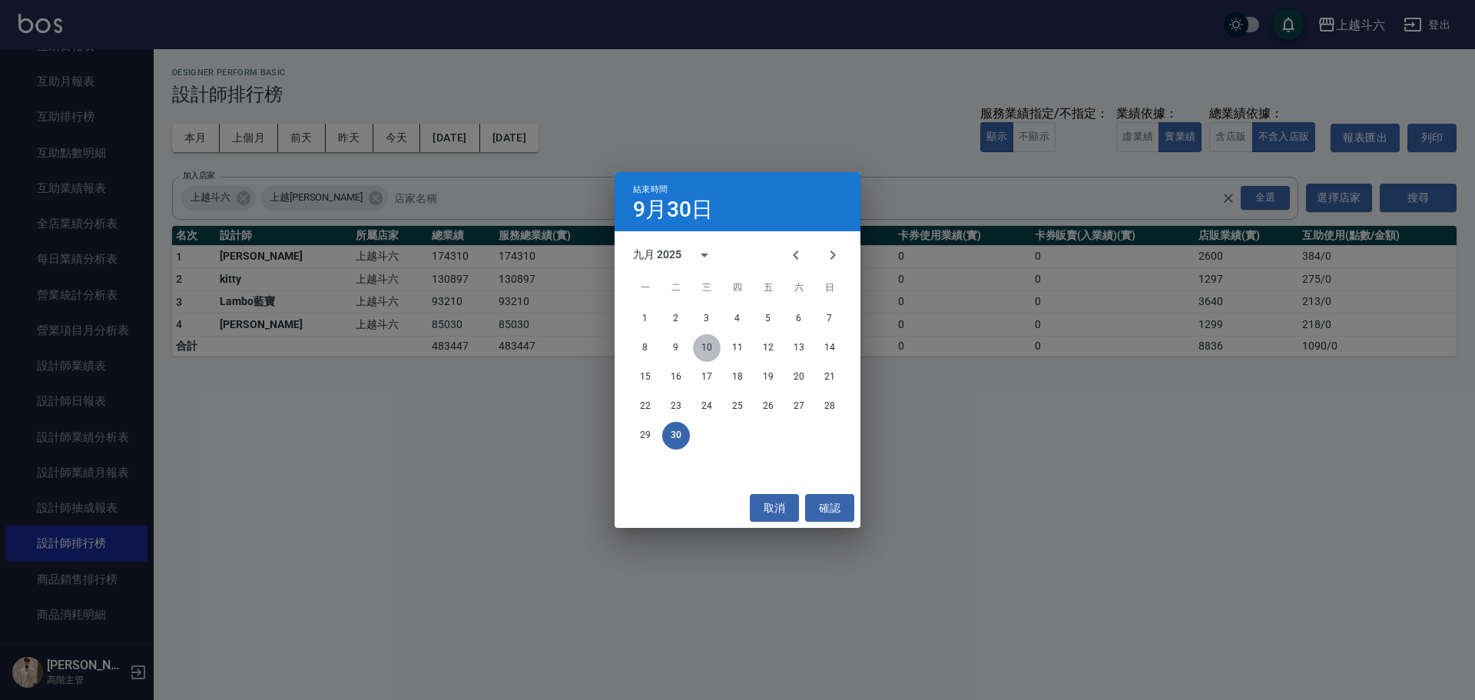
click at [702, 342] on button "10" at bounding box center [707, 348] width 28 height 28
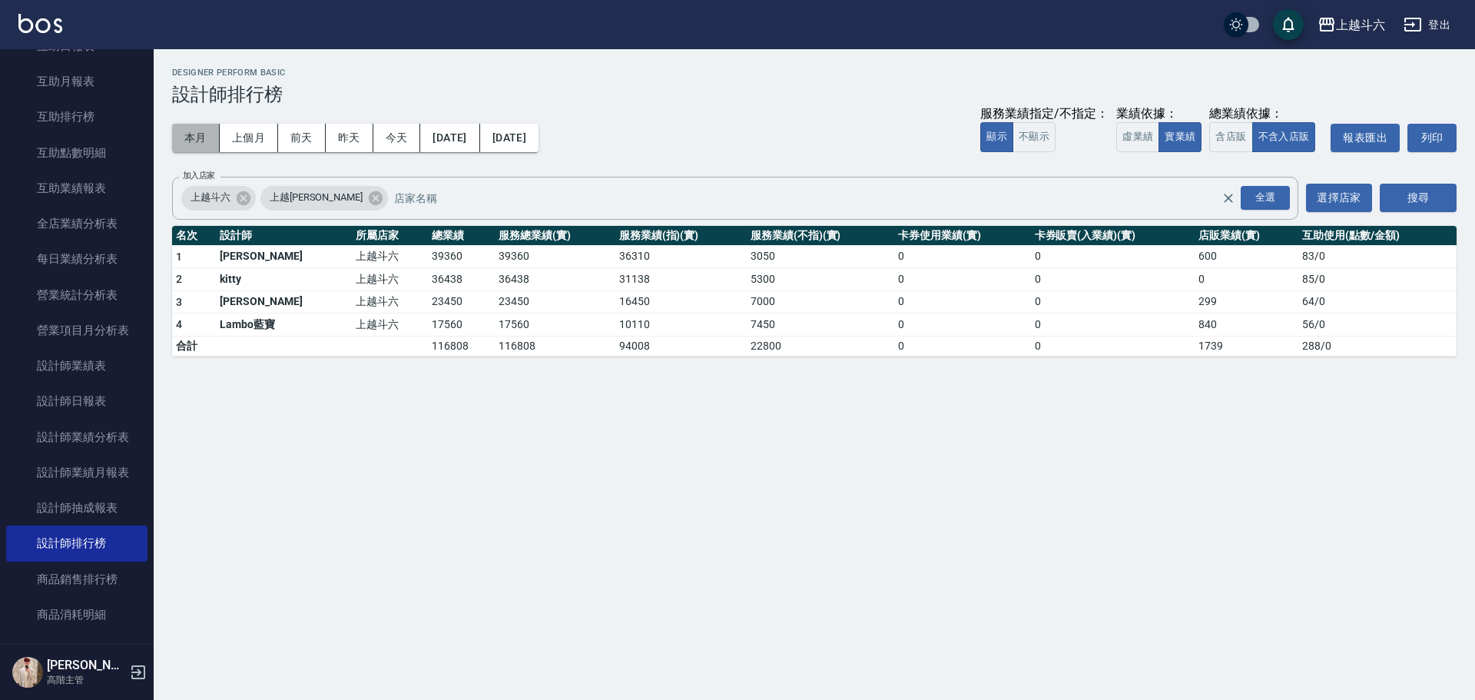
click at [192, 133] on button "本月" at bounding box center [196, 138] width 48 height 28
click at [202, 137] on button "本月" at bounding box center [196, 138] width 48 height 28
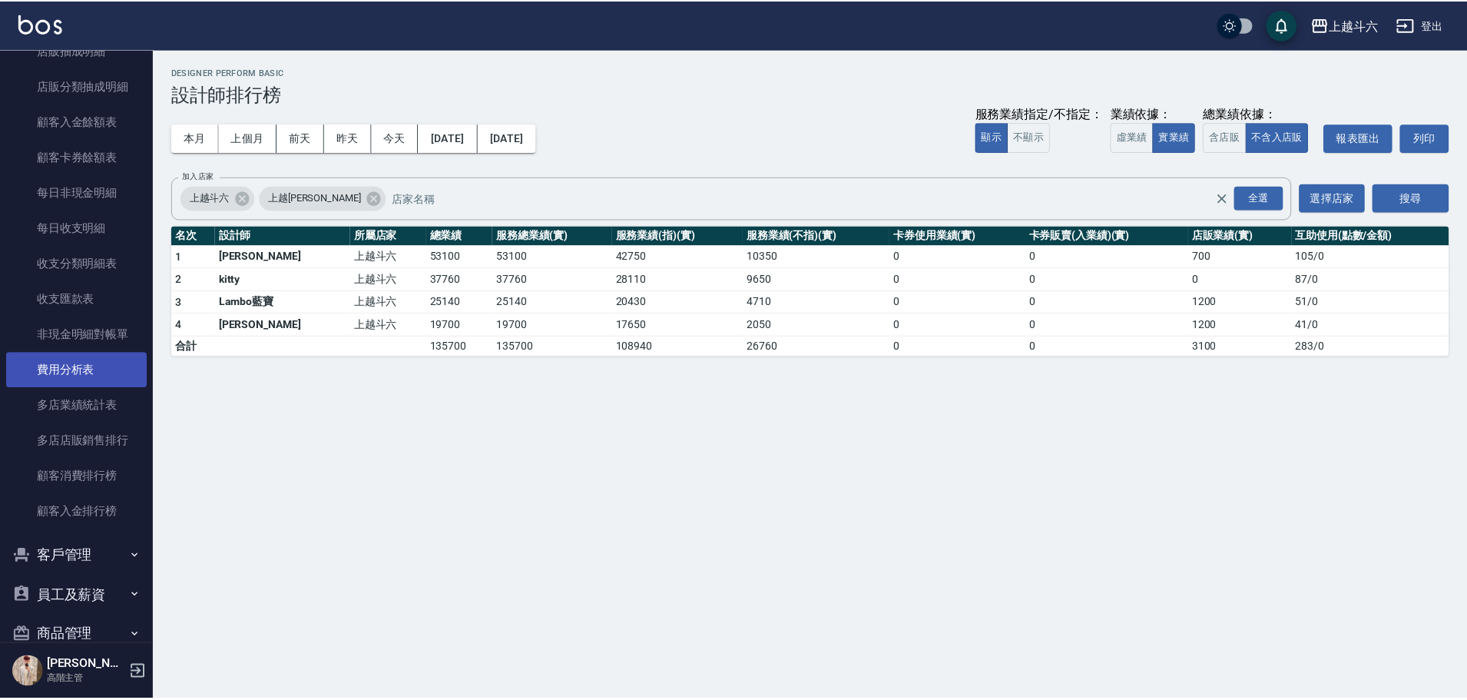
scroll to position [1613, 0]
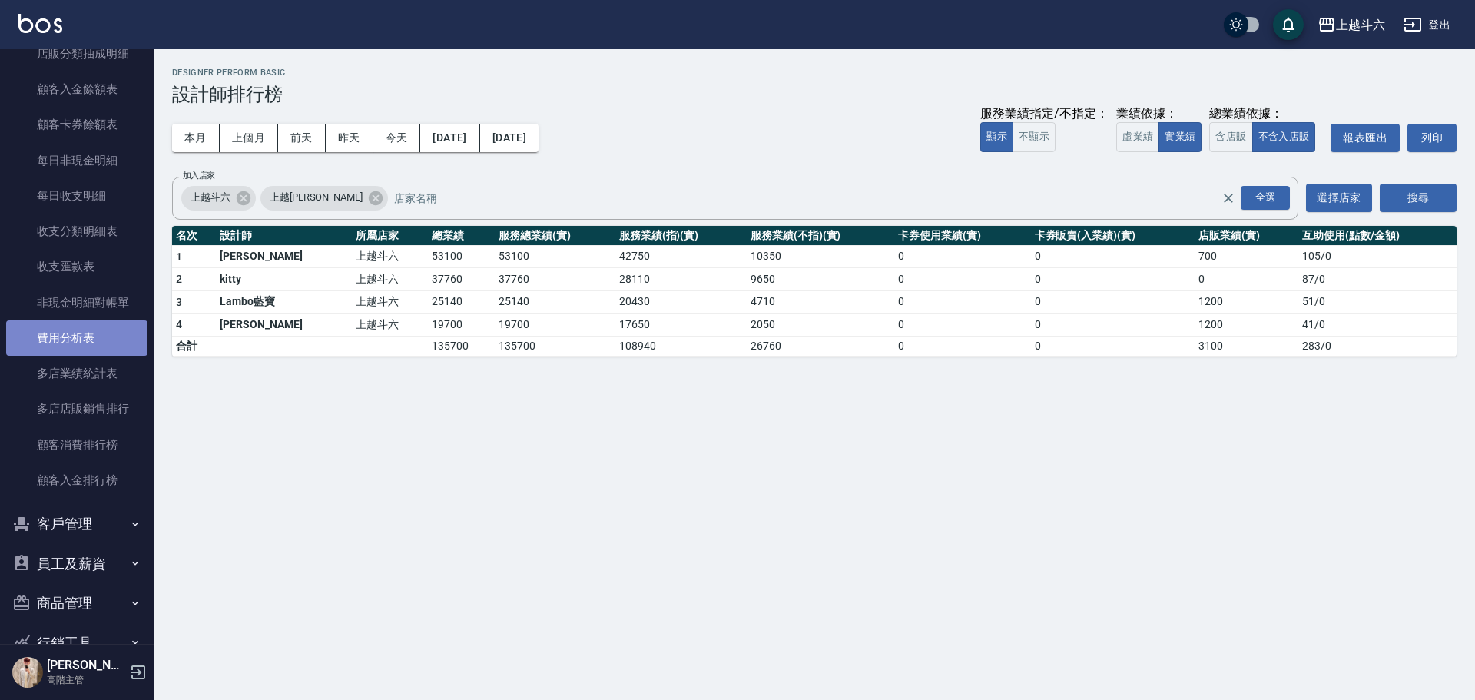
click at [98, 336] on link "費用分析表" at bounding box center [76, 337] width 141 height 35
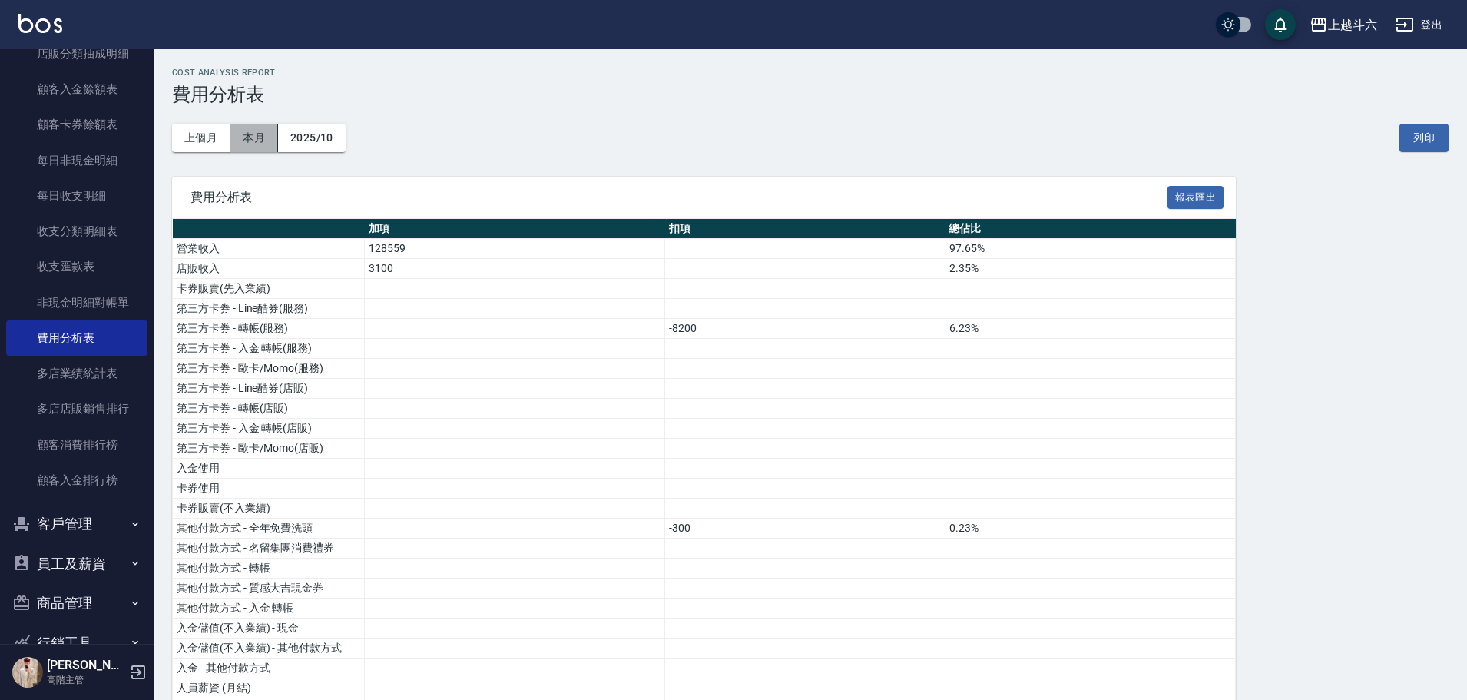
click at [260, 138] on button "本月" at bounding box center [254, 138] width 48 height 28
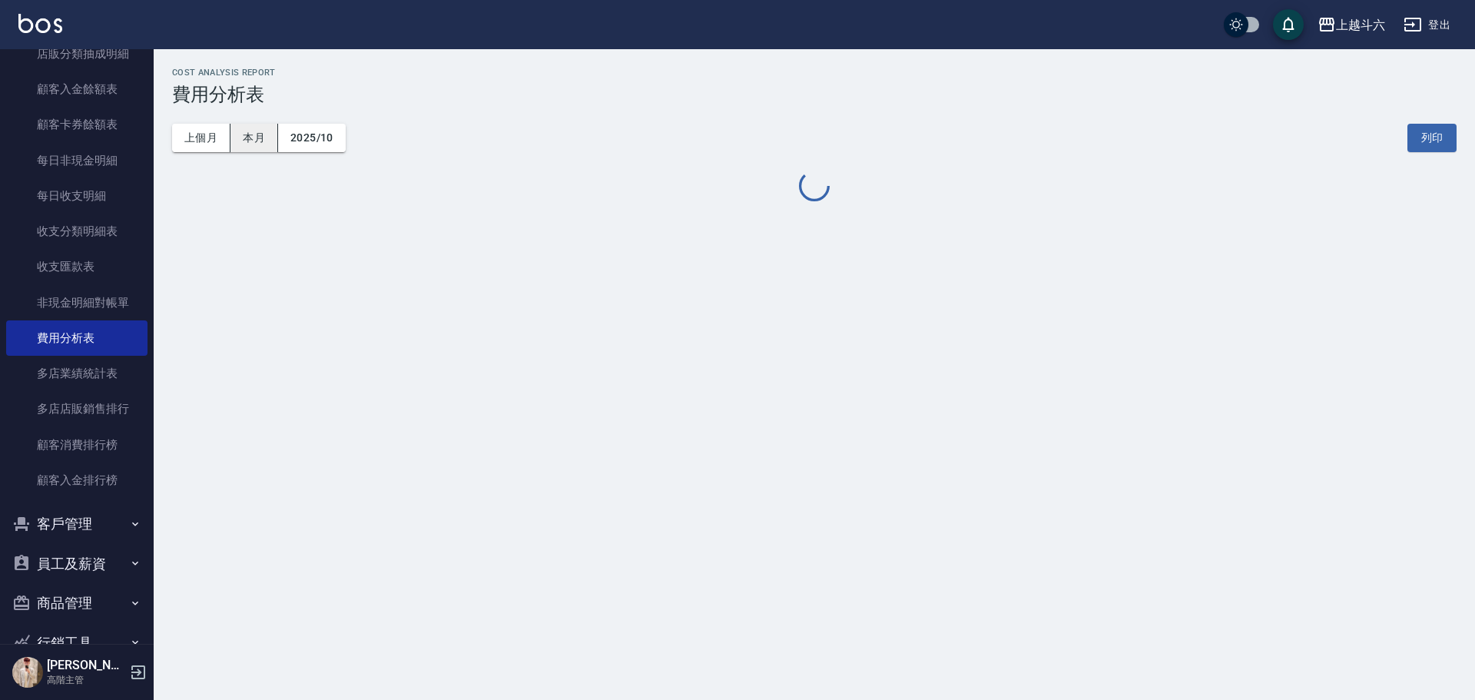
click at [260, 138] on button "本月" at bounding box center [254, 138] width 48 height 28
click at [207, 137] on button "上個月" at bounding box center [201, 138] width 58 height 28
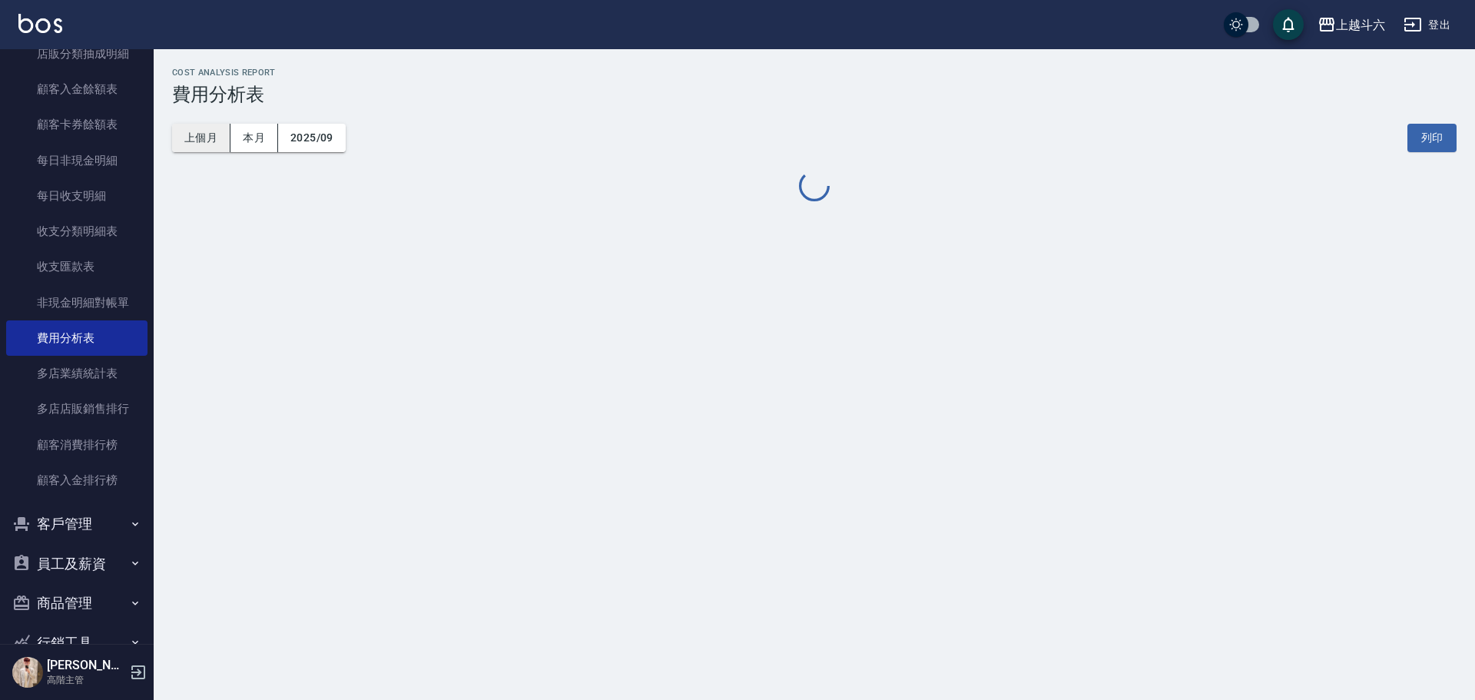
click at [207, 137] on button "上個月" at bounding box center [201, 138] width 58 height 28
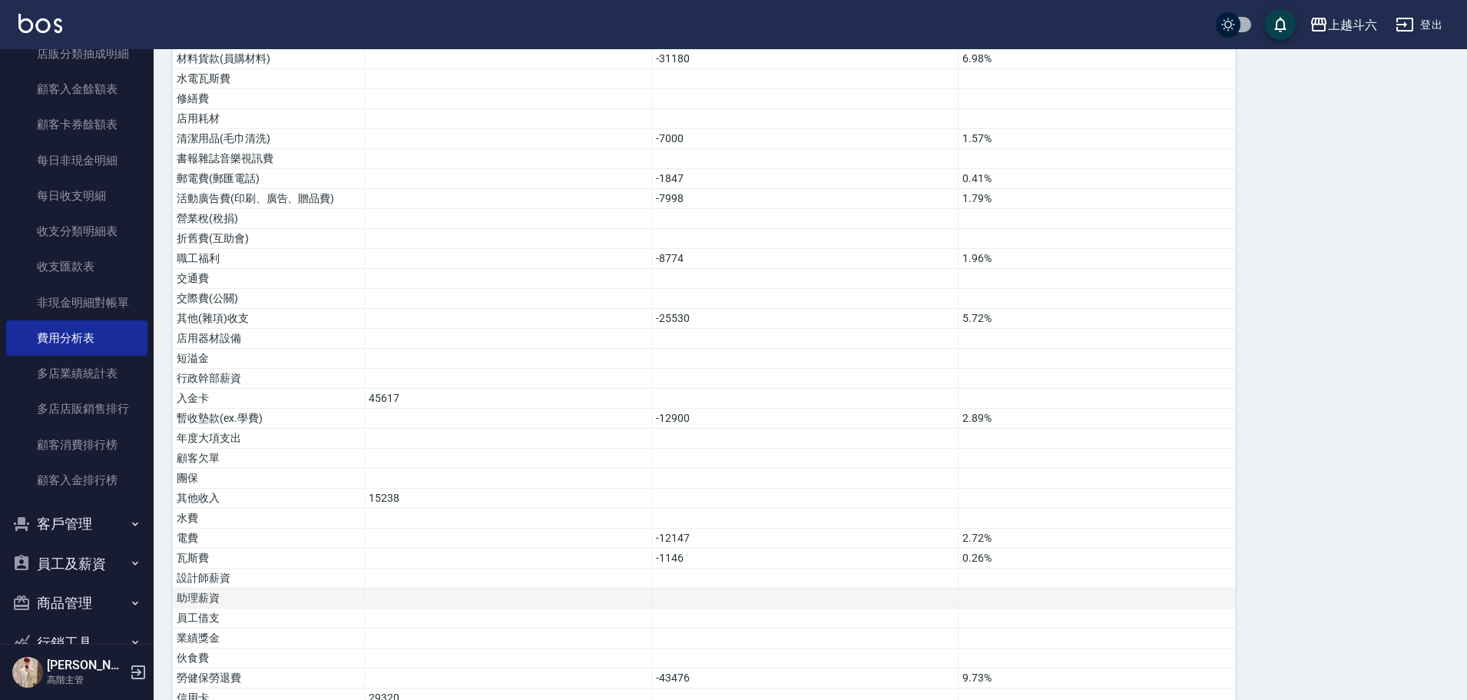
scroll to position [757, 0]
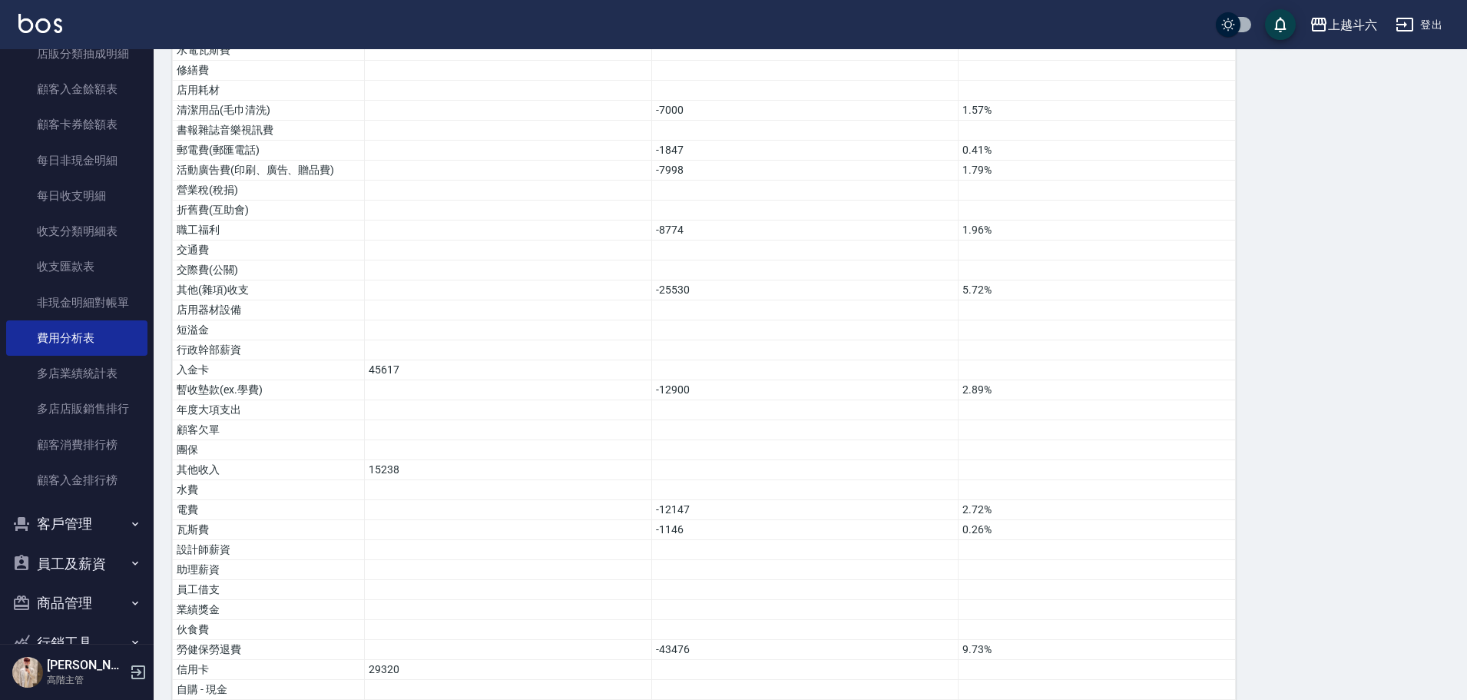
click at [51, 25] on img at bounding box center [40, 23] width 44 height 19
